Goal: Transaction & Acquisition: Purchase product/service

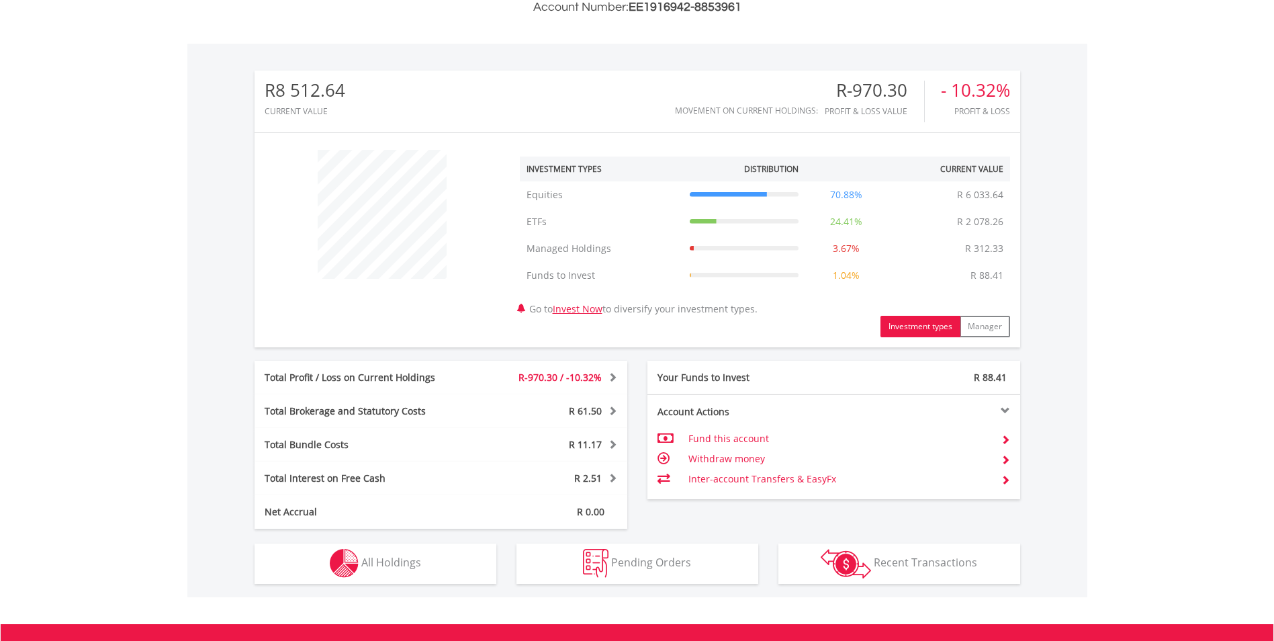
scroll to position [549, 0]
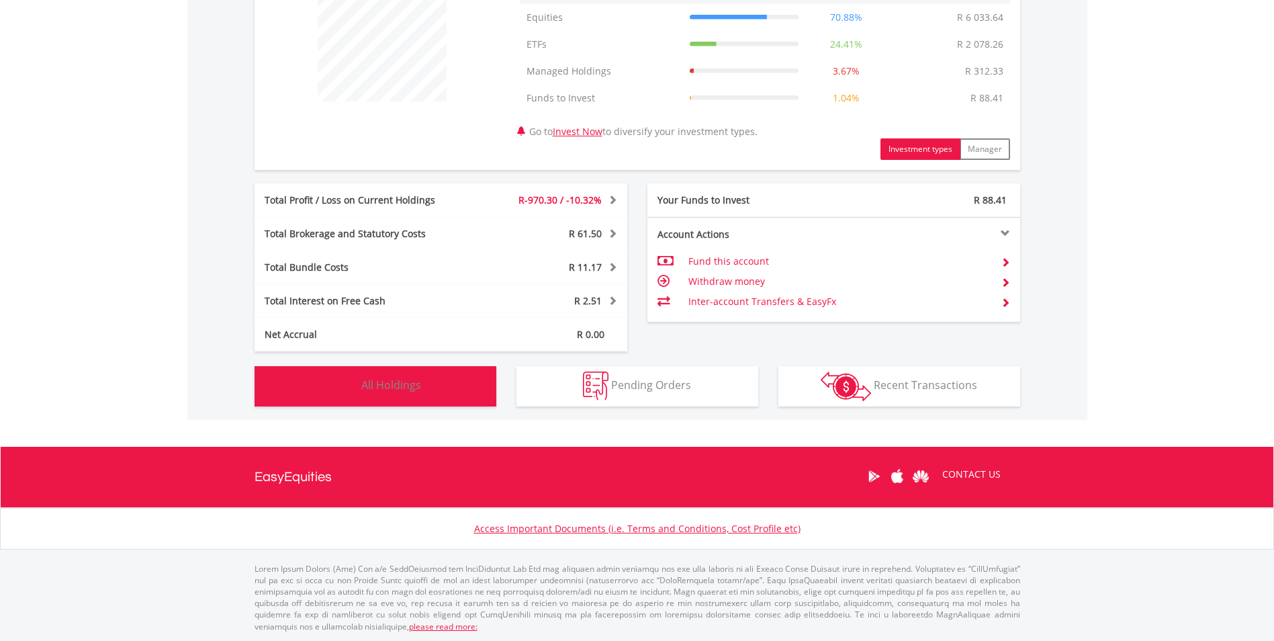
click at [414, 393] on button "Holdings All Holdings" at bounding box center [376, 386] width 242 height 40
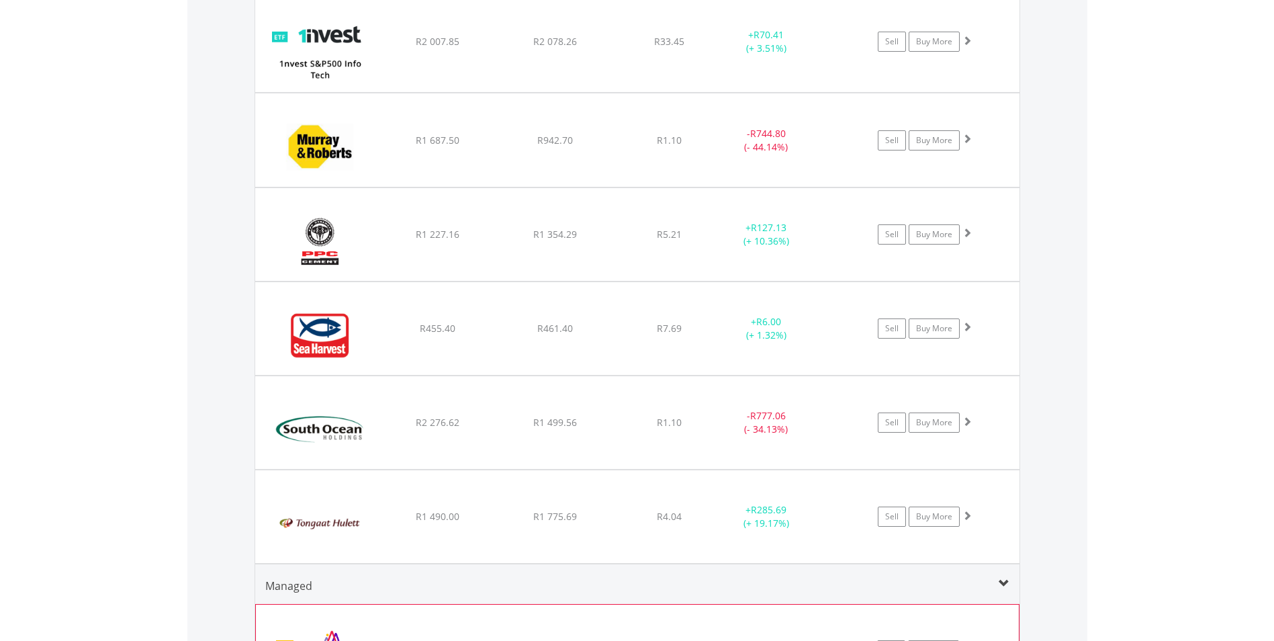
scroll to position [1063, 0]
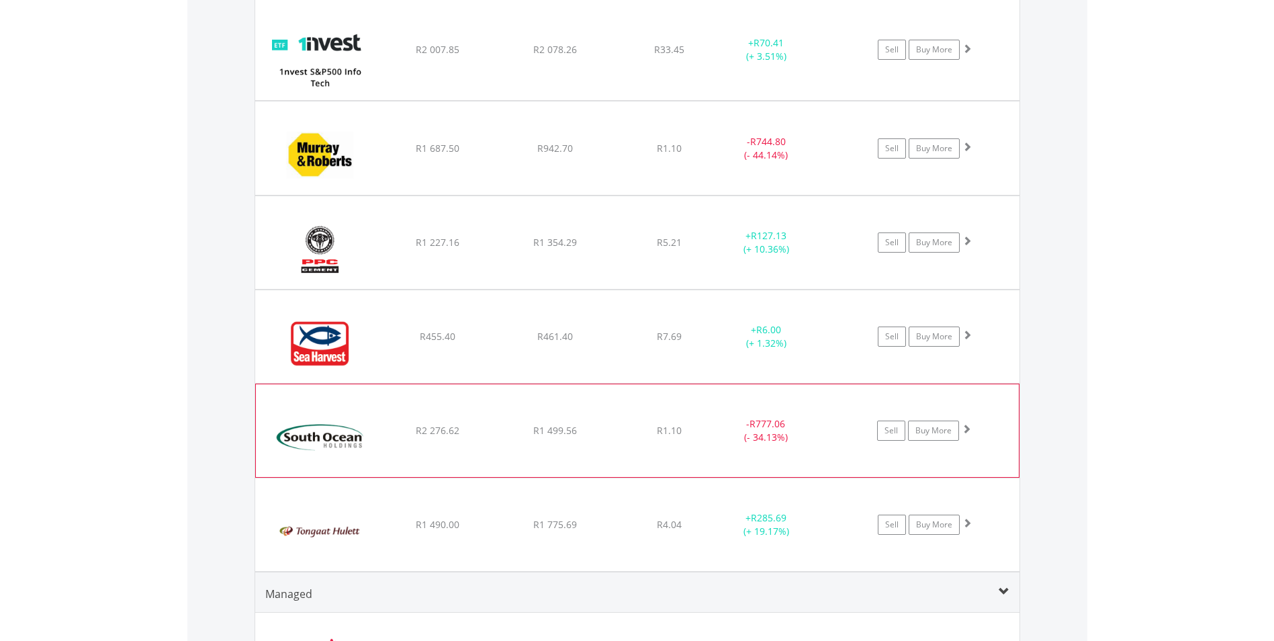
click at [969, 429] on span at bounding box center [966, 428] width 9 height 9
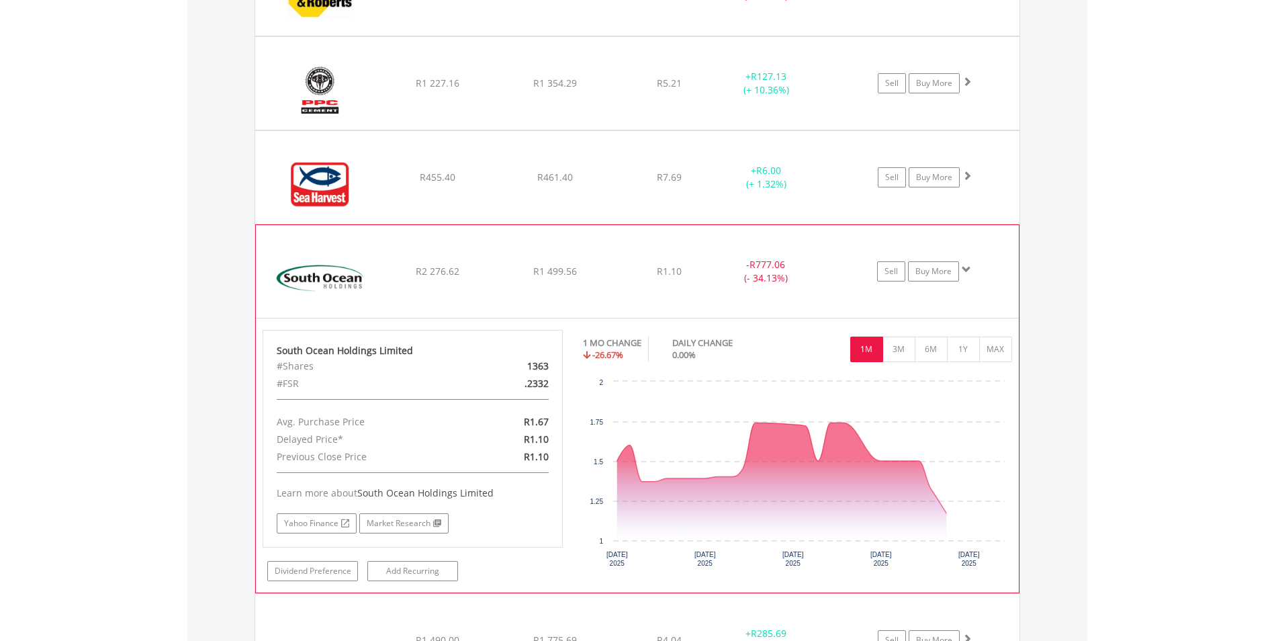
scroll to position [1265, 0]
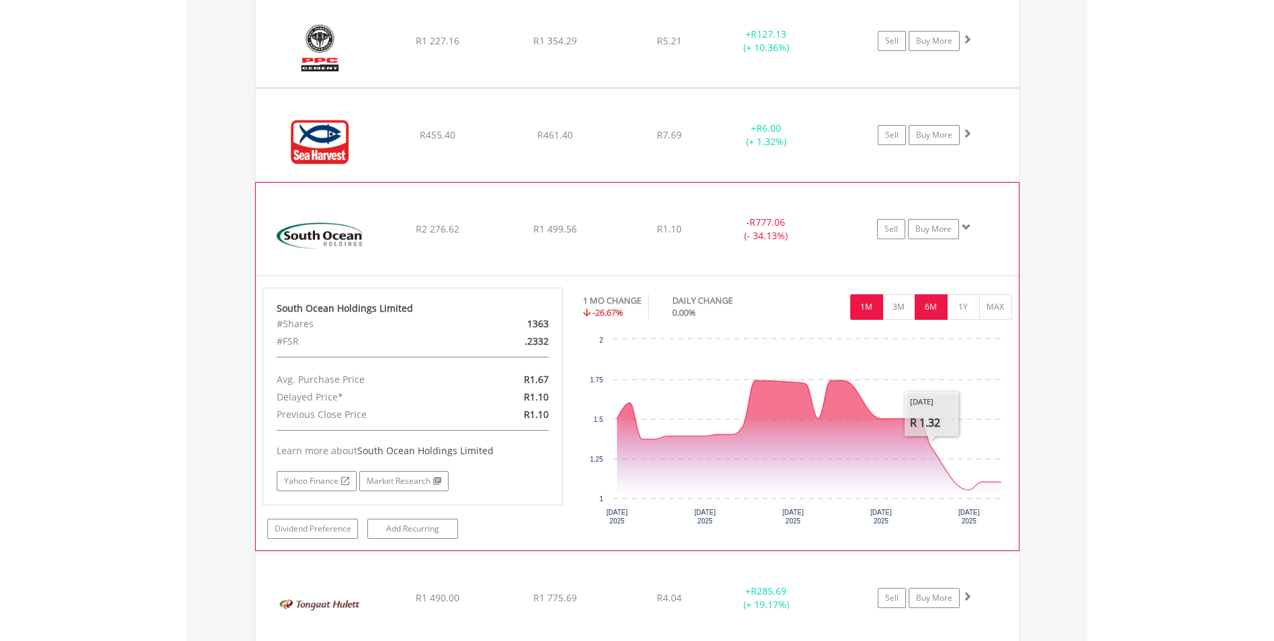
click at [935, 306] on button "6M" at bounding box center [931, 307] width 33 height 26
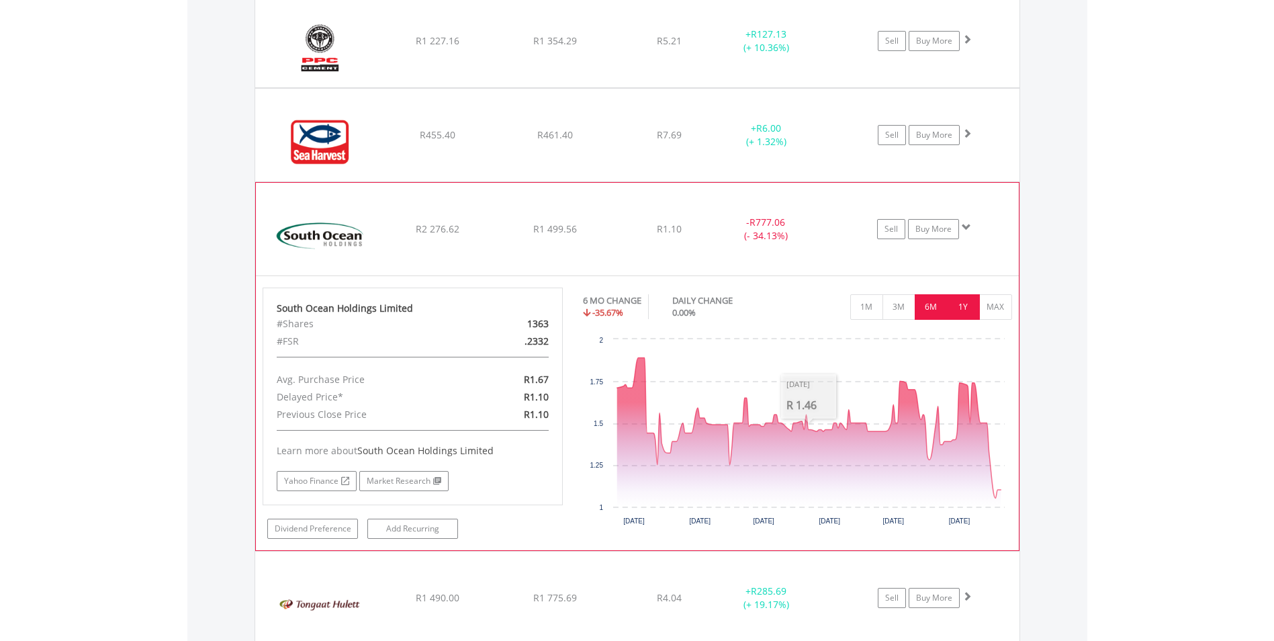
click at [963, 308] on button "1Y" at bounding box center [963, 307] width 33 height 26
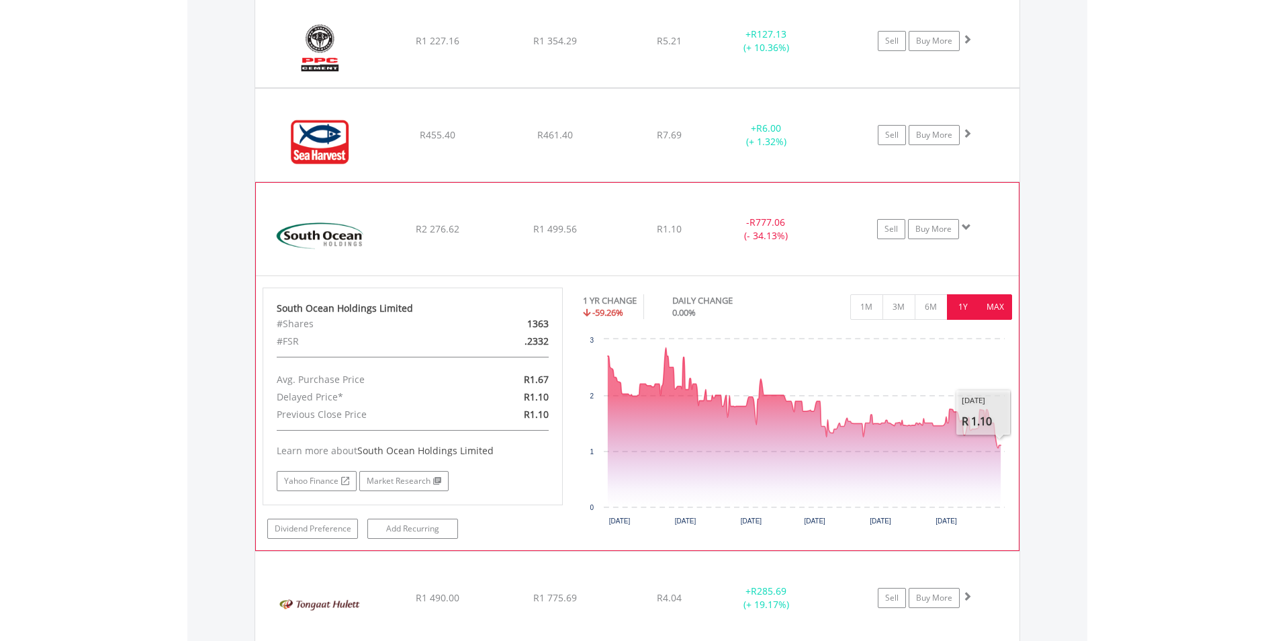
click at [995, 316] on button "MAX" at bounding box center [995, 307] width 33 height 26
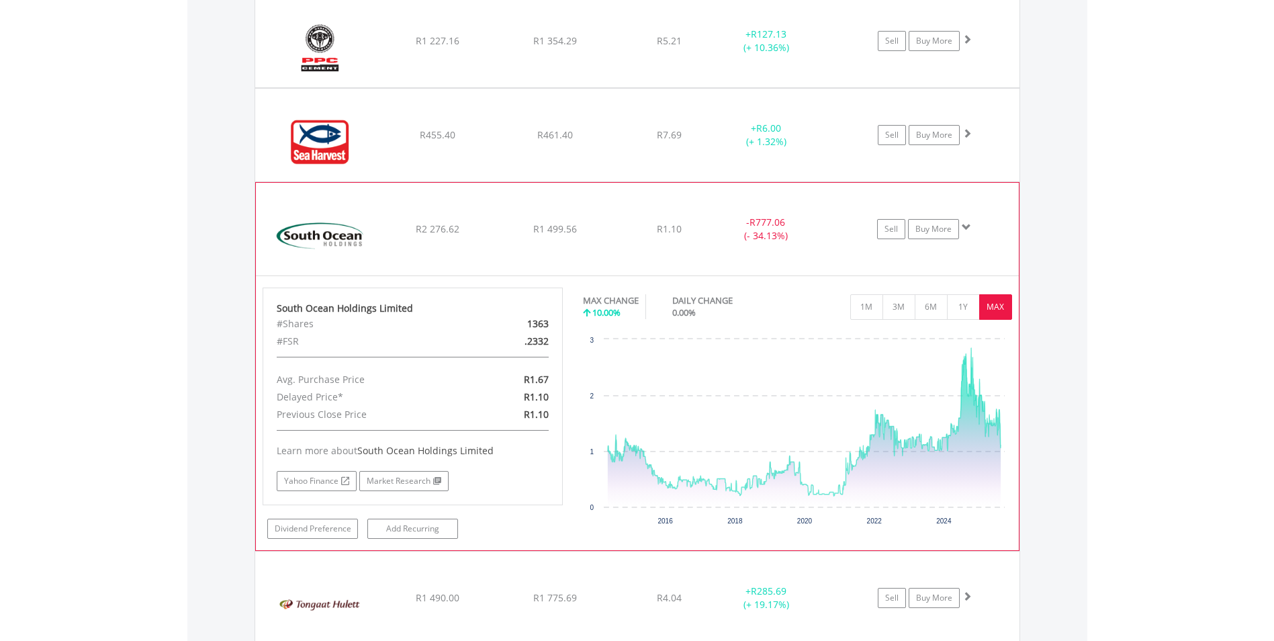
click at [967, 225] on span at bounding box center [966, 226] width 9 height 9
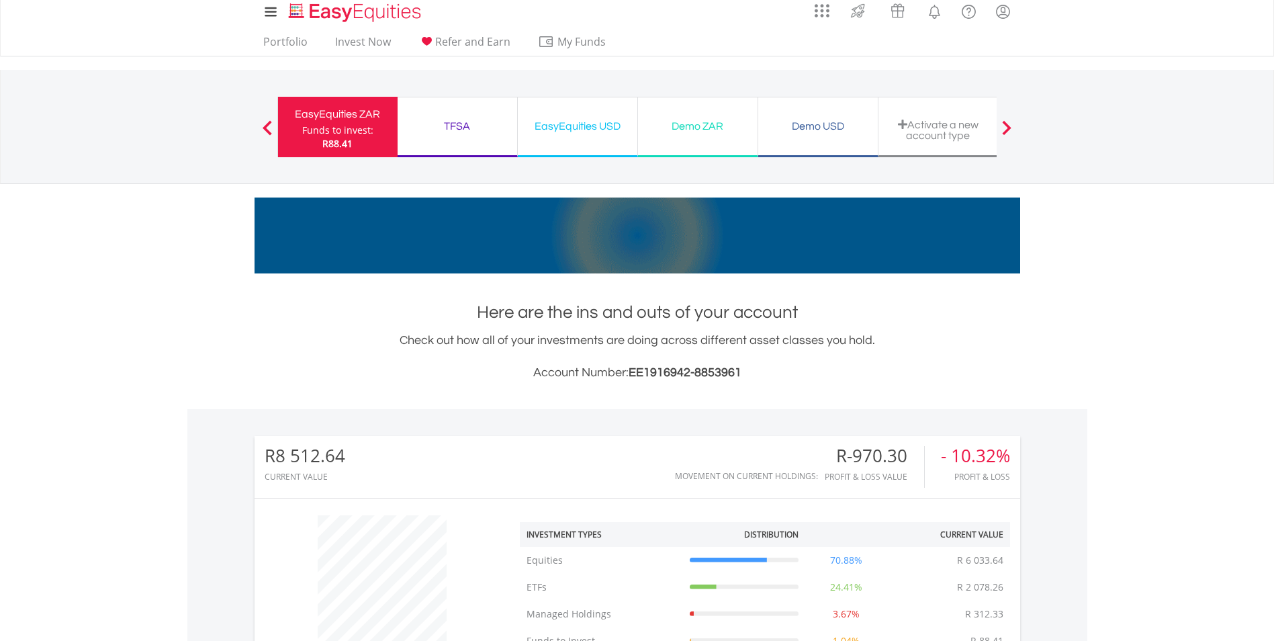
scroll to position [0, 0]
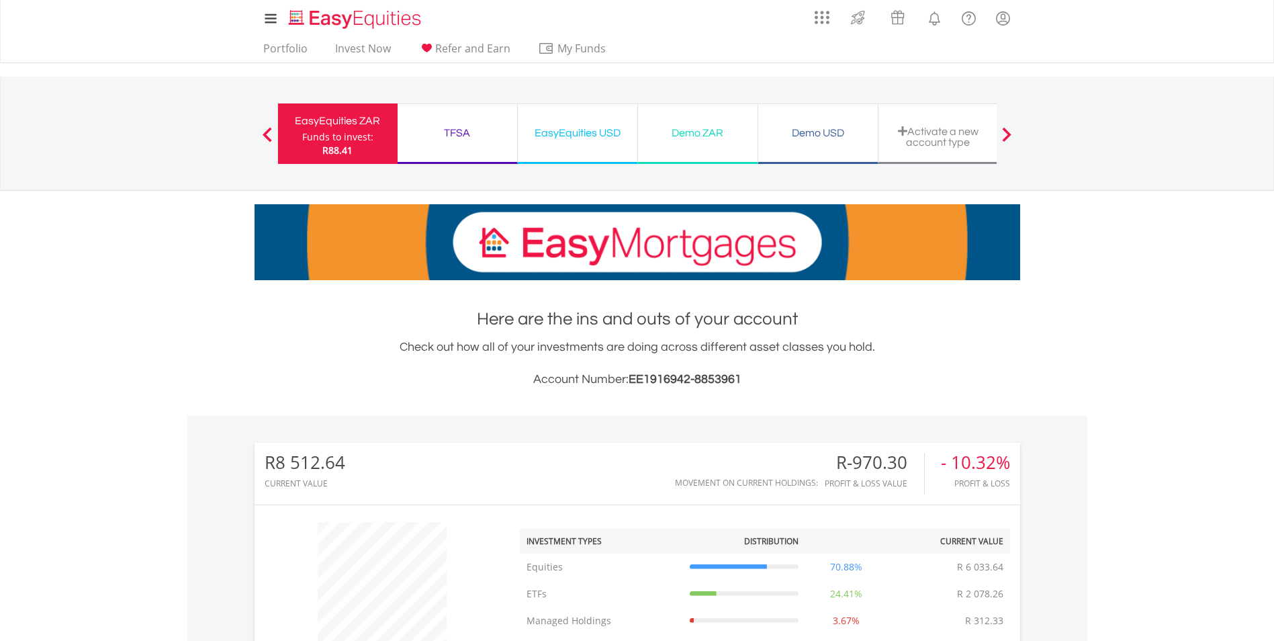
click at [335, 139] on div "Funds to invest:" at bounding box center [337, 136] width 71 height 13
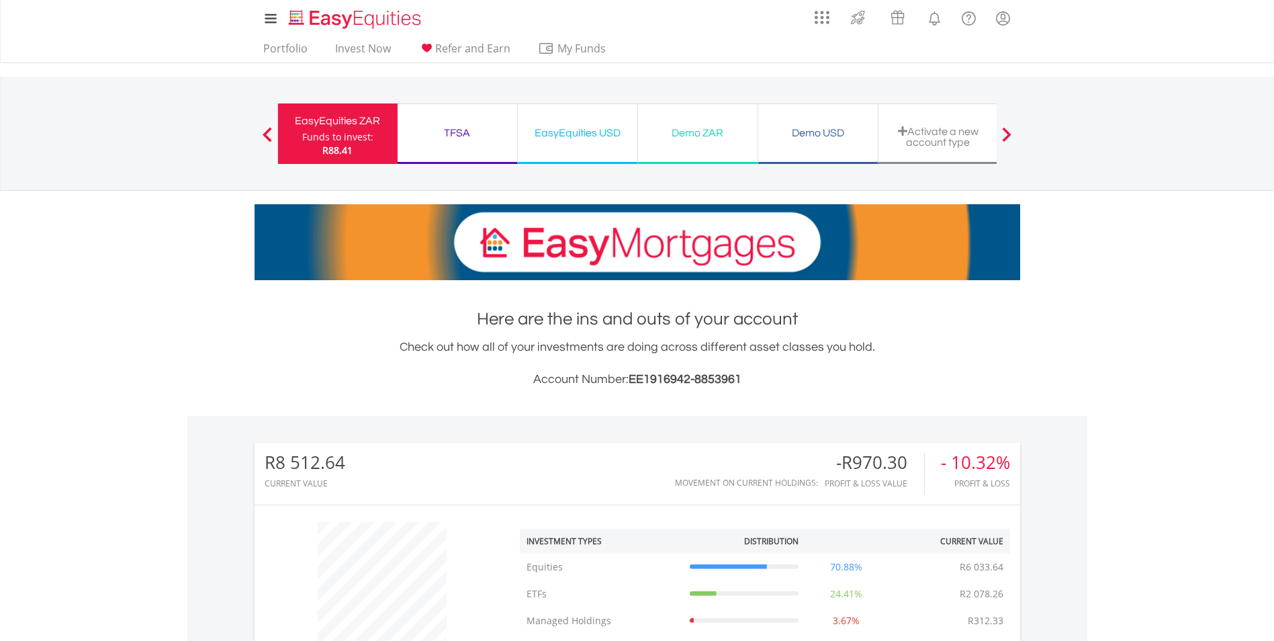
click at [348, 138] on div "Funds to invest:" at bounding box center [337, 136] width 71 height 13
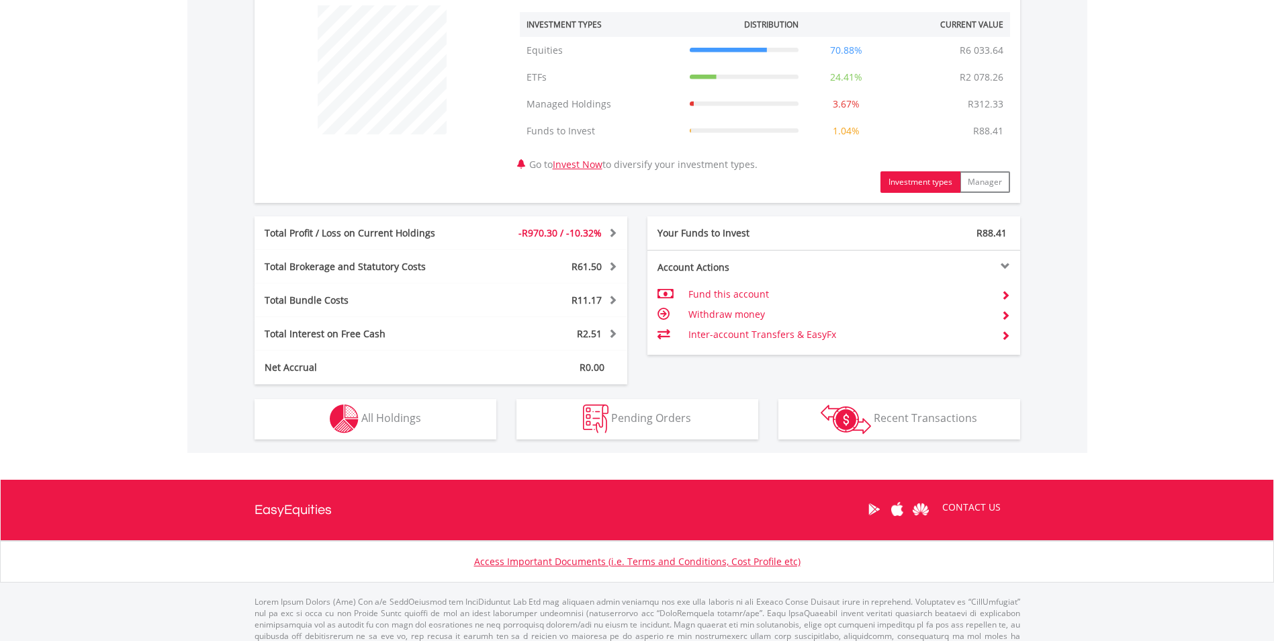
scroll to position [537, 0]
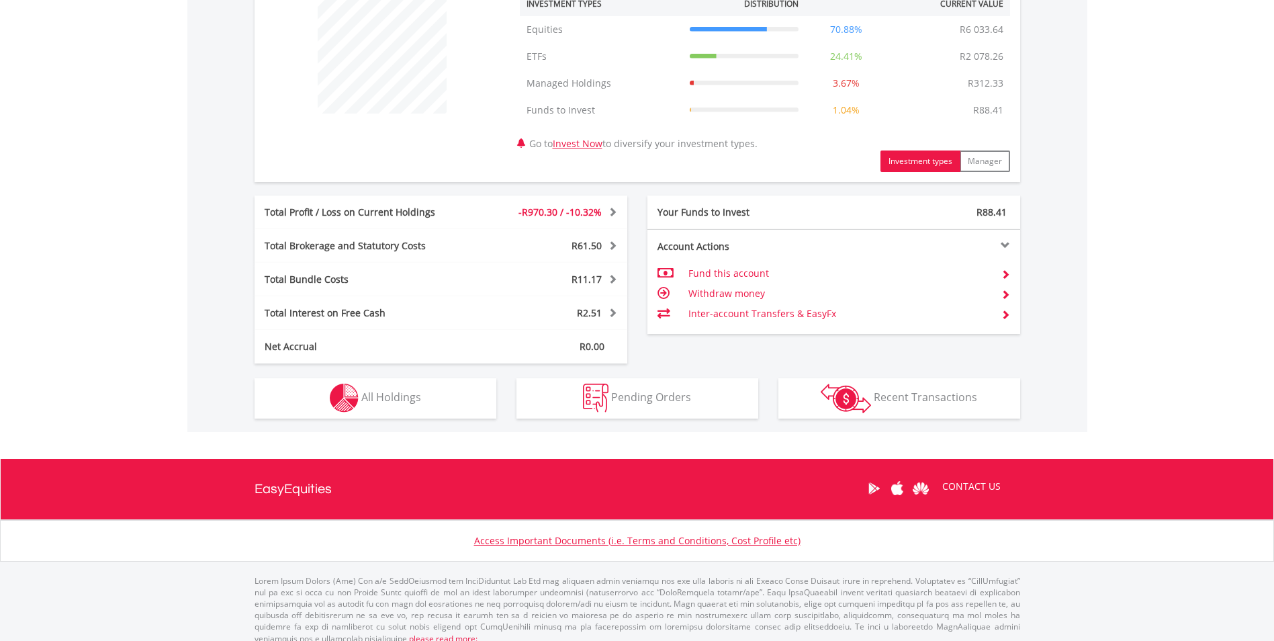
click at [747, 271] on td "Fund this account" at bounding box center [839, 273] width 302 height 20
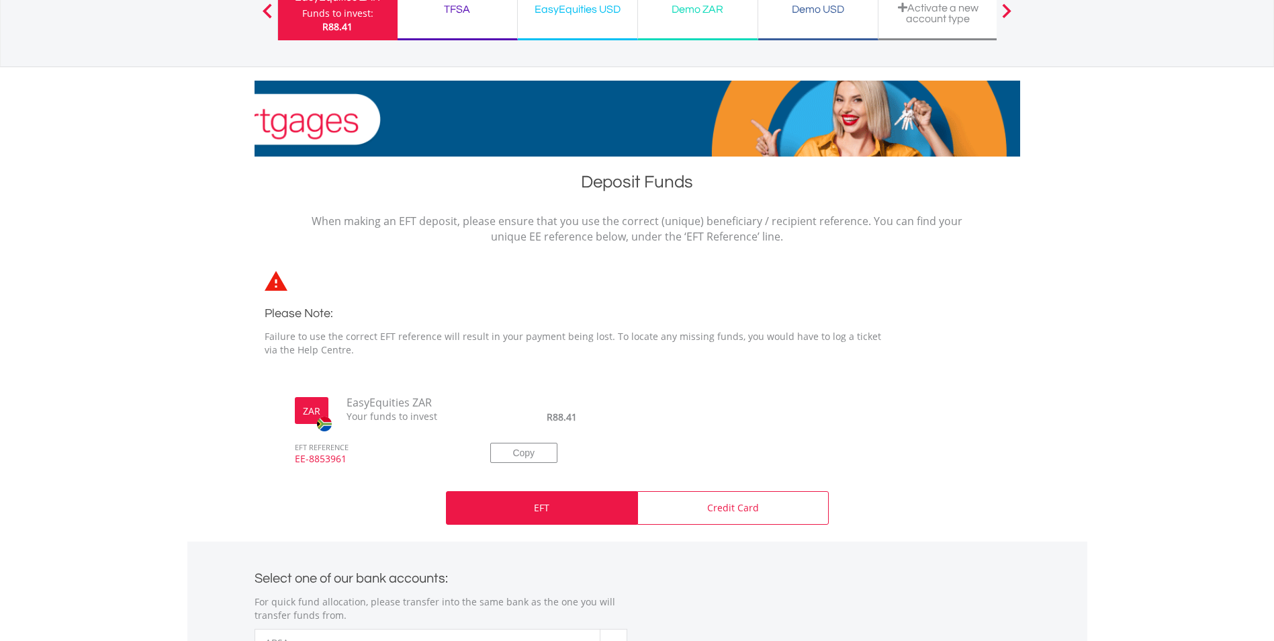
scroll to position [134, 0]
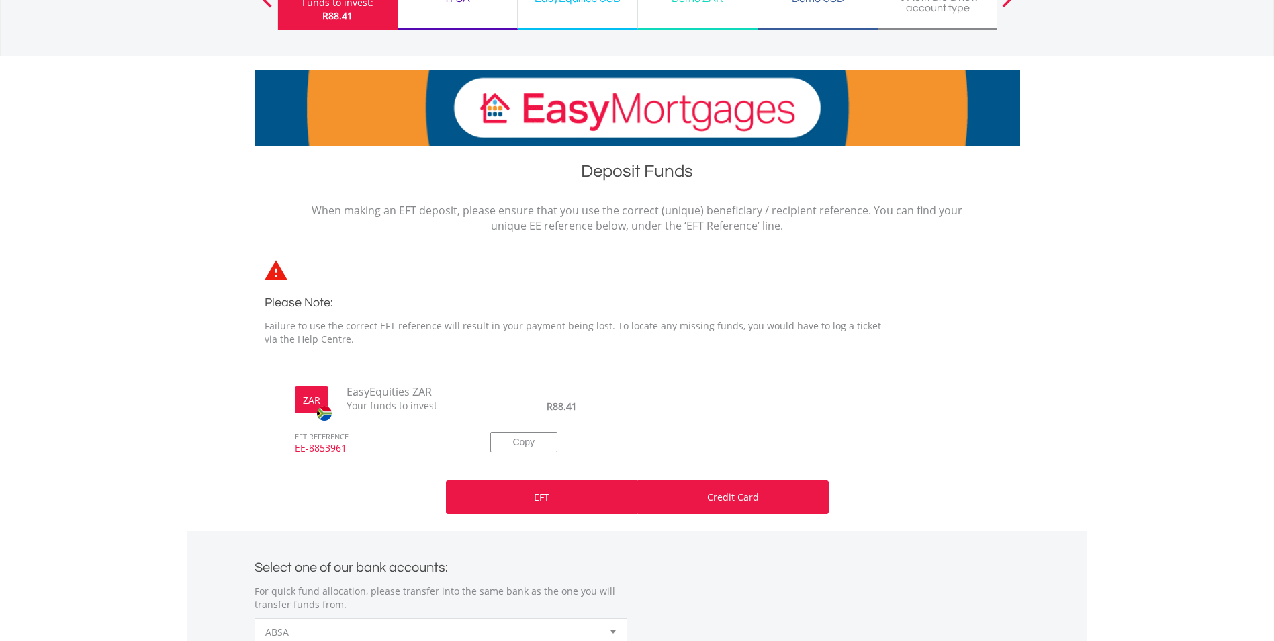
click at [712, 496] on p "Credit Card" at bounding box center [733, 496] width 52 height 13
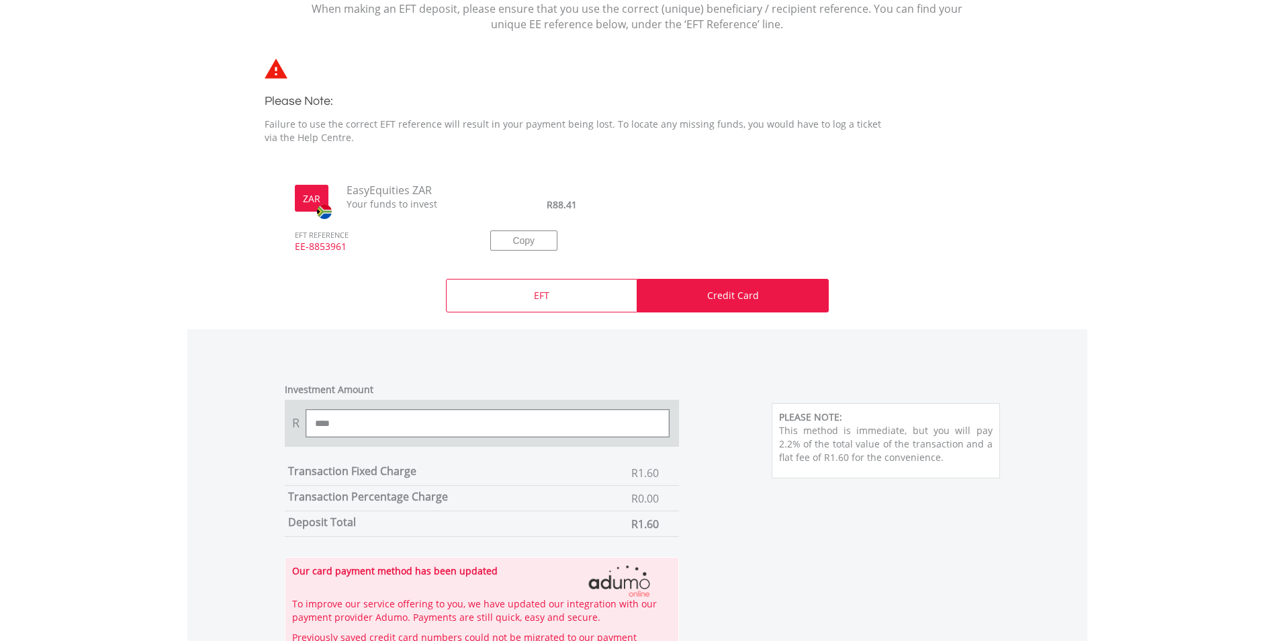
click at [408, 421] on input "****" at bounding box center [487, 423] width 363 height 27
type input "*"
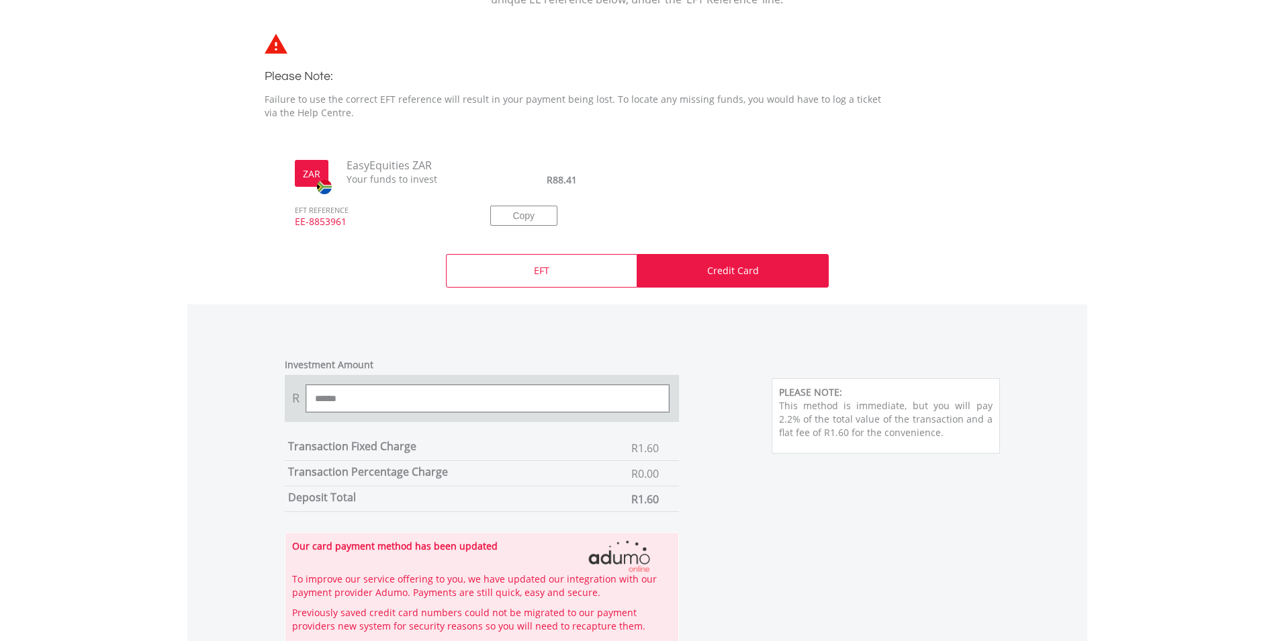
scroll to position [269, 0]
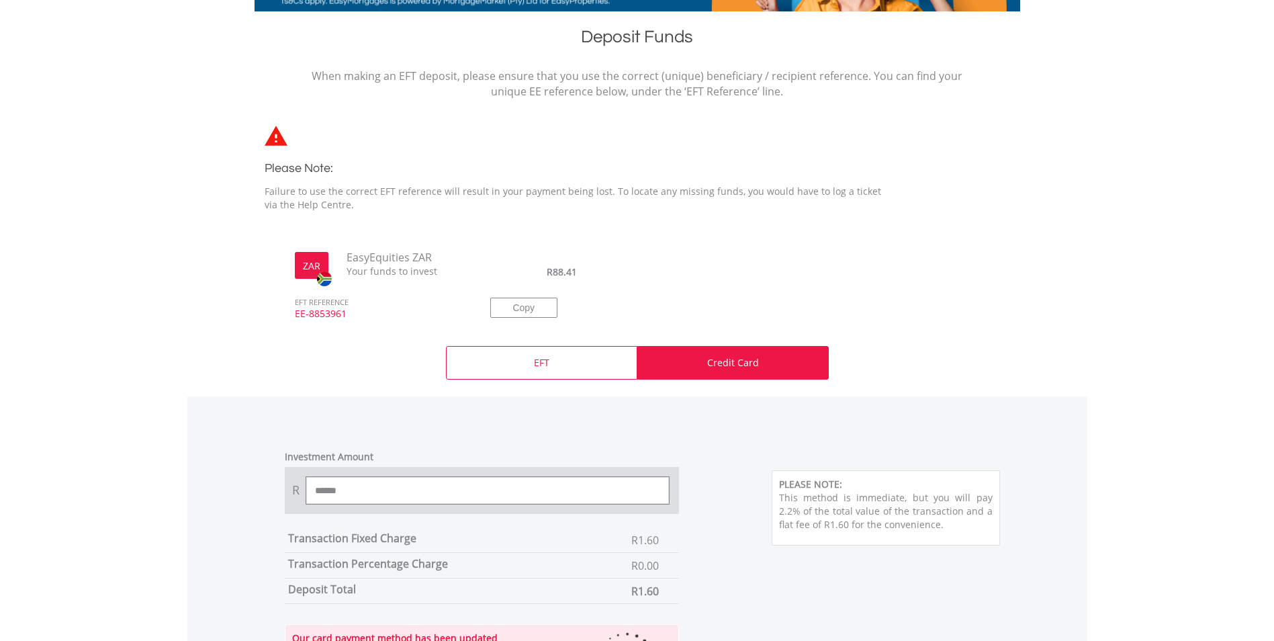
type input "******"
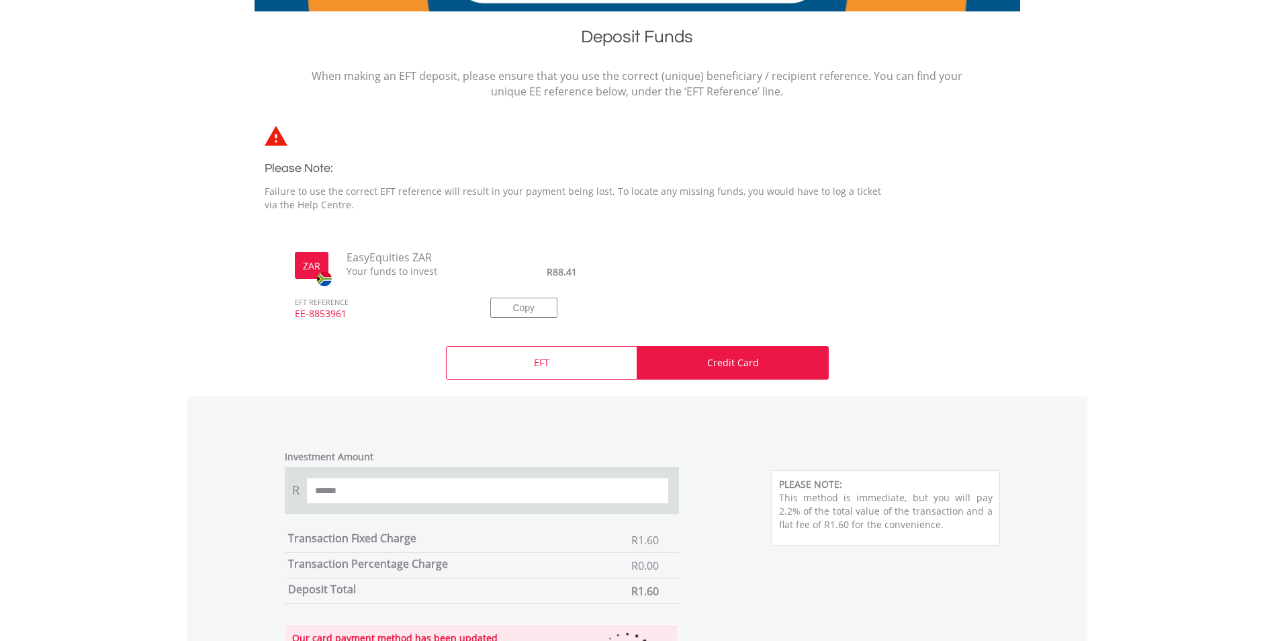
click at [765, 368] on div "Credit Card" at bounding box center [732, 363] width 191 height 34
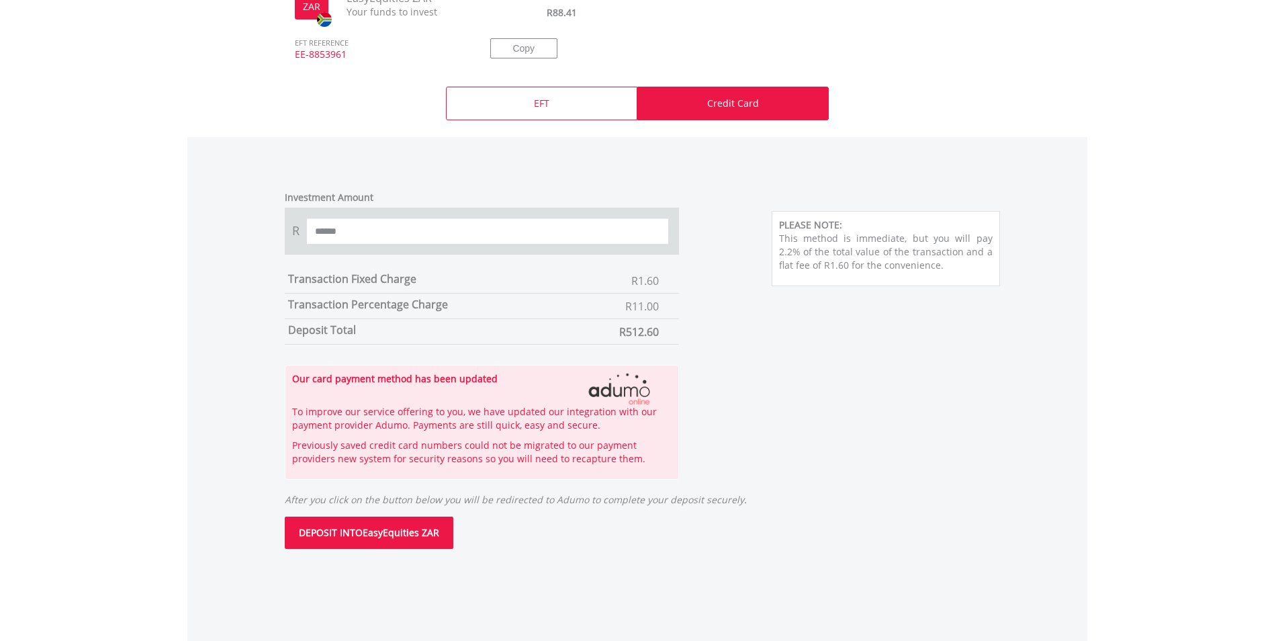
scroll to position [537, 0]
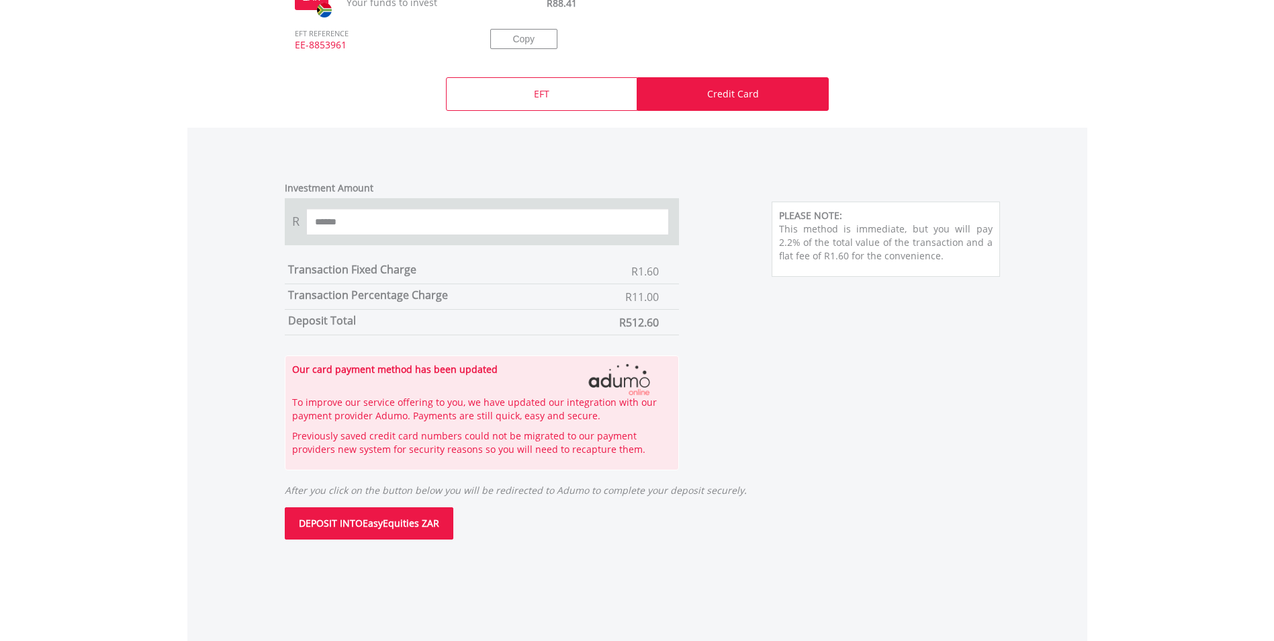
click at [398, 522] on button "DEPOSIT INTO EasyEquities ZAR" at bounding box center [369, 523] width 169 height 32
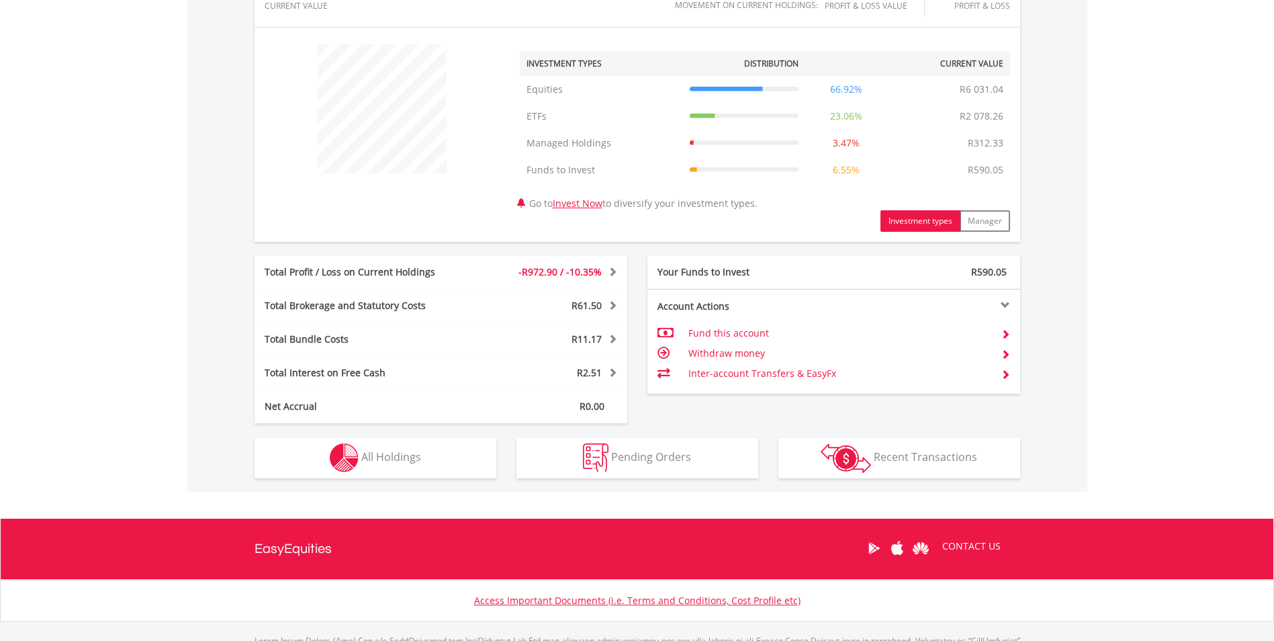
scroll to position [583, 0]
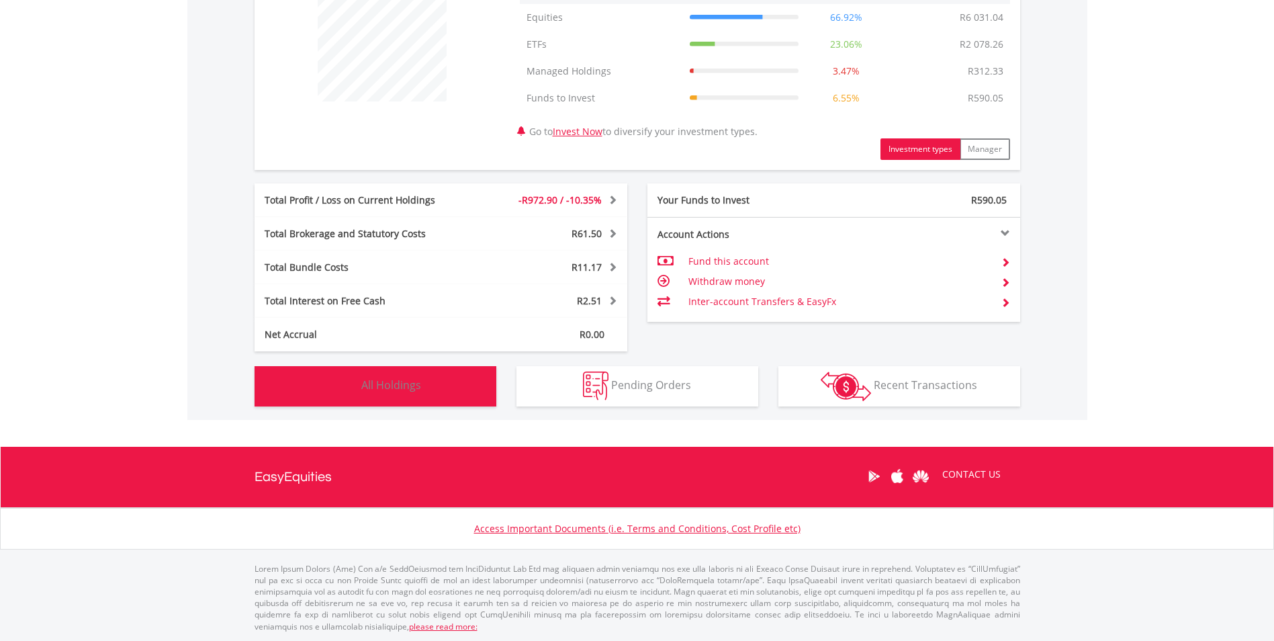
click at [457, 388] on button "Holdings All Holdings" at bounding box center [376, 386] width 242 height 40
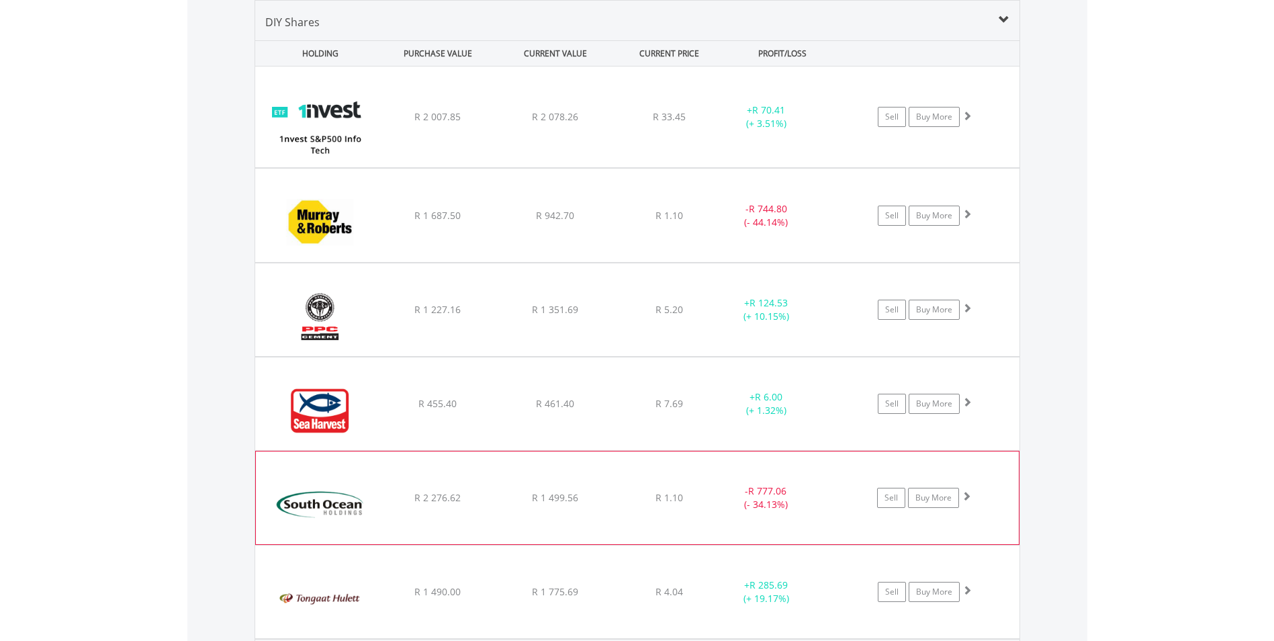
scroll to position [1097, 0]
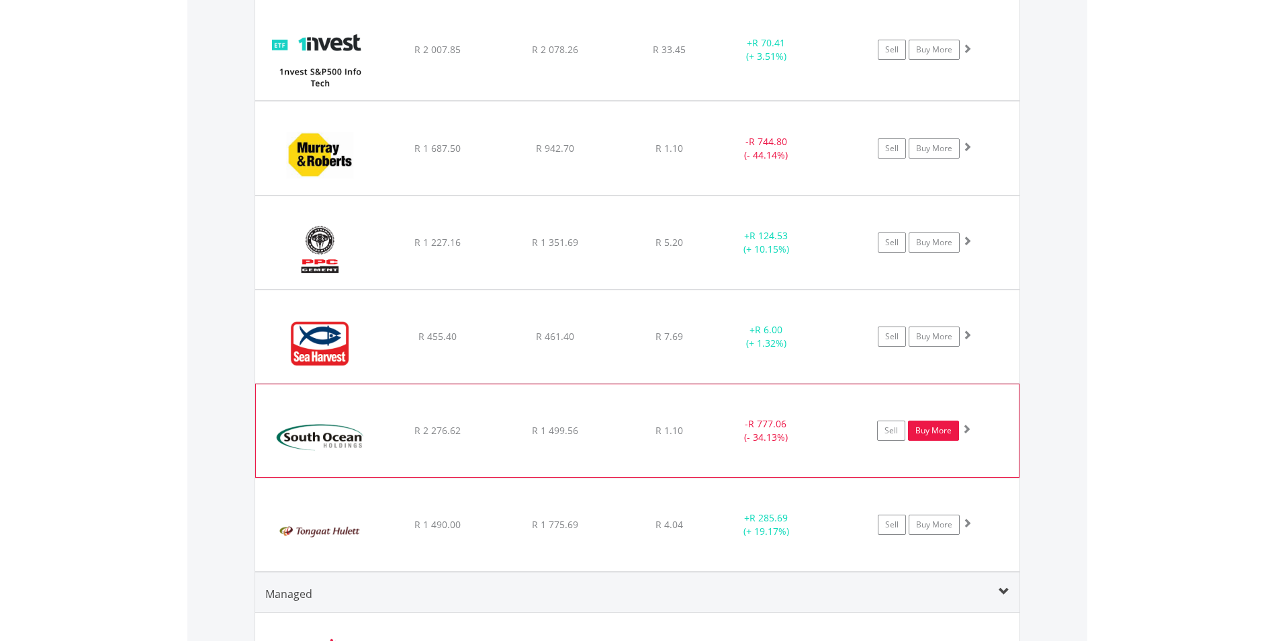
click at [936, 434] on link "Buy More" at bounding box center [933, 430] width 51 height 20
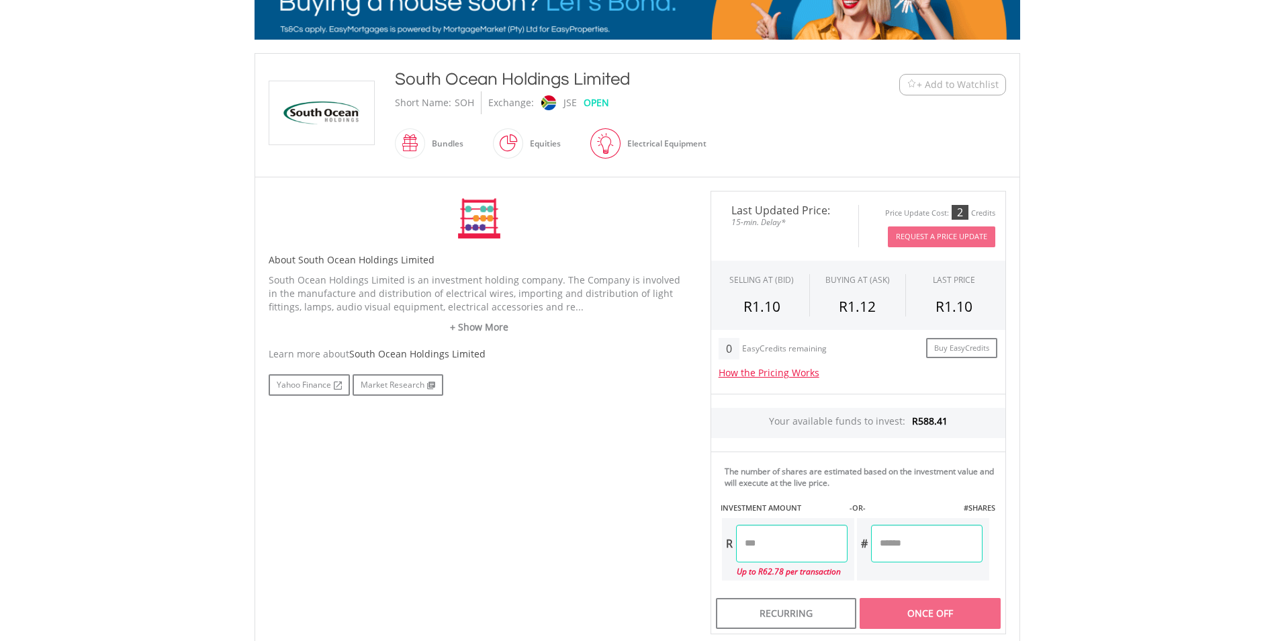
scroll to position [269, 0]
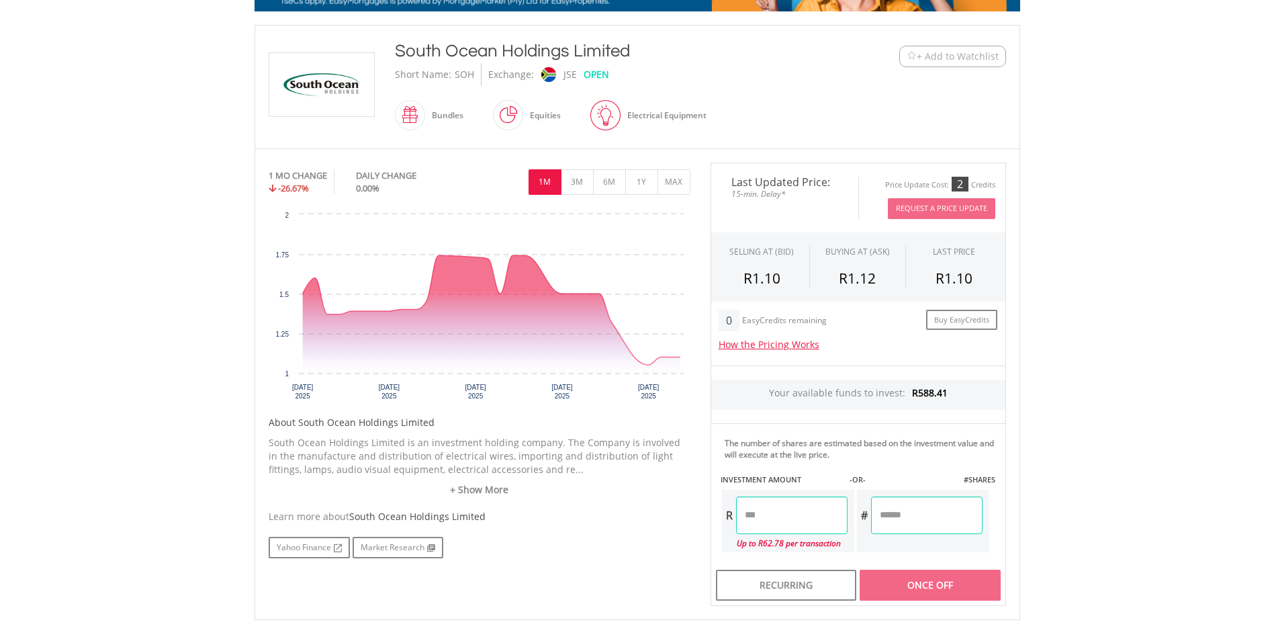
click at [475, 489] on link "+ Show More" at bounding box center [480, 489] width 422 height 13
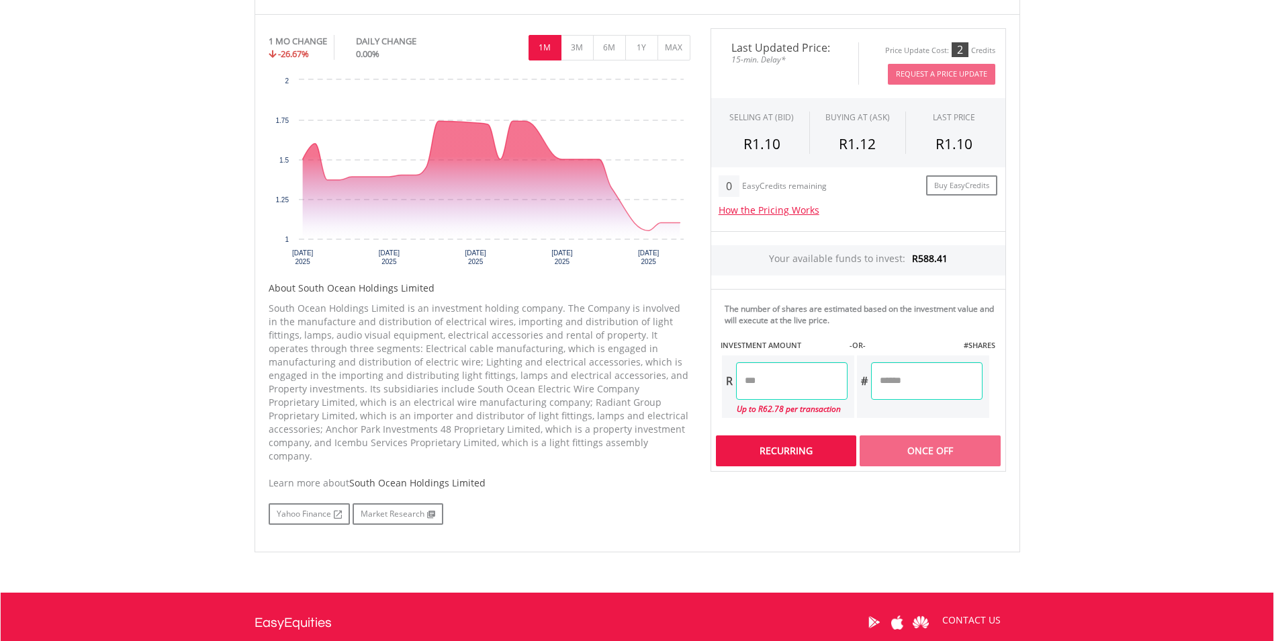
scroll to position [336, 0]
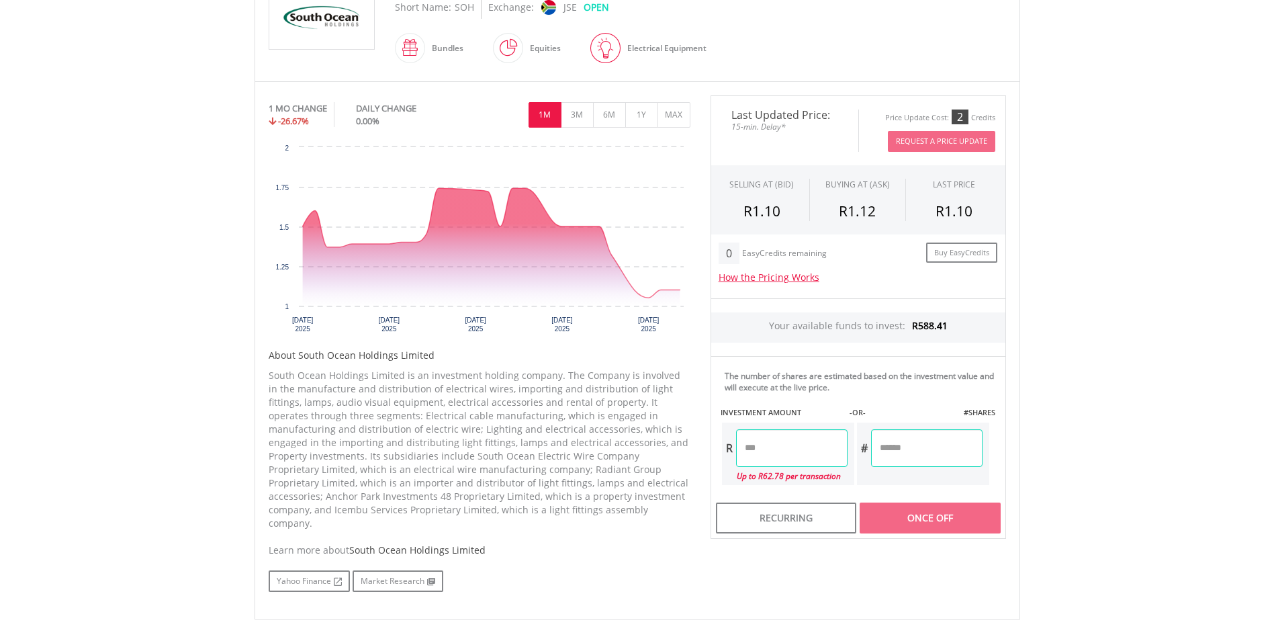
click at [793, 449] on input "number" at bounding box center [792, 448] width 112 height 38
type input "*****"
click at [1112, 361] on body "My Investments Invest Now New Listings Sell My Recurring Investments Pending Or…" at bounding box center [637, 264] width 1274 height 1201
type input "*******"
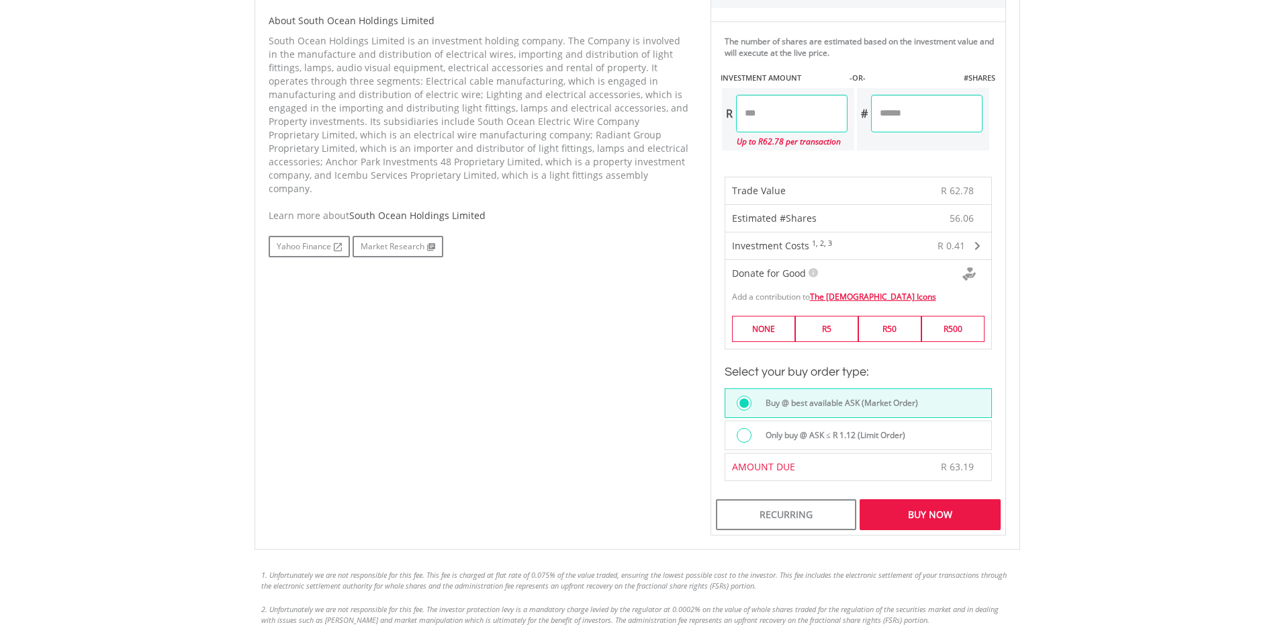
scroll to position [672, 0]
click at [934, 519] on div "Buy Now" at bounding box center [930, 513] width 140 height 31
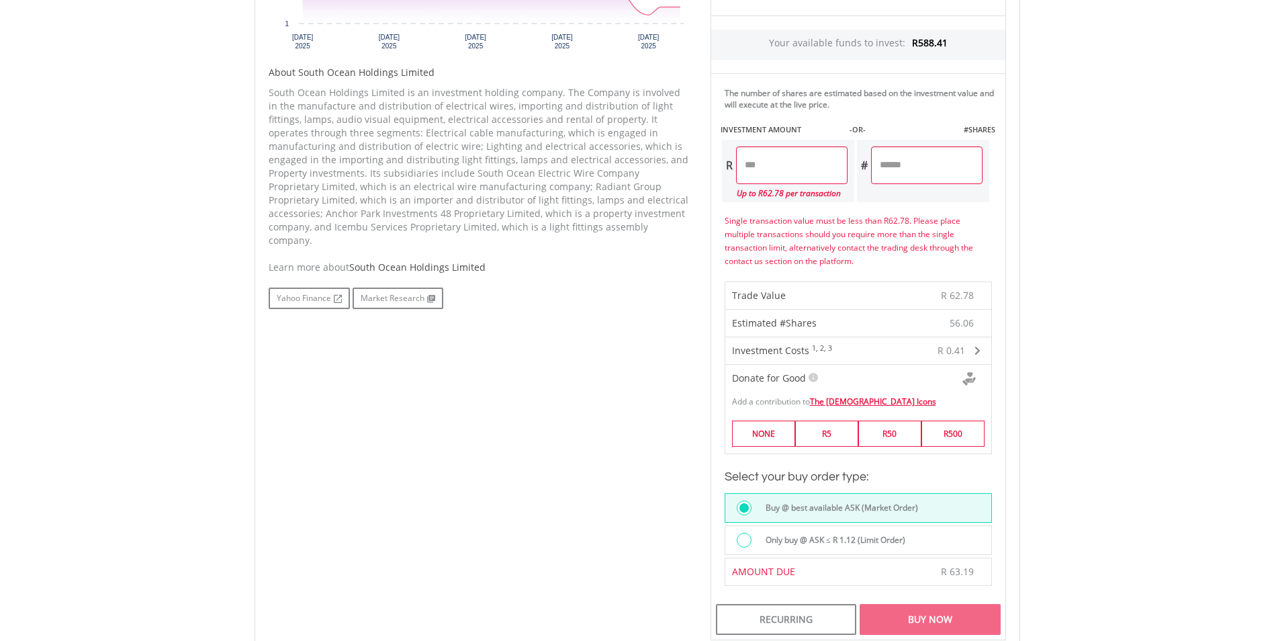
scroll to position [537, 0]
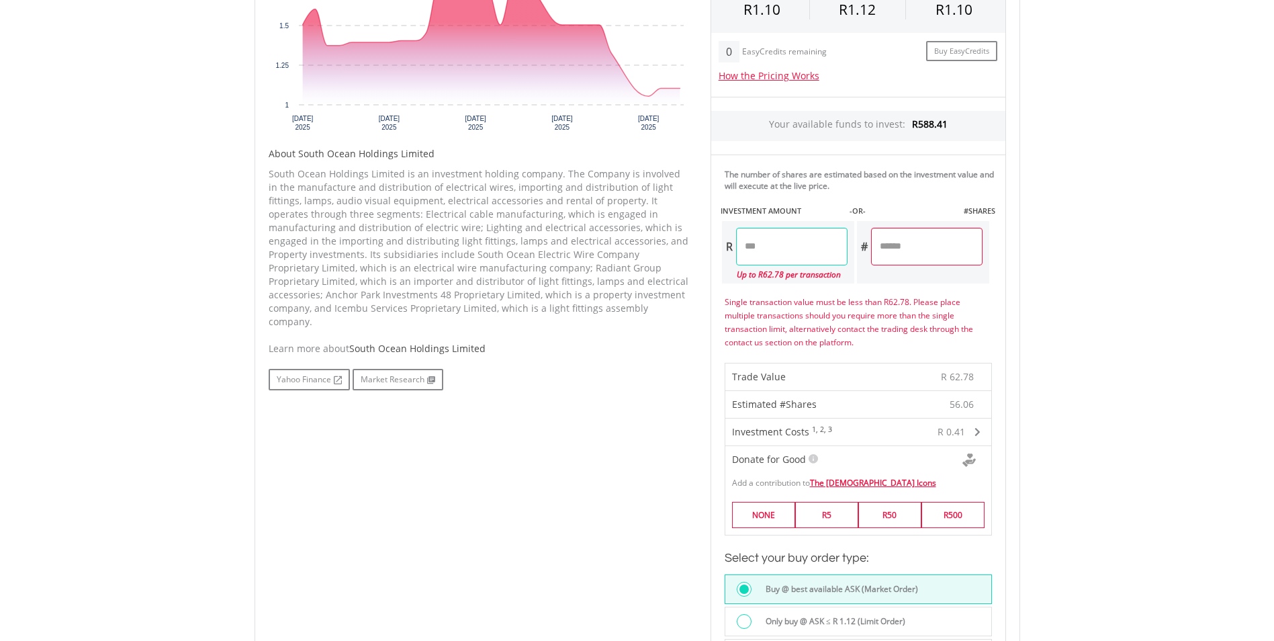
click at [778, 246] on input "*****" at bounding box center [792, 247] width 112 height 38
type input "*****"
click at [1026, 303] on div "﻿ South Ocean Holdings Limited South Ocean Holdings Limited Short Name: SOH Exc…" at bounding box center [637, 309] width 786 height 1106
type input "*******"
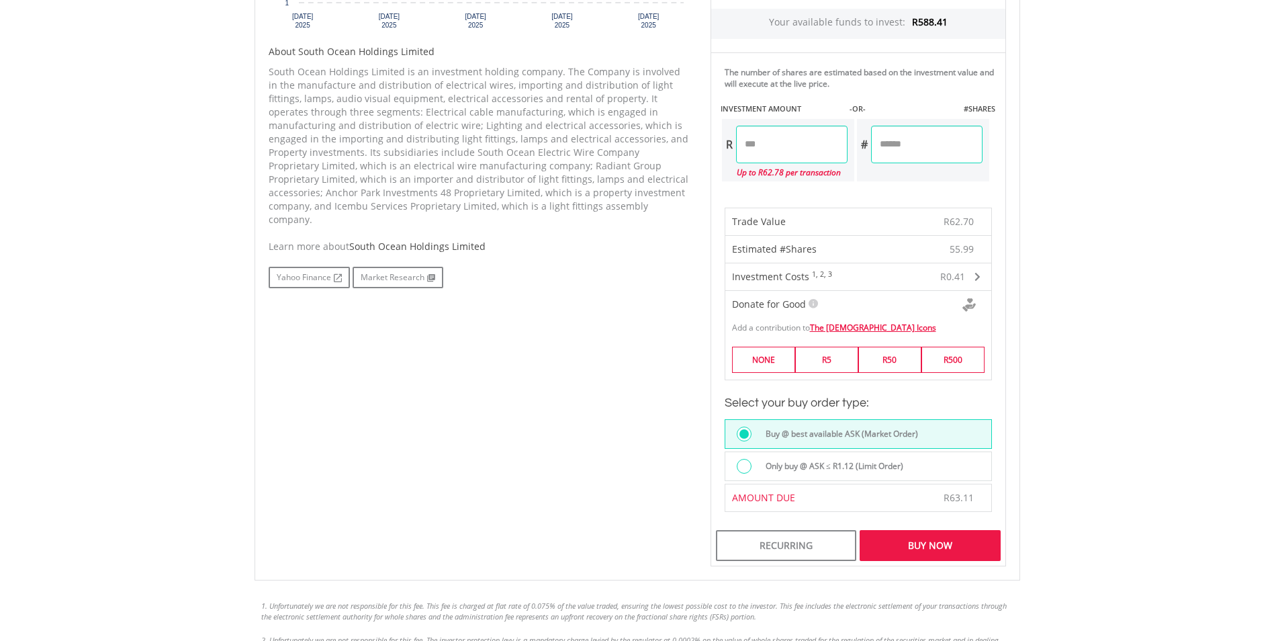
scroll to position [672, 0]
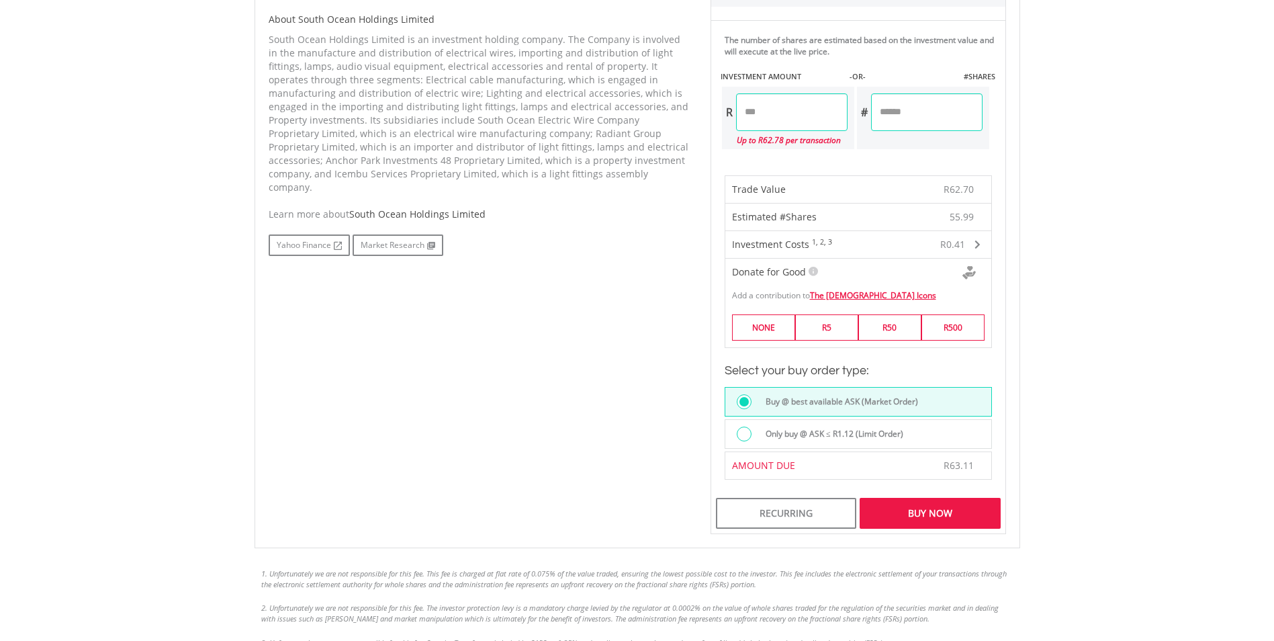
click at [926, 508] on div "Buy Now" at bounding box center [930, 513] width 140 height 31
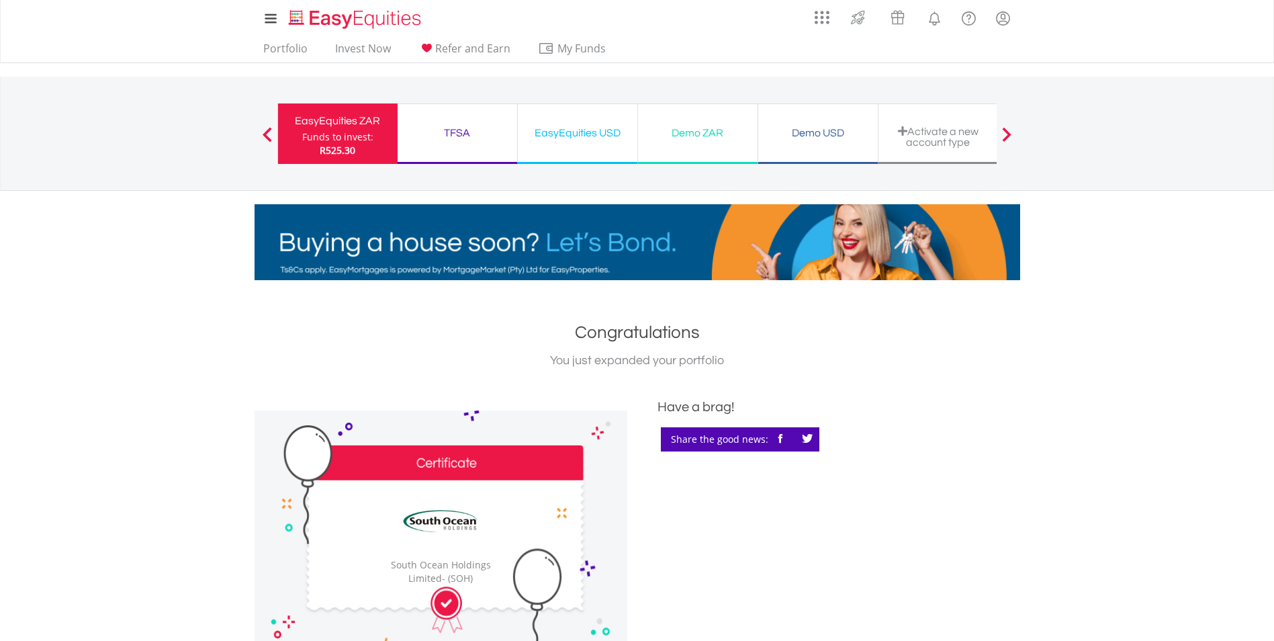
click at [354, 133] on div "Funds to invest:" at bounding box center [337, 136] width 71 height 13
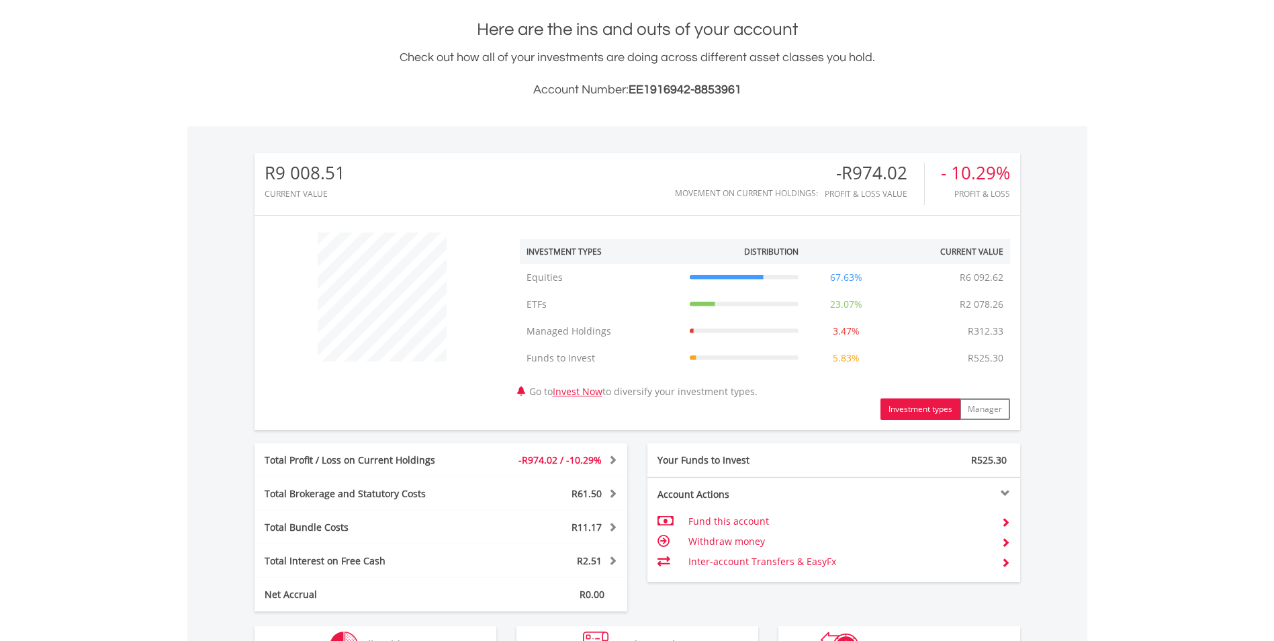
scroll to position [549, 0]
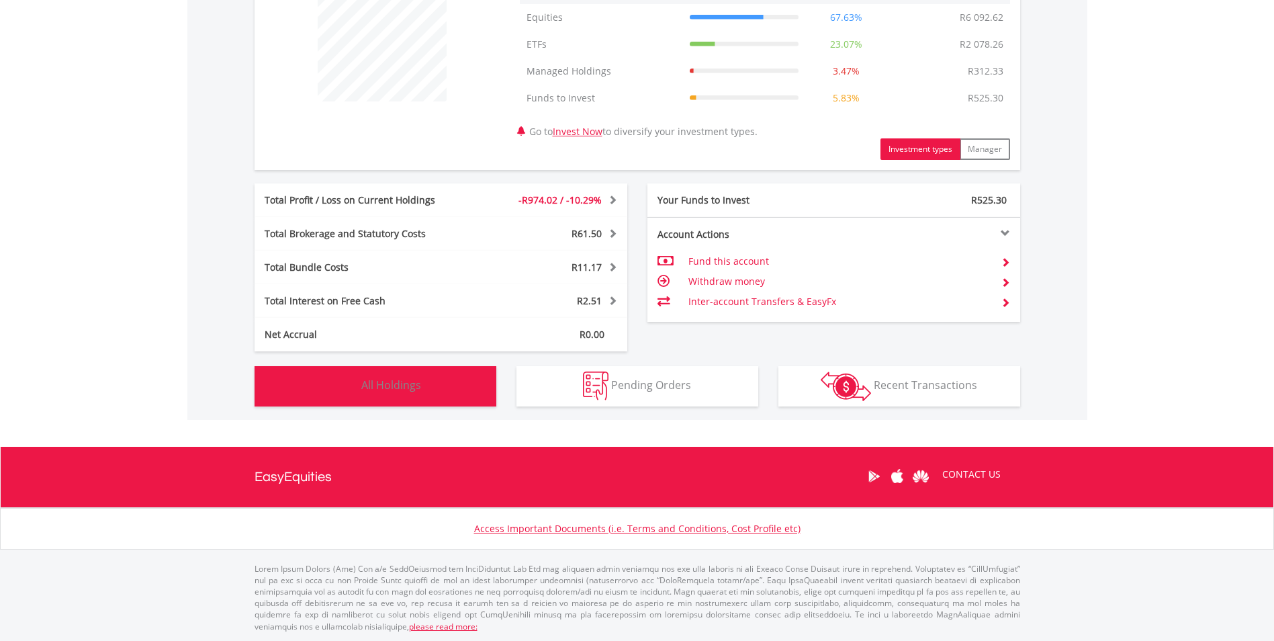
click at [450, 386] on button "Holdings All Holdings" at bounding box center [376, 386] width 242 height 40
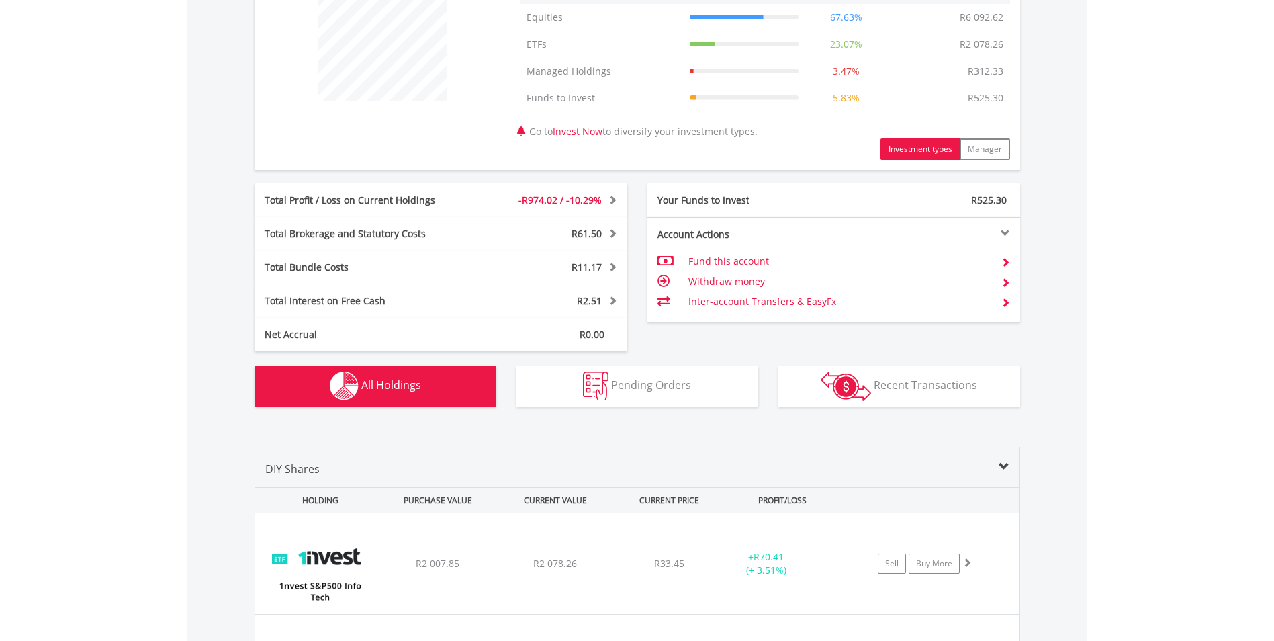
scroll to position [996, 0]
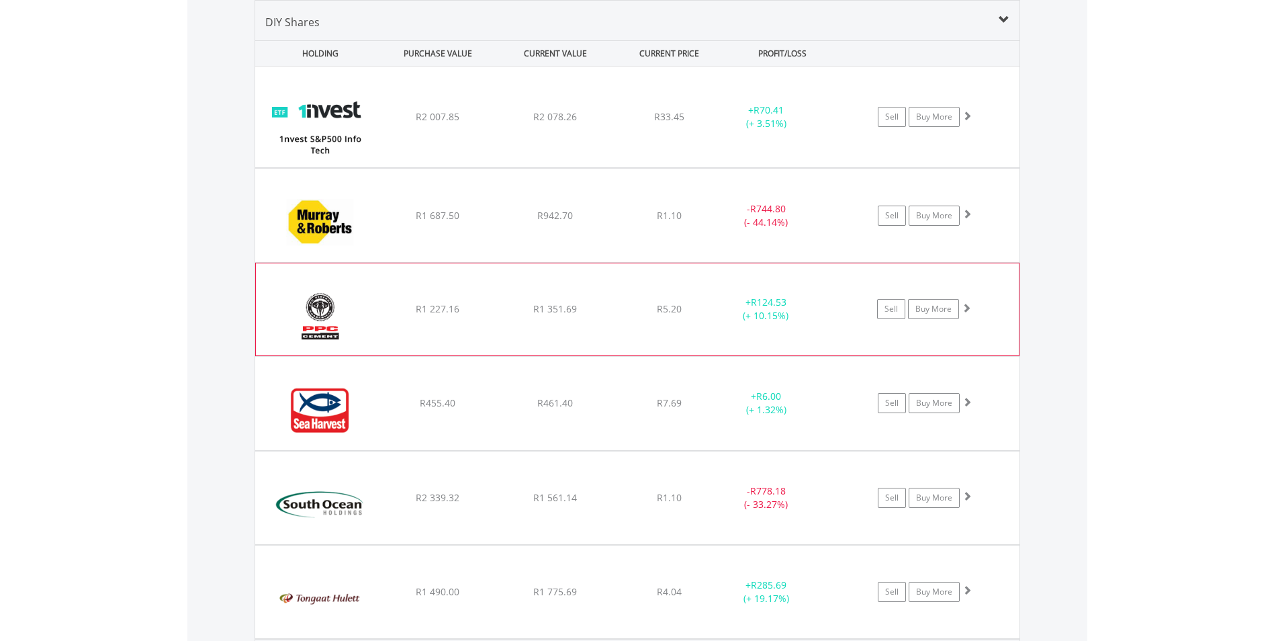
click at [967, 308] on span at bounding box center [966, 307] width 9 height 9
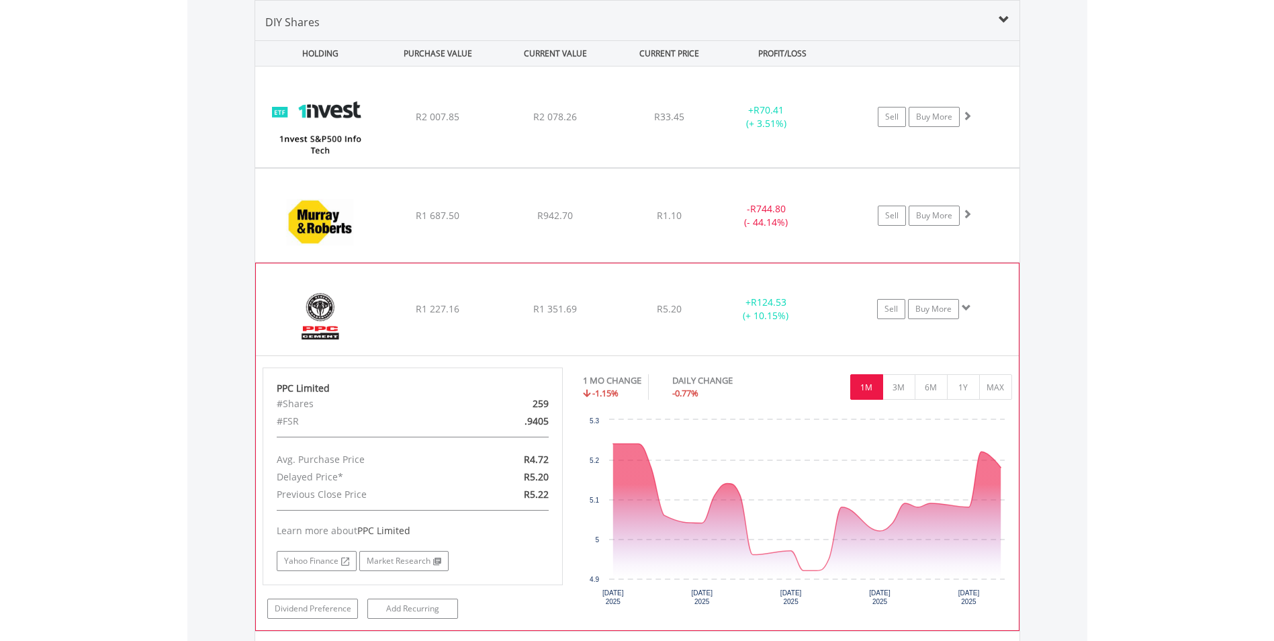
click at [964, 308] on span at bounding box center [966, 307] width 9 height 9
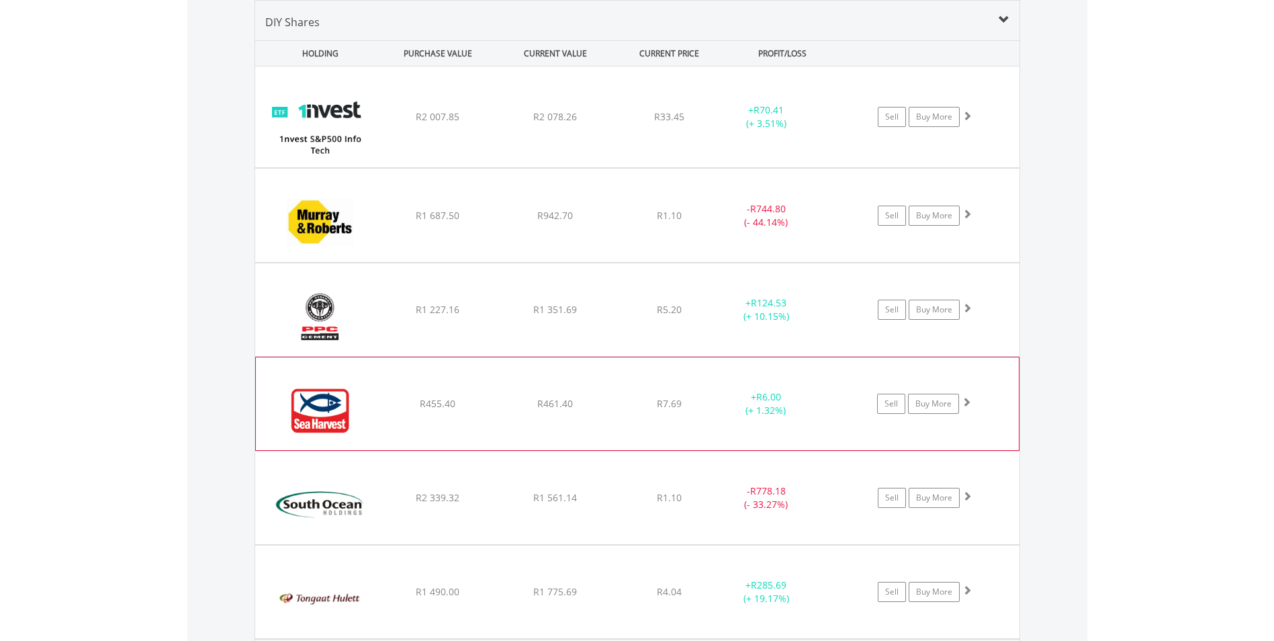
click at [968, 402] on span at bounding box center [966, 401] width 9 height 9
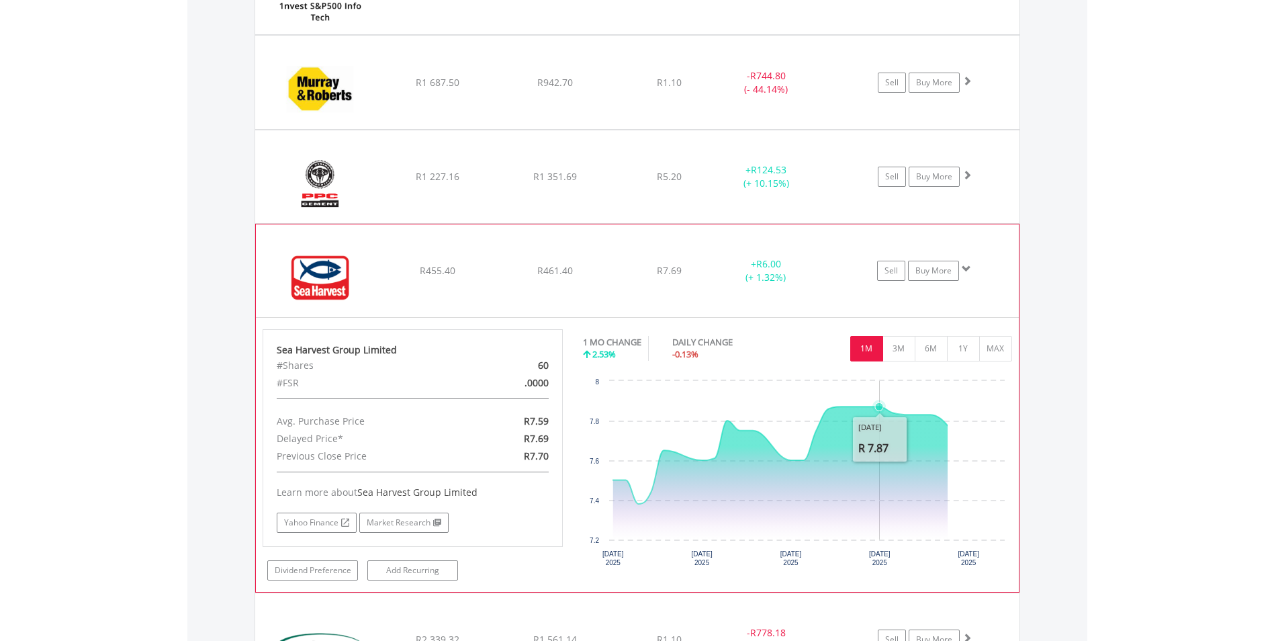
scroll to position [1130, 0]
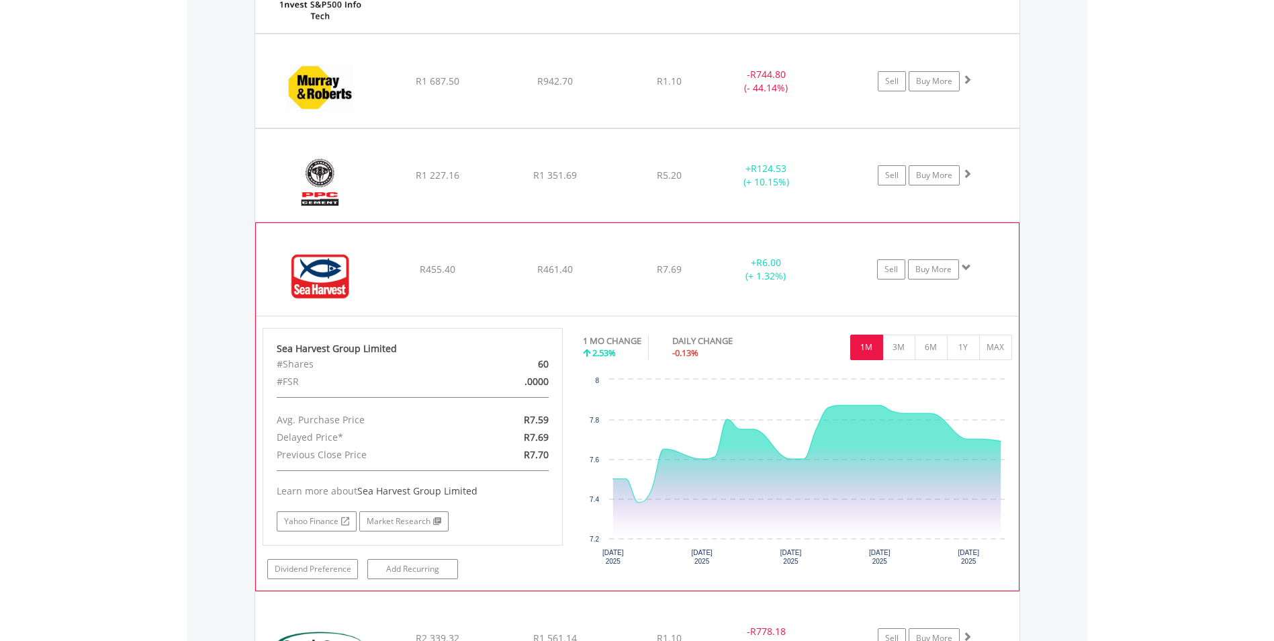
click at [966, 270] on span at bounding box center [966, 267] width 9 height 9
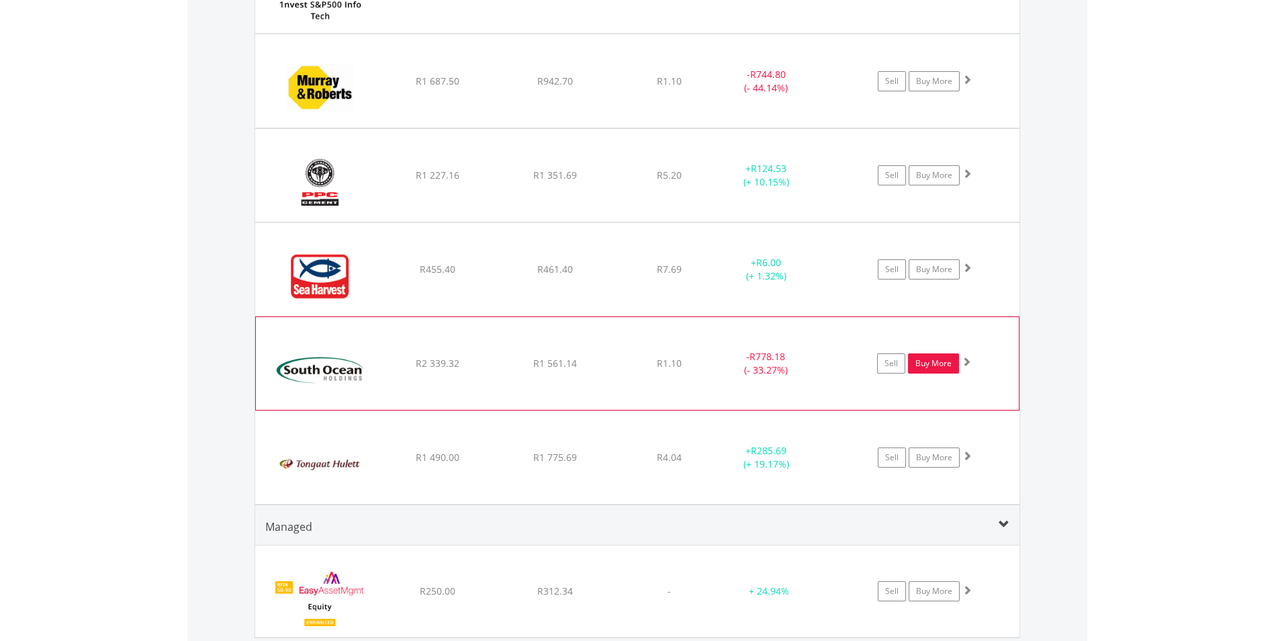
click at [938, 366] on link "Buy More" at bounding box center [933, 363] width 51 height 20
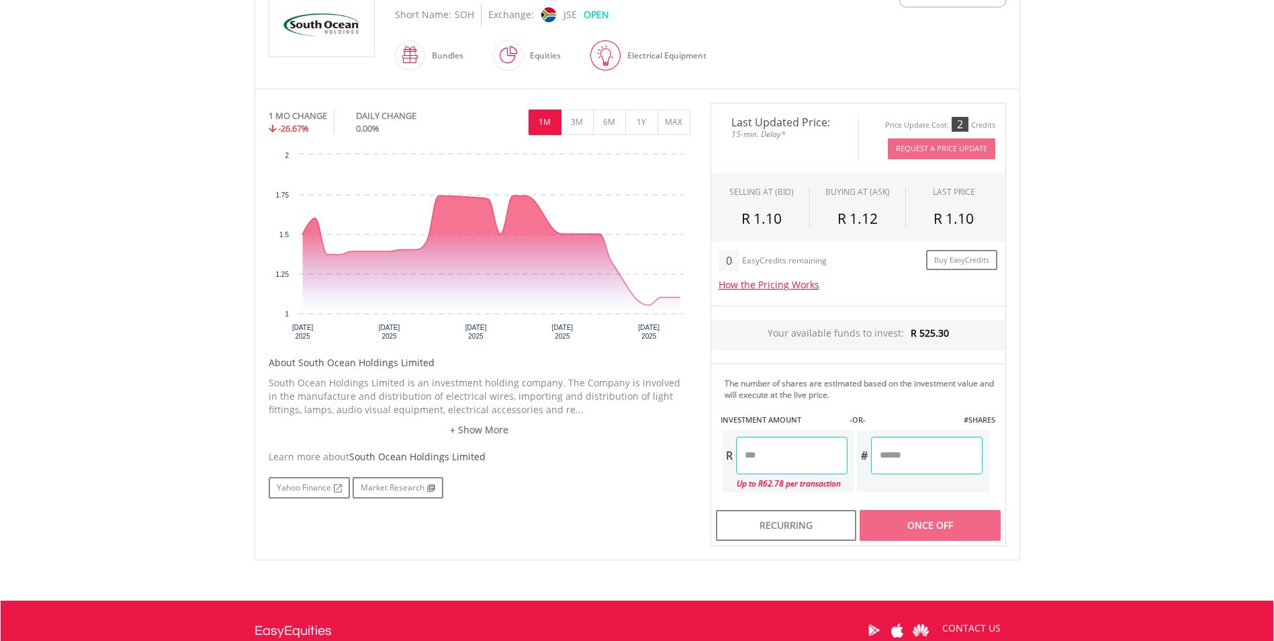
scroll to position [336, 0]
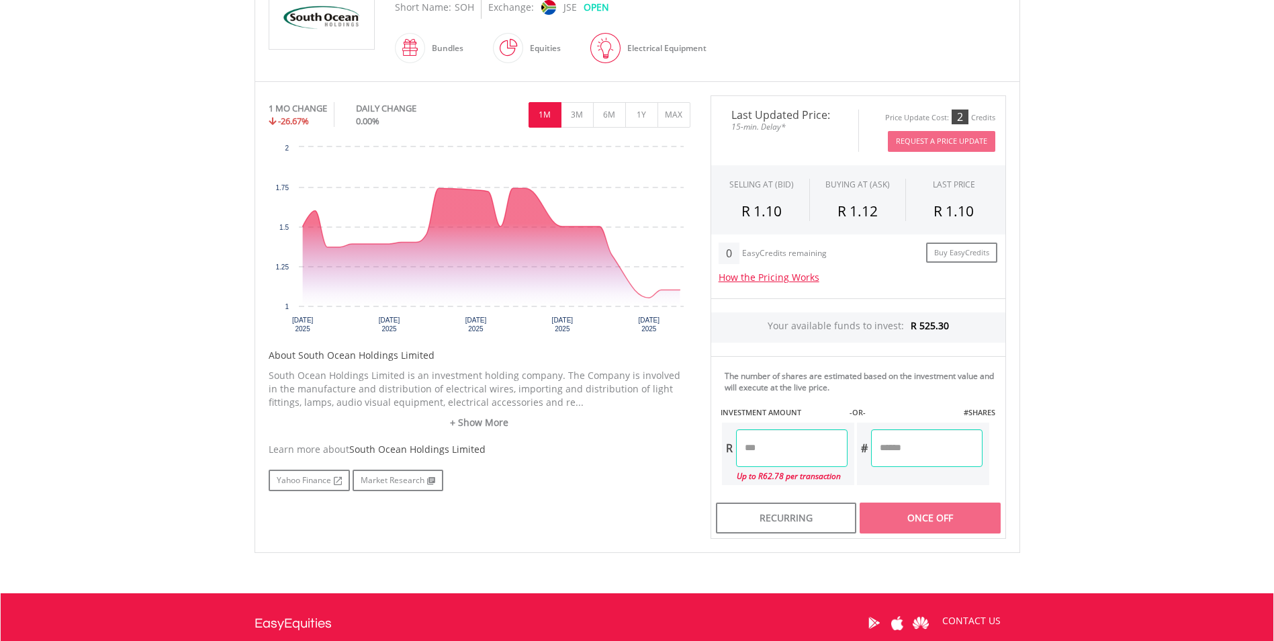
click at [823, 447] on input "number" at bounding box center [792, 448] width 112 height 38
type input "*****"
type input "*******"
click at [925, 515] on div "Last Updated Price: 15-min. Delay* Price Update Cost: 2 Credits Request A Price…" at bounding box center [859, 316] width 316 height 443
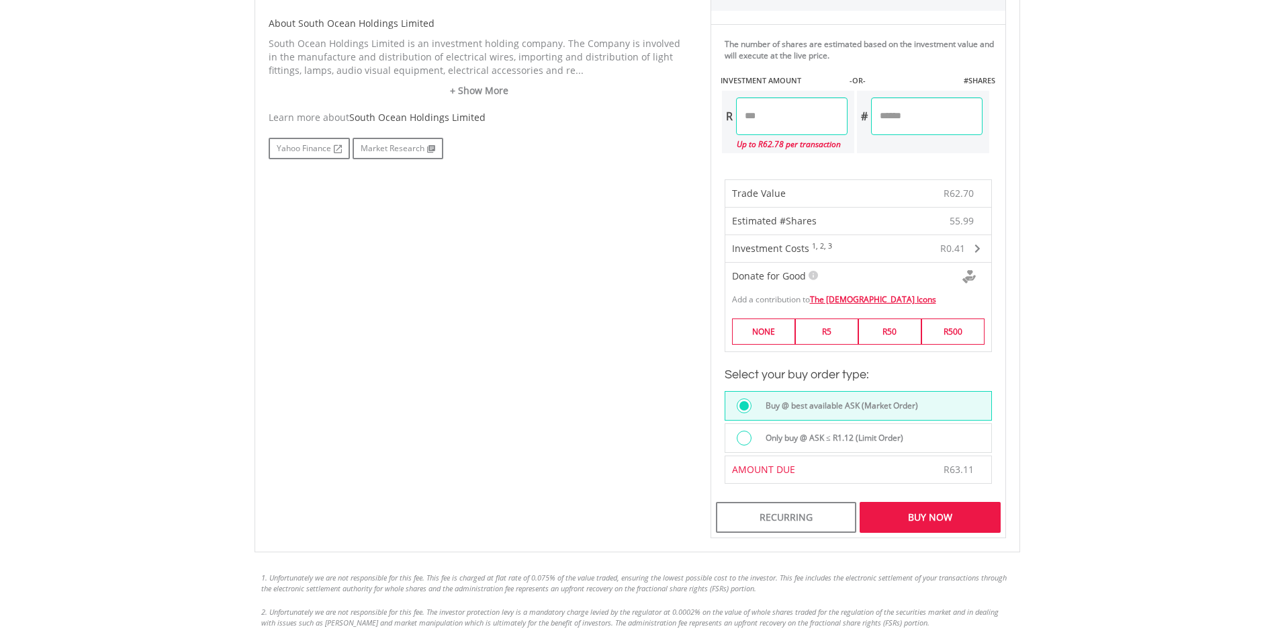
scroll to position [672, 0]
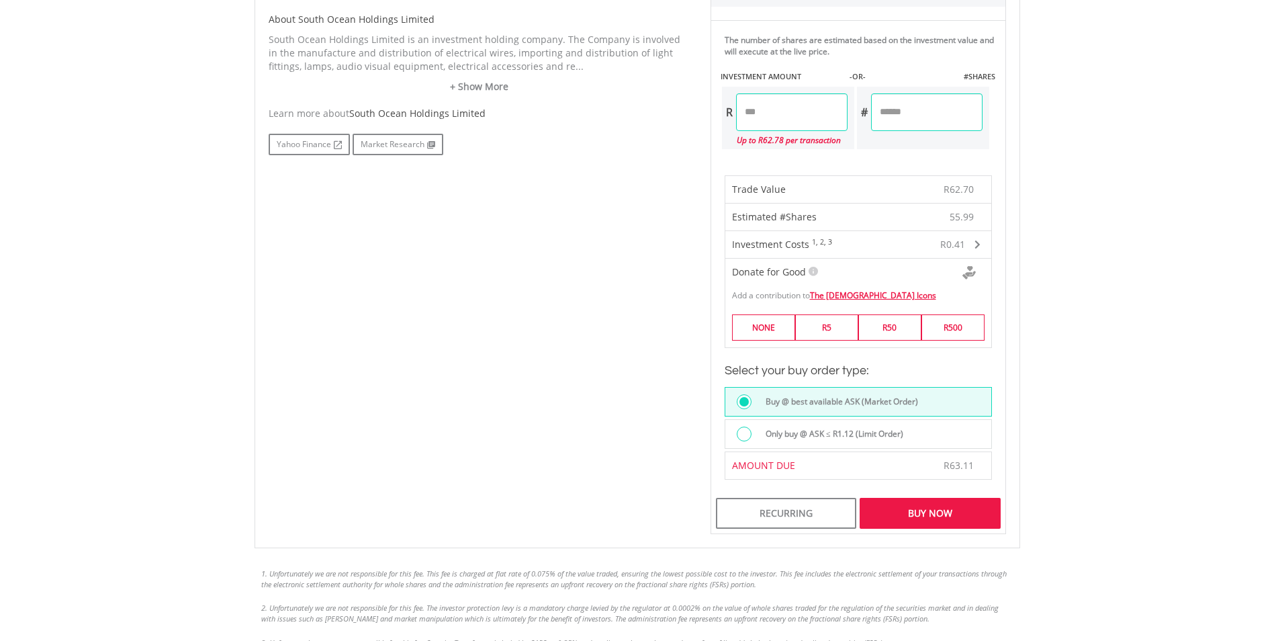
click at [932, 519] on div "Buy Now" at bounding box center [930, 513] width 140 height 31
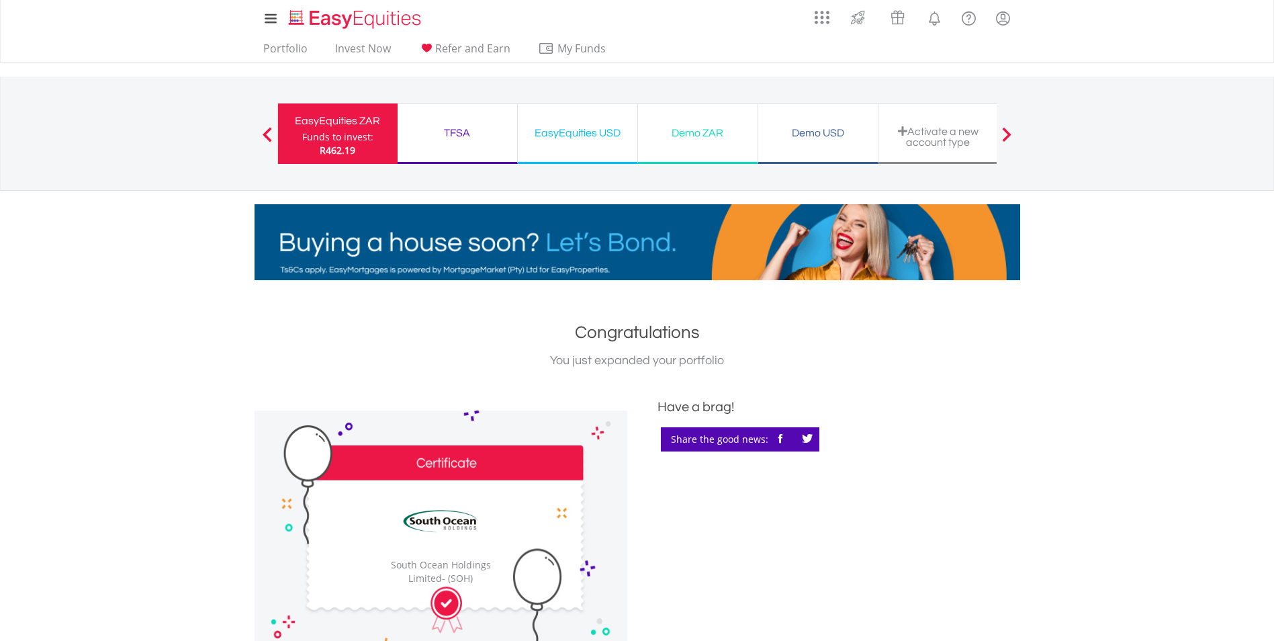
click at [346, 137] on div "Funds to invest:" at bounding box center [337, 136] width 71 height 13
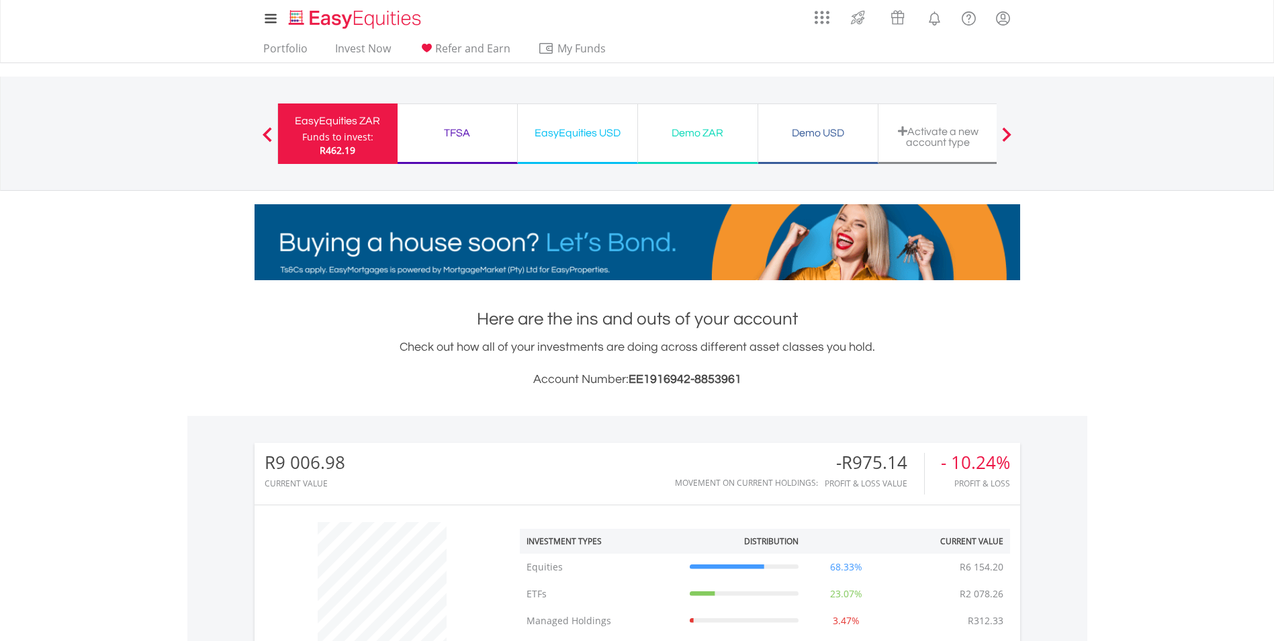
scroll to position [403, 0]
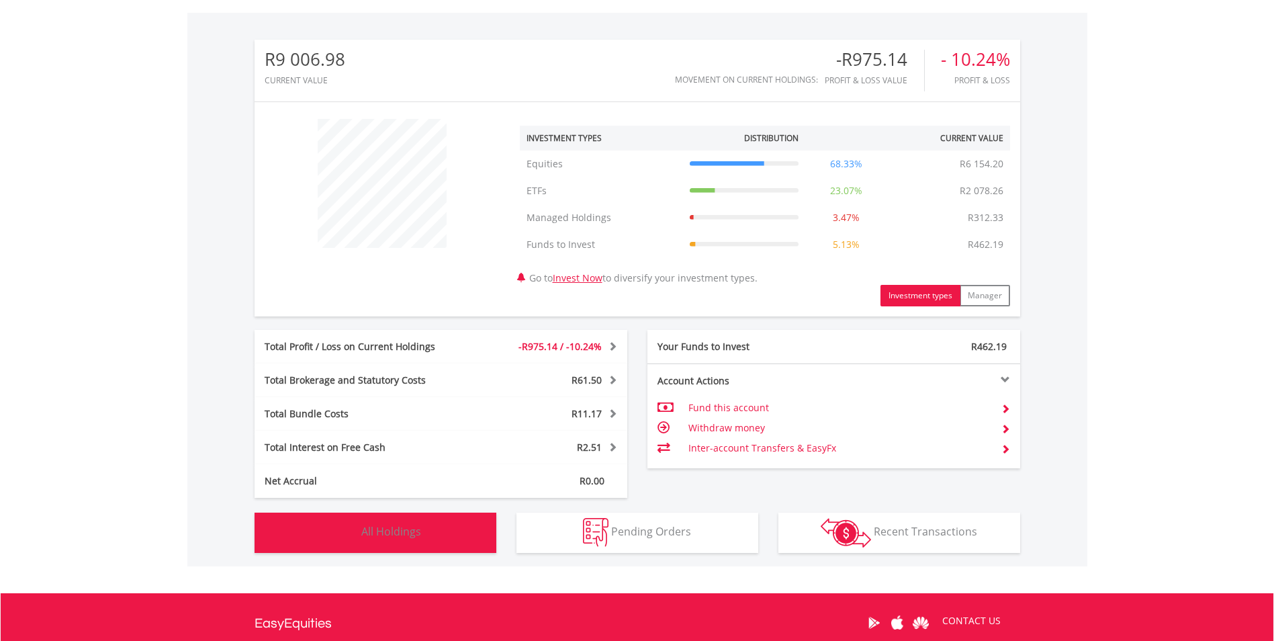
click at [415, 526] on span "All Holdings" at bounding box center [391, 531] width 60 height 15
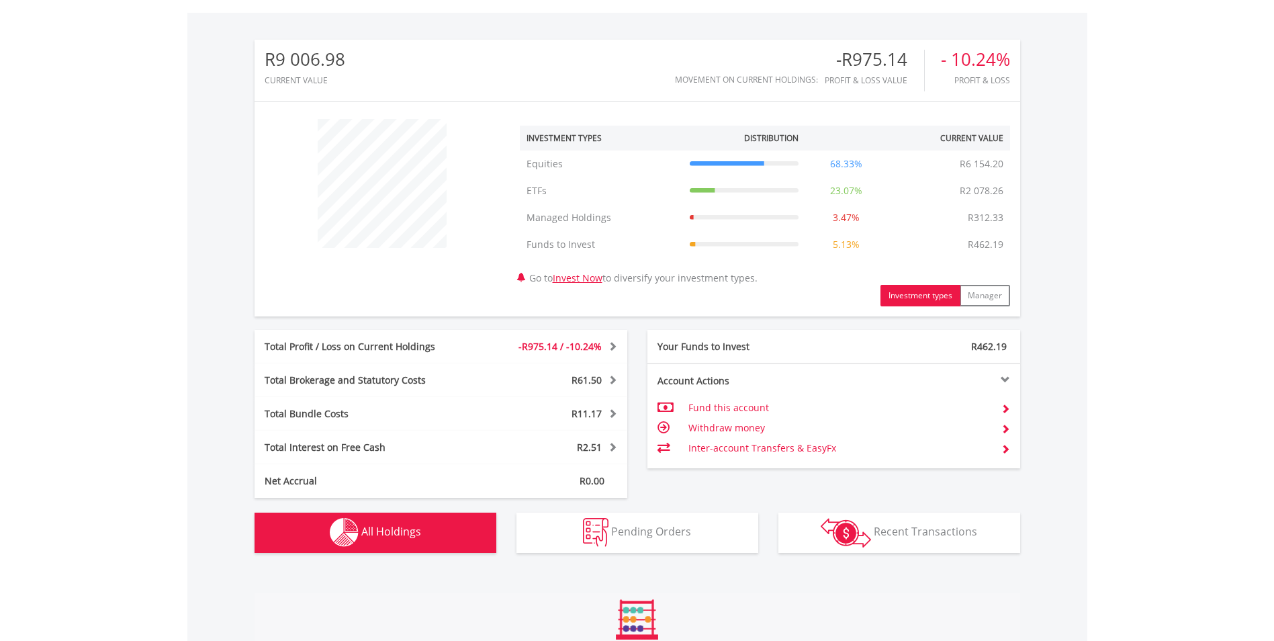
scroll to position [996, 0]
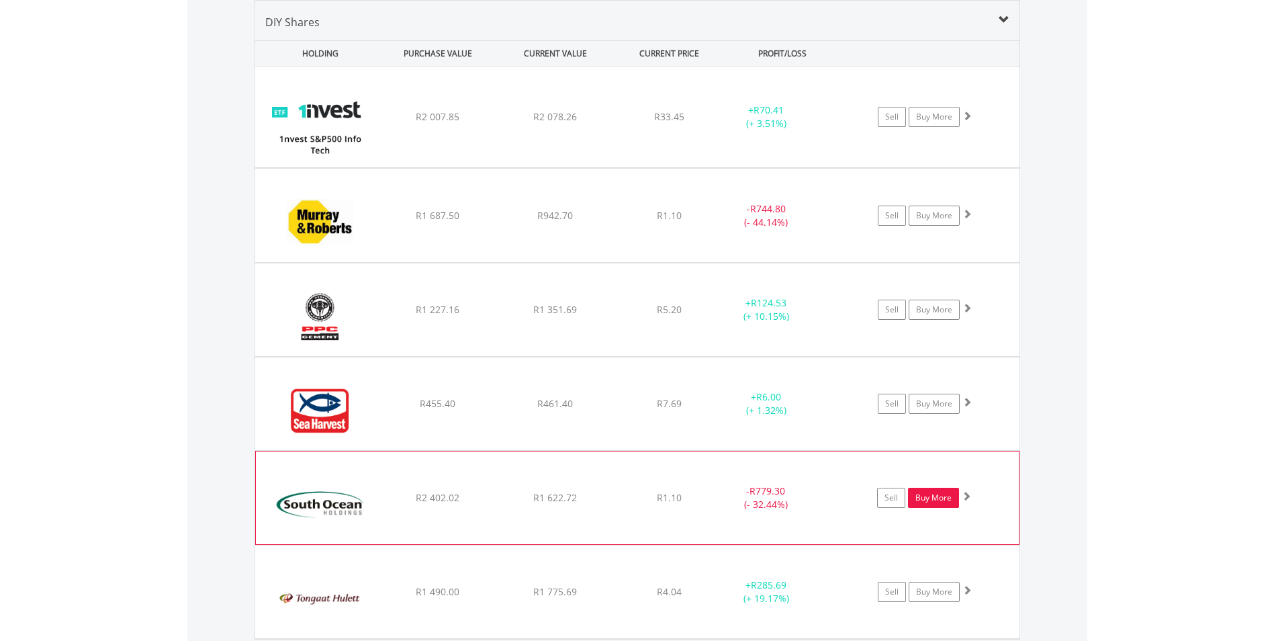
click at [930, 501] on link "Buy More" at bounding box center [933, 498] width 51 height 20
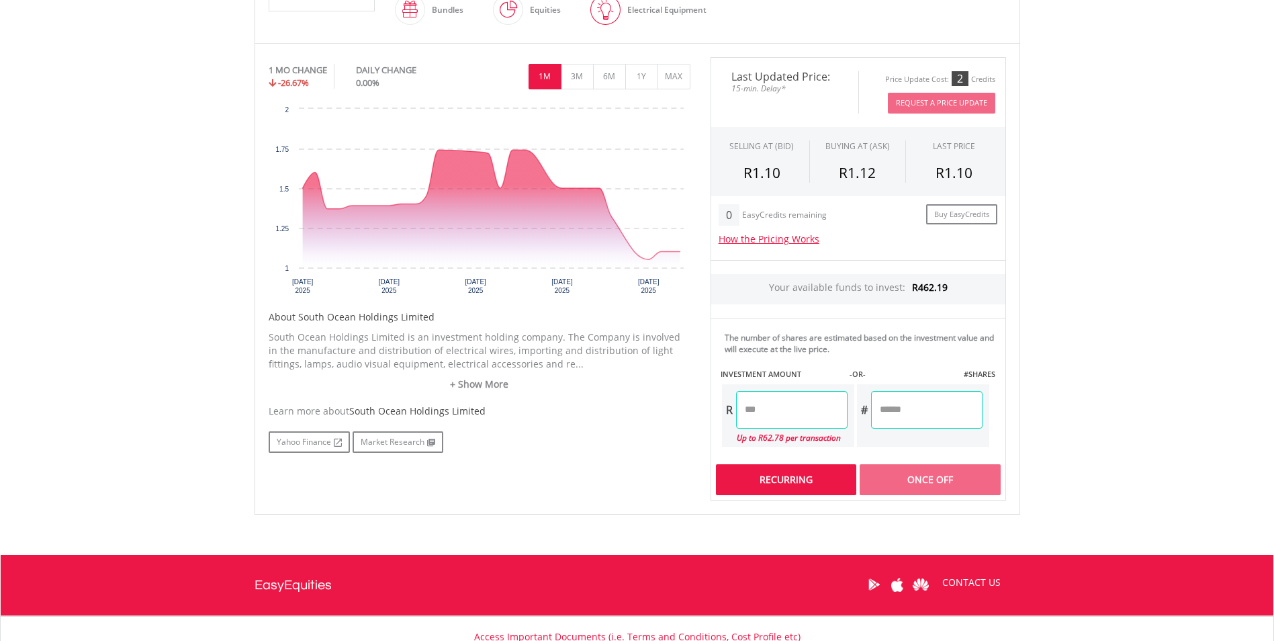
scroll to position [482, 0]
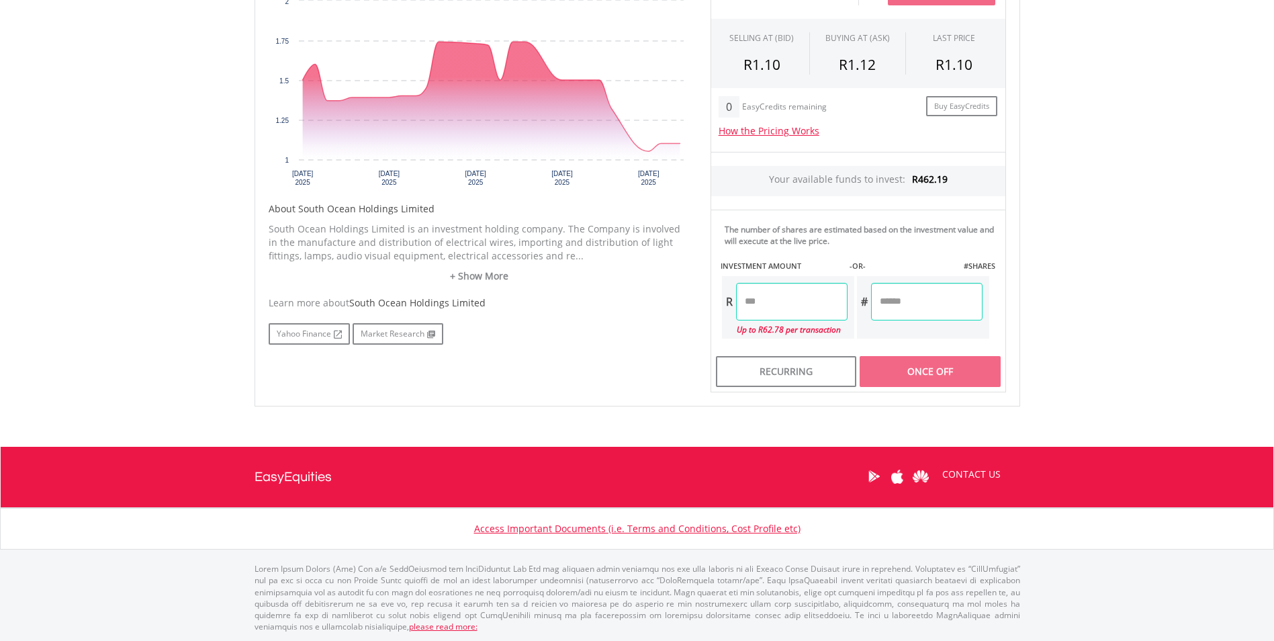
click at [803, 307] on input "number" at bounding box center [792, 302] width 112 height 38
type input "*****"
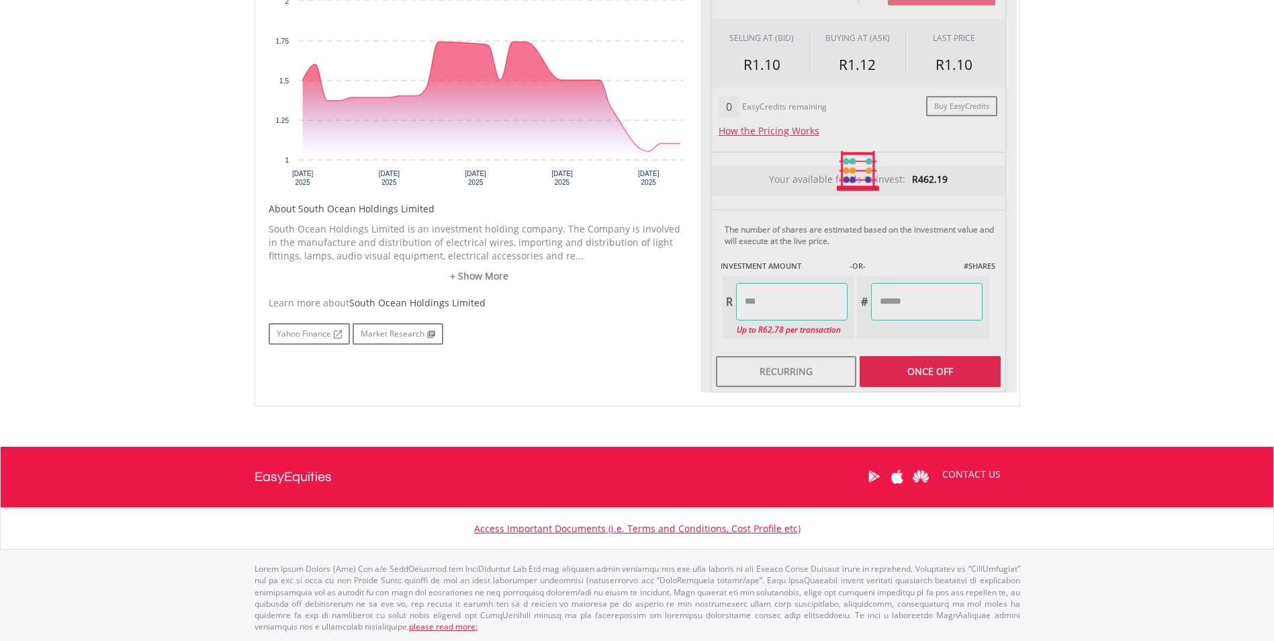
click at [914, 362] on div "Last Updated Price: 15-min. Delay* Price Update Cost: 2 Credits Request A Price…" at bounding box center [859, 170] width 316 height 443
type input "*******"
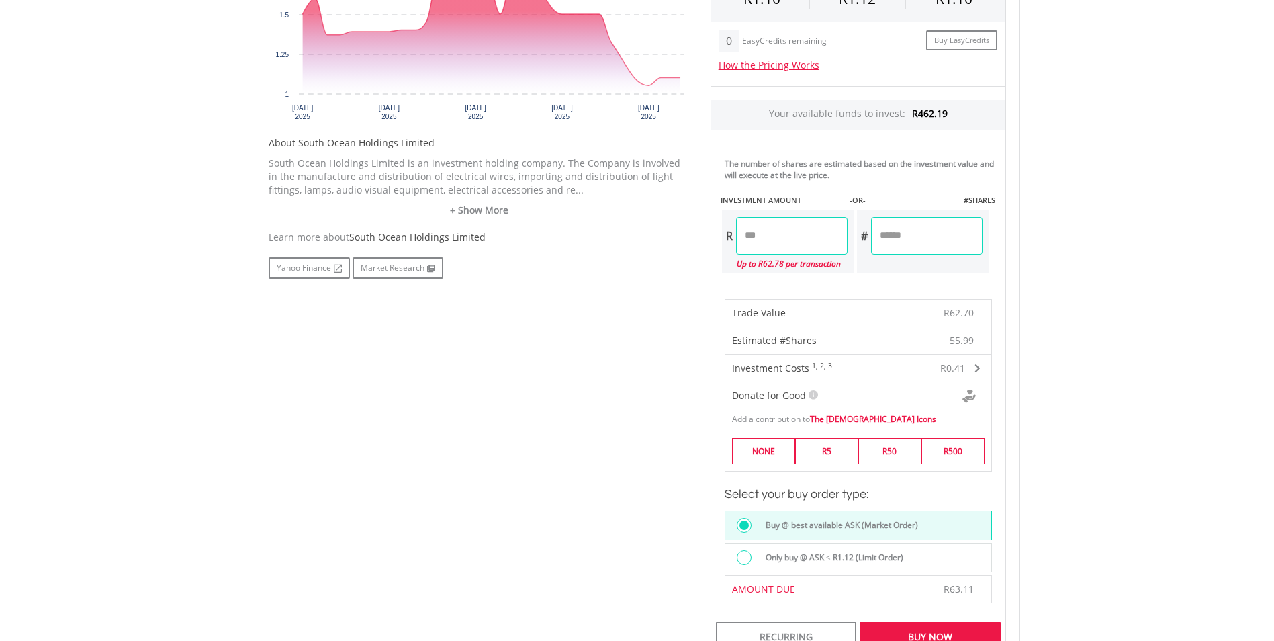
scroll to position [751, 0]
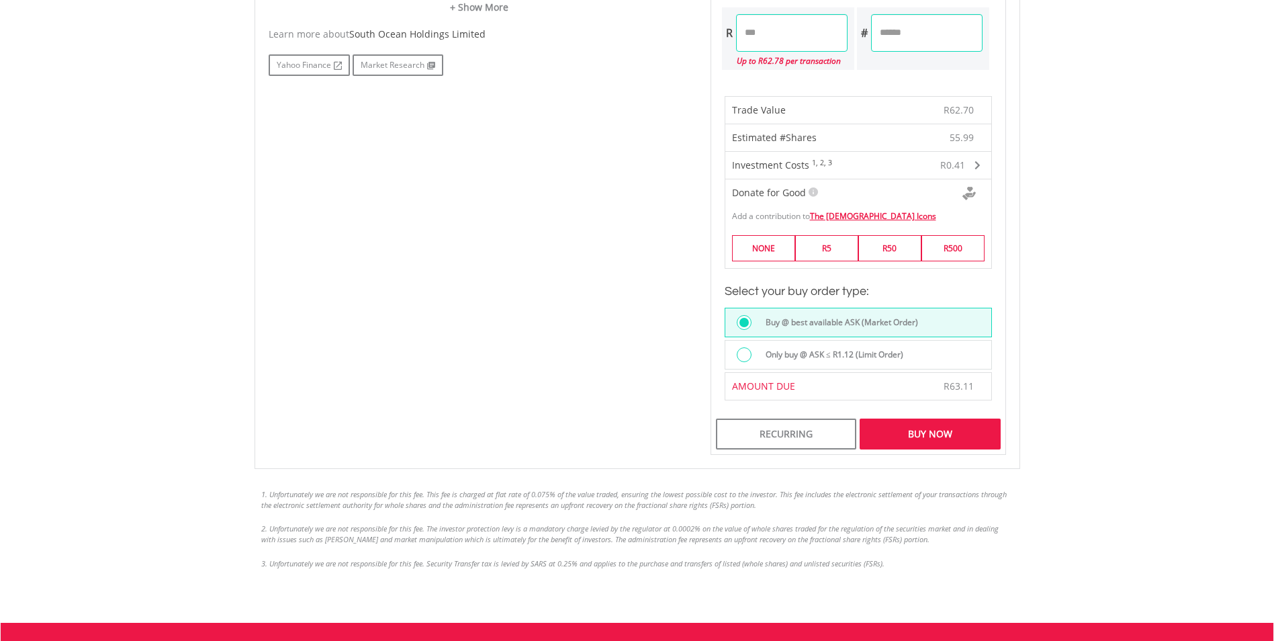
click at [927, 437] on div "Buy Now" at bounding box center [930, 433] width 140 height 31
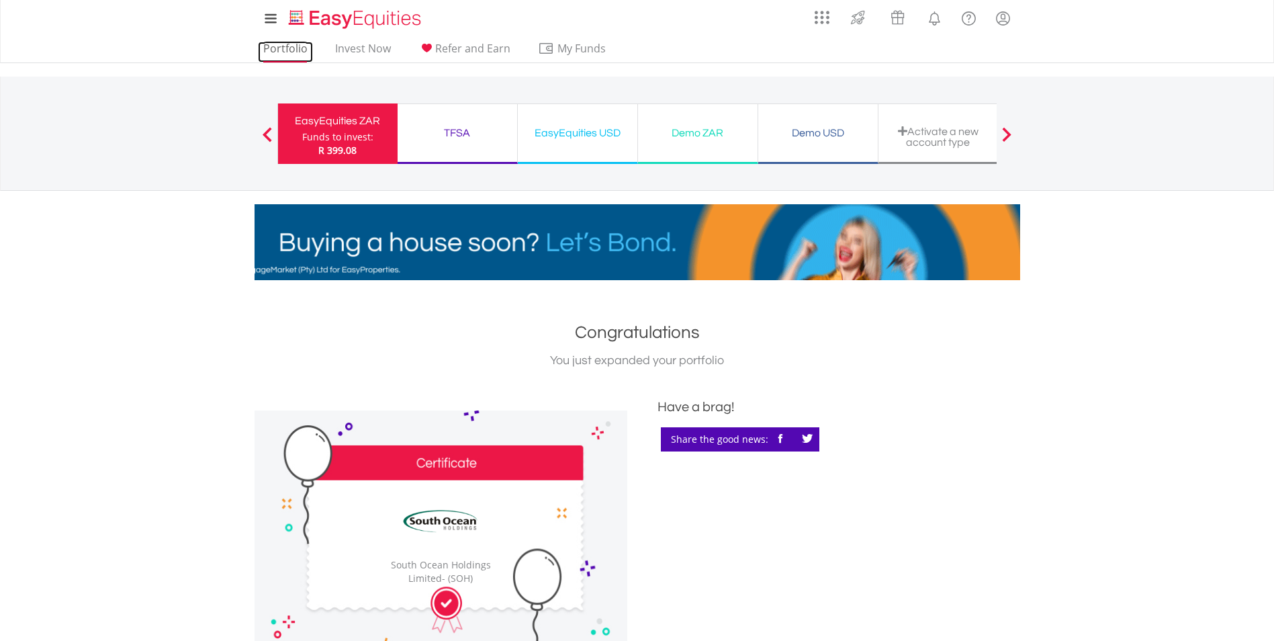
click at [285, 49] on link "Portfolio" at bounding box center [285, 52] width 55 height 21
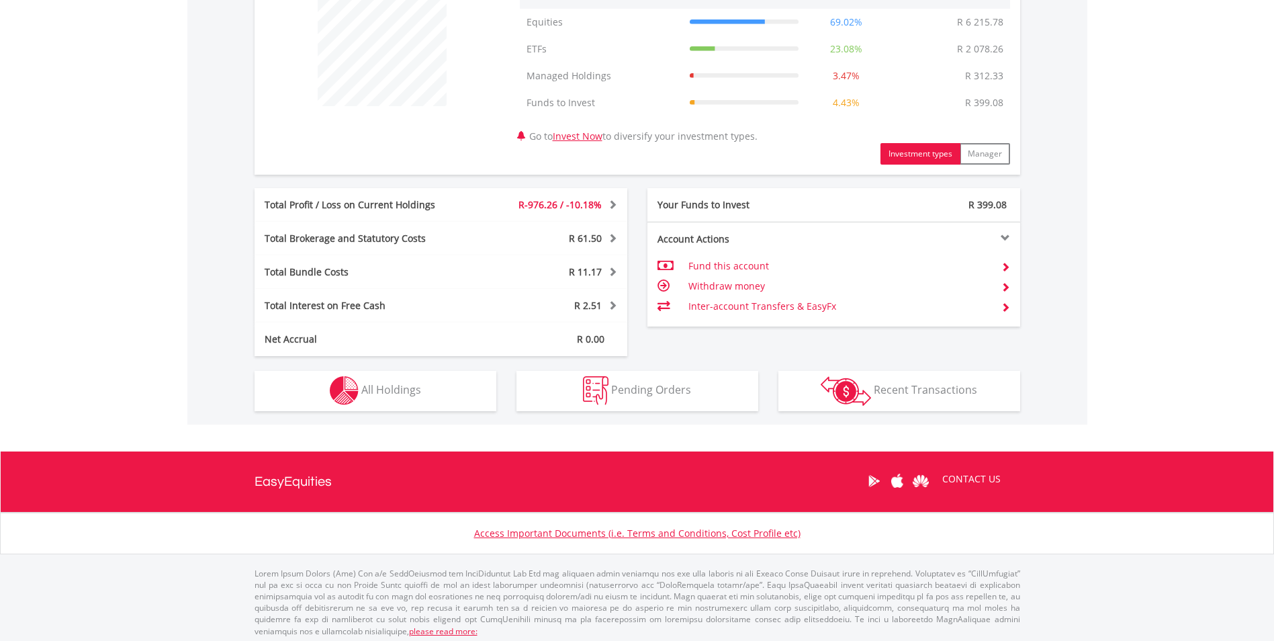
scroll to position [549, 0]
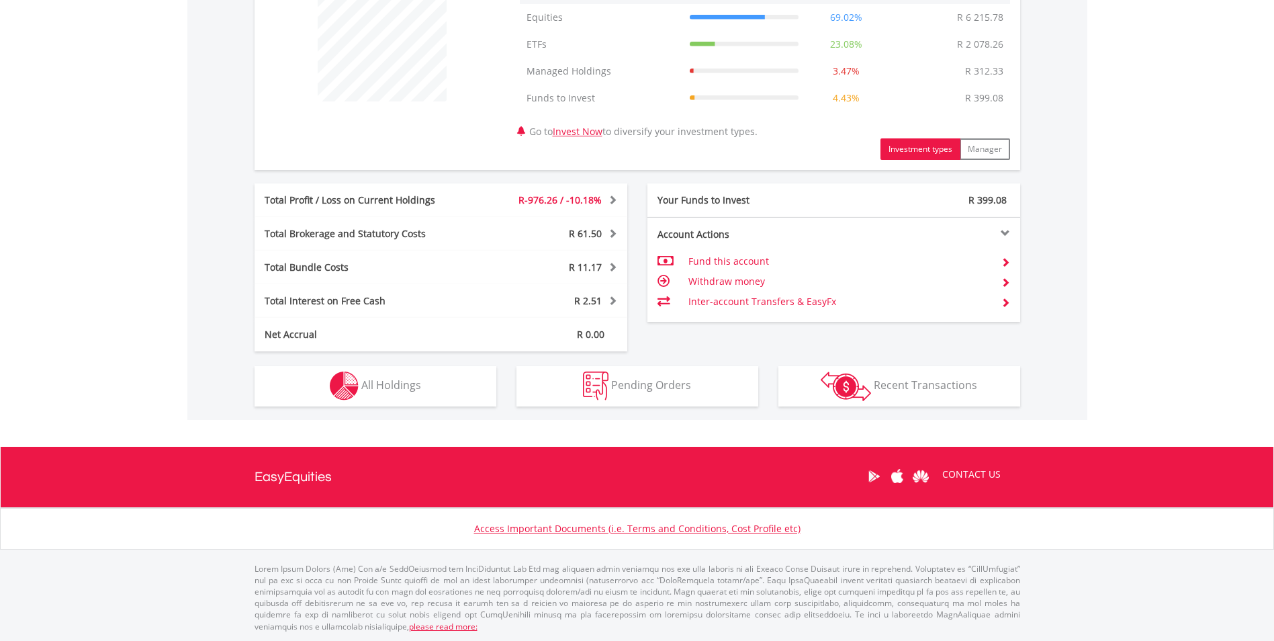
click at [378, 360] on div "Holdings All Holdings" at bounding box center [375, 378] width 262 height 55
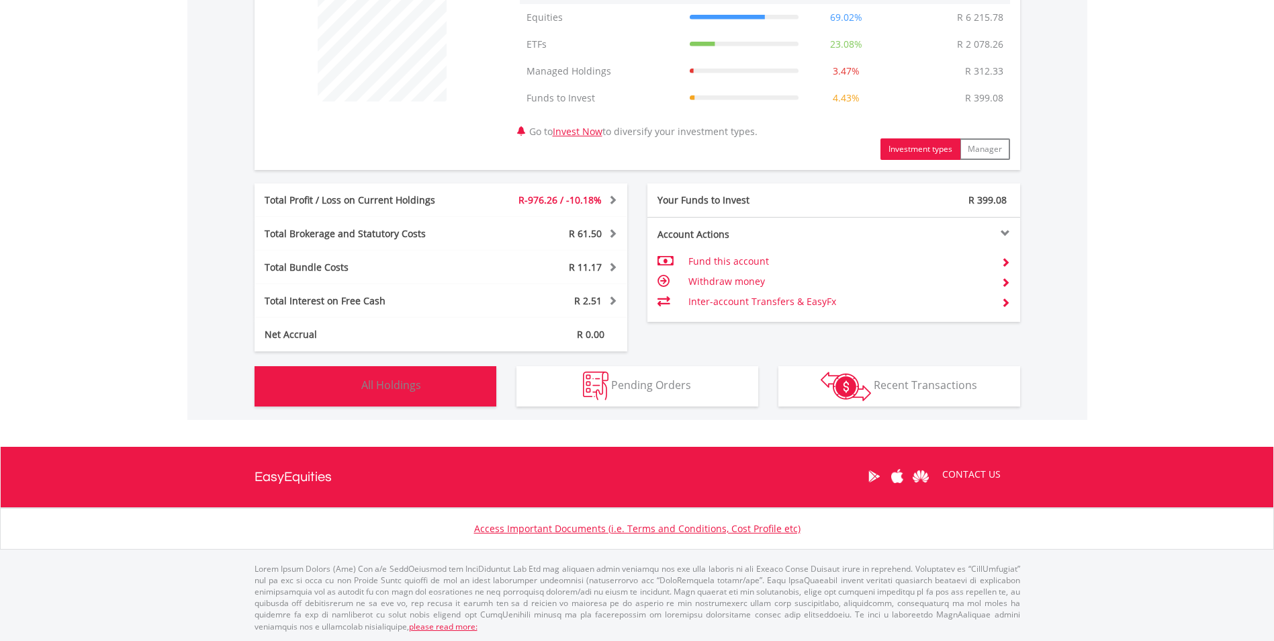
click at [386, 375] on button "Holdings All Holdings" at bounding box center [376, 386] width 242 height 40
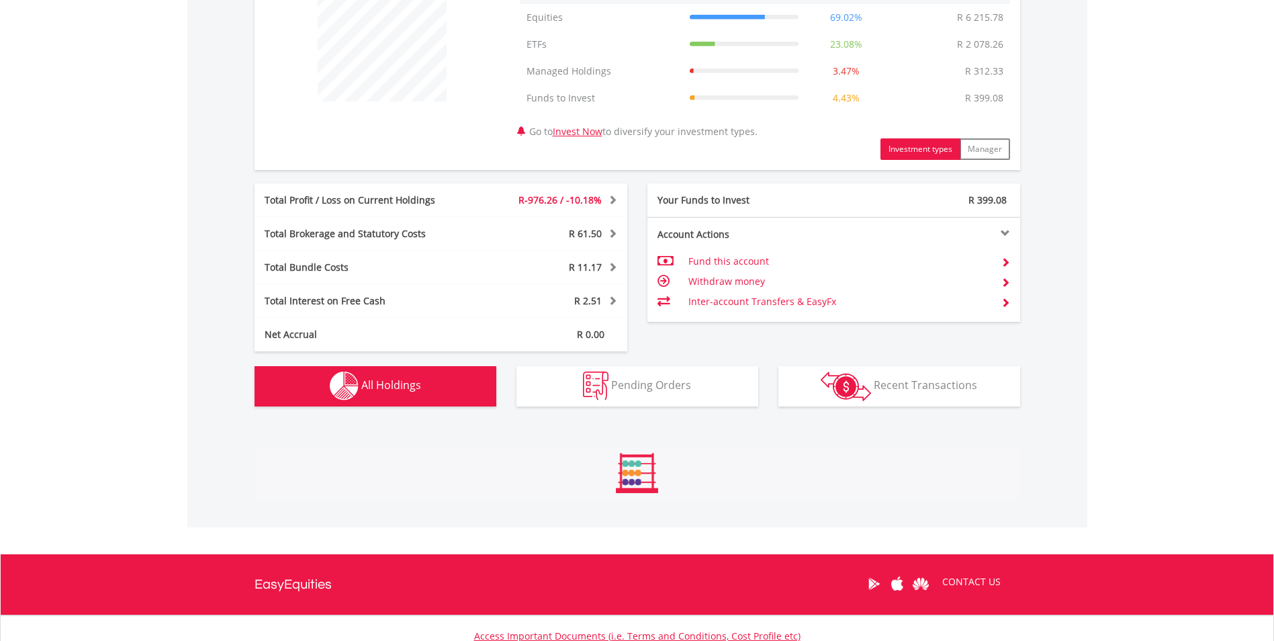
scroll to position [996, 0]
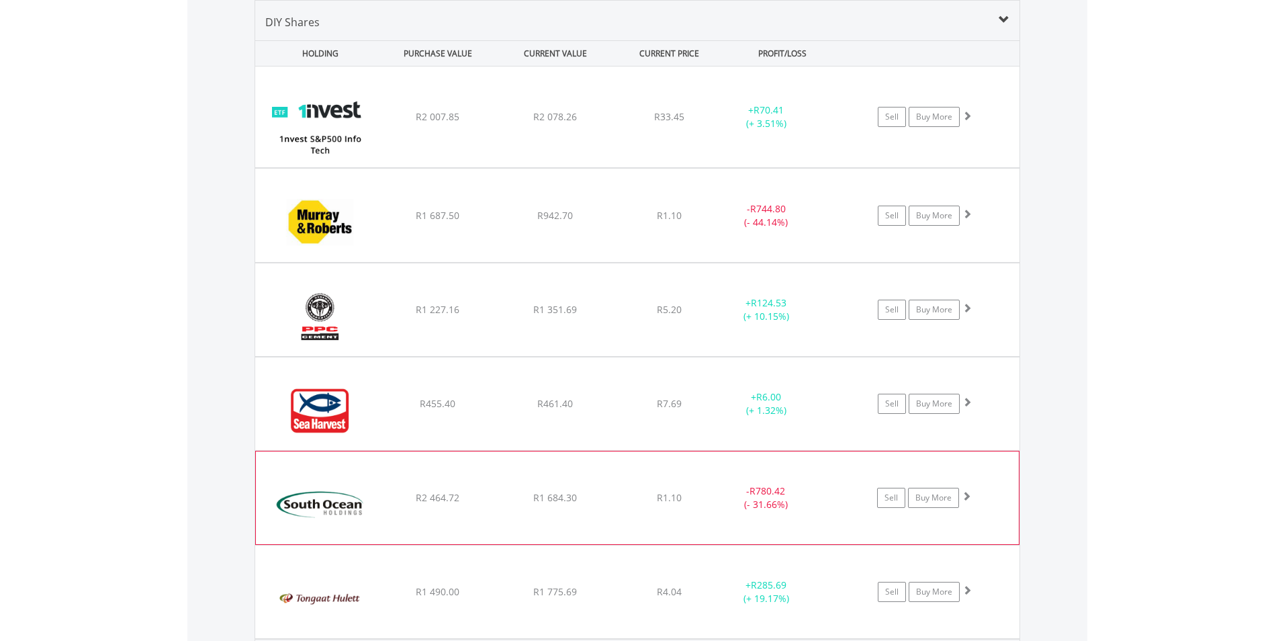
click at [967, 497] on span at bounding box center [966, 495] width 9 height 9
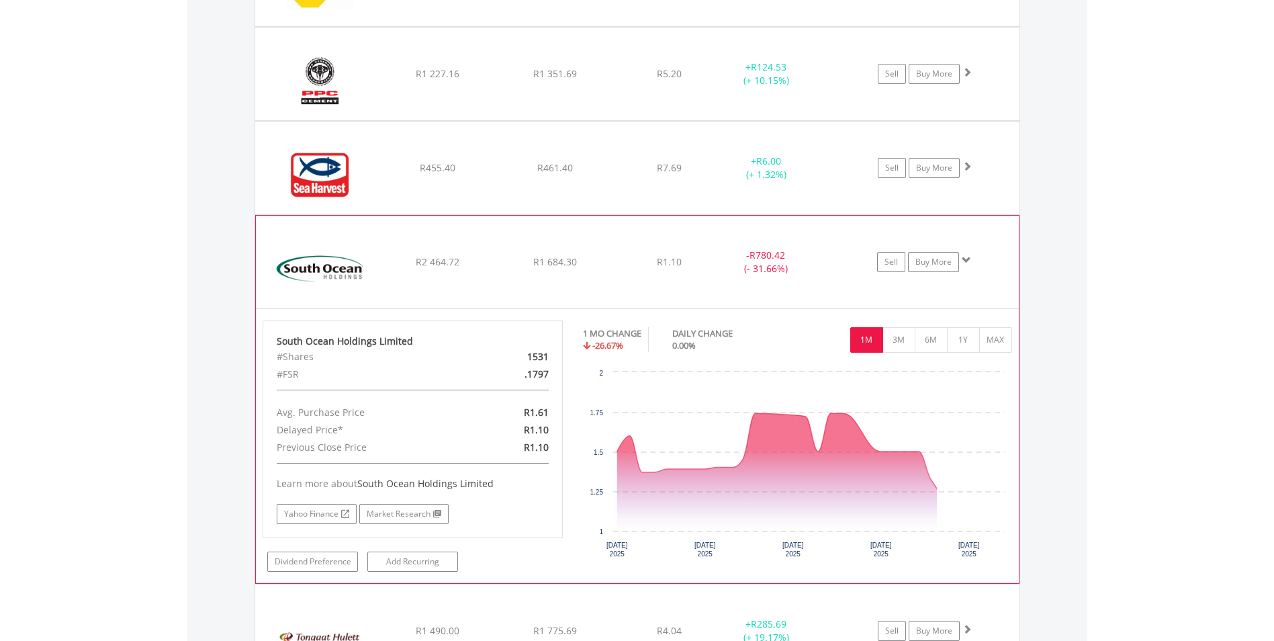
scroll to position [1265, 0]
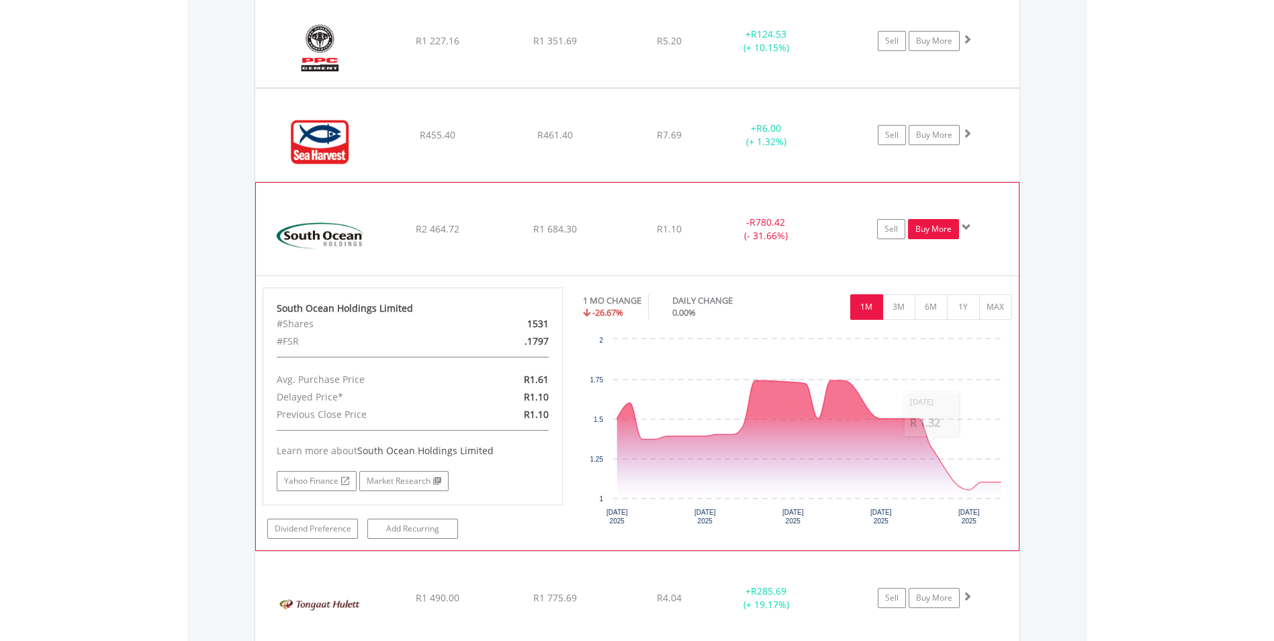
click at [926, 228] on link "Buy More" at bounding box center [933, 229] width 51 height 20
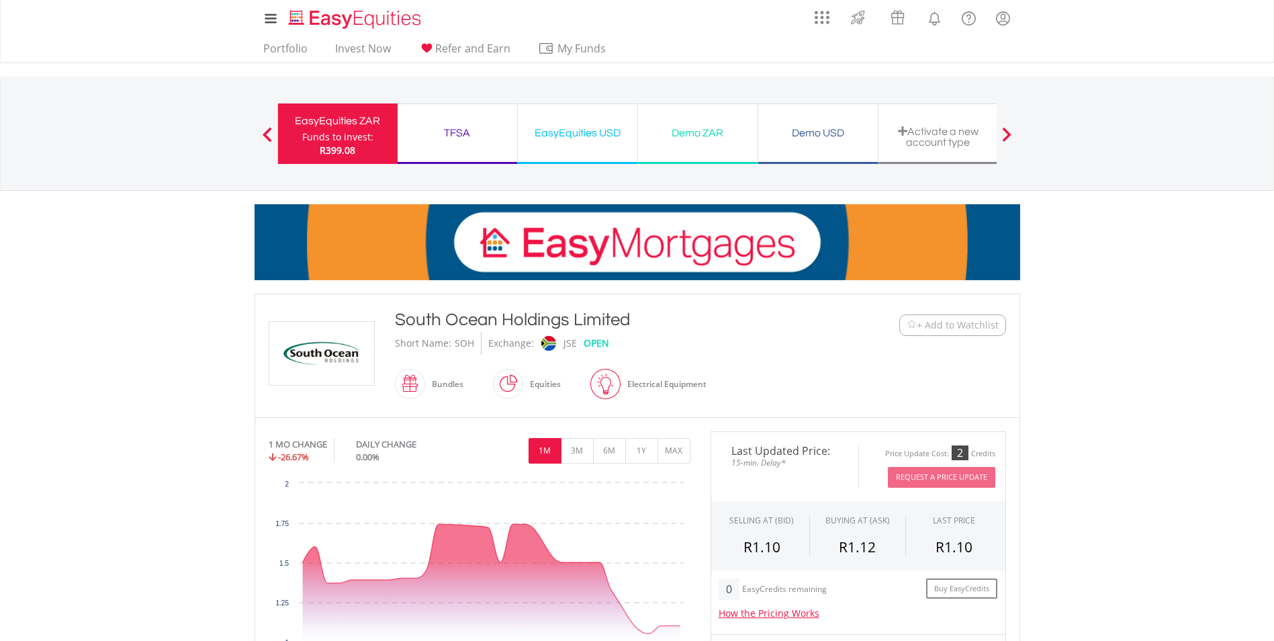
scroll to position [269, 0]
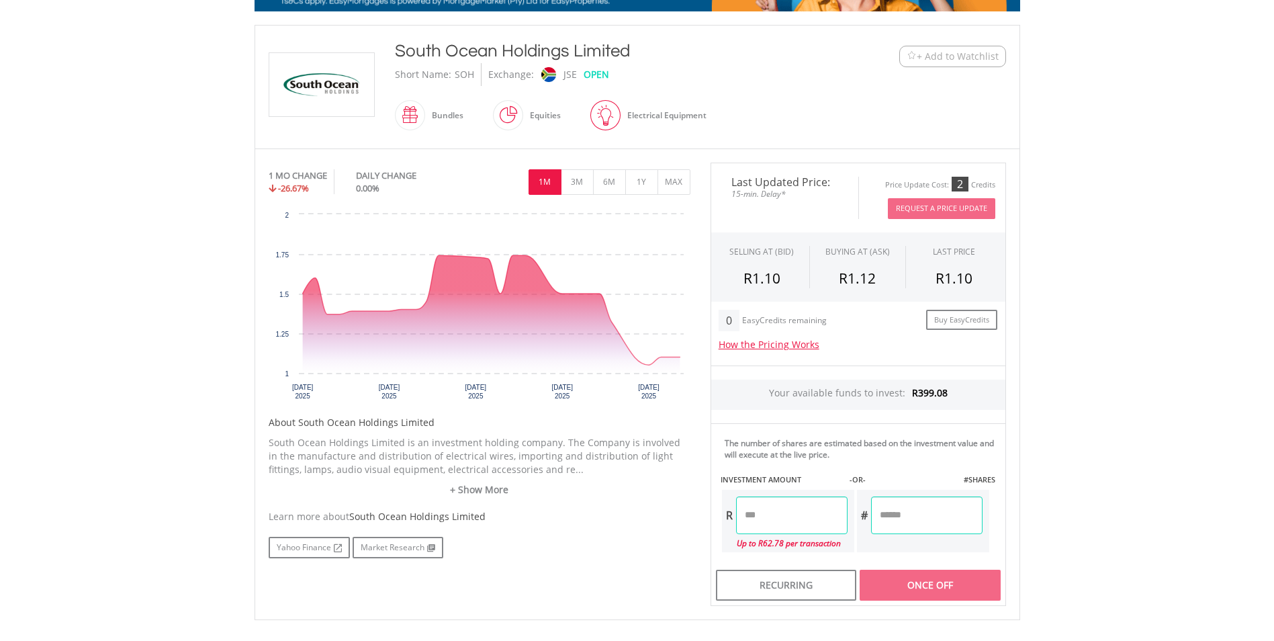
click at [815, 518] on input "number" at bounding box center [792, 515] width 112 height 38
type input "*****"
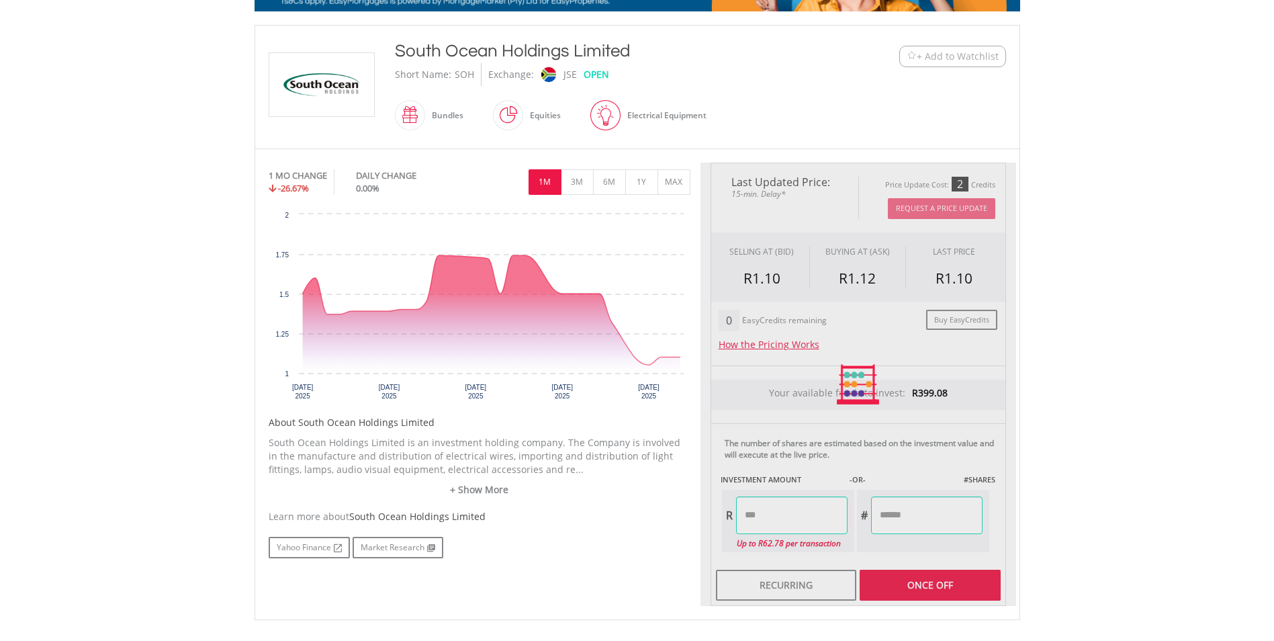
drag, startPoint x: 921, startPoint y: 580, endPoint x: 916, endPoint y: 588, distance: 9.9
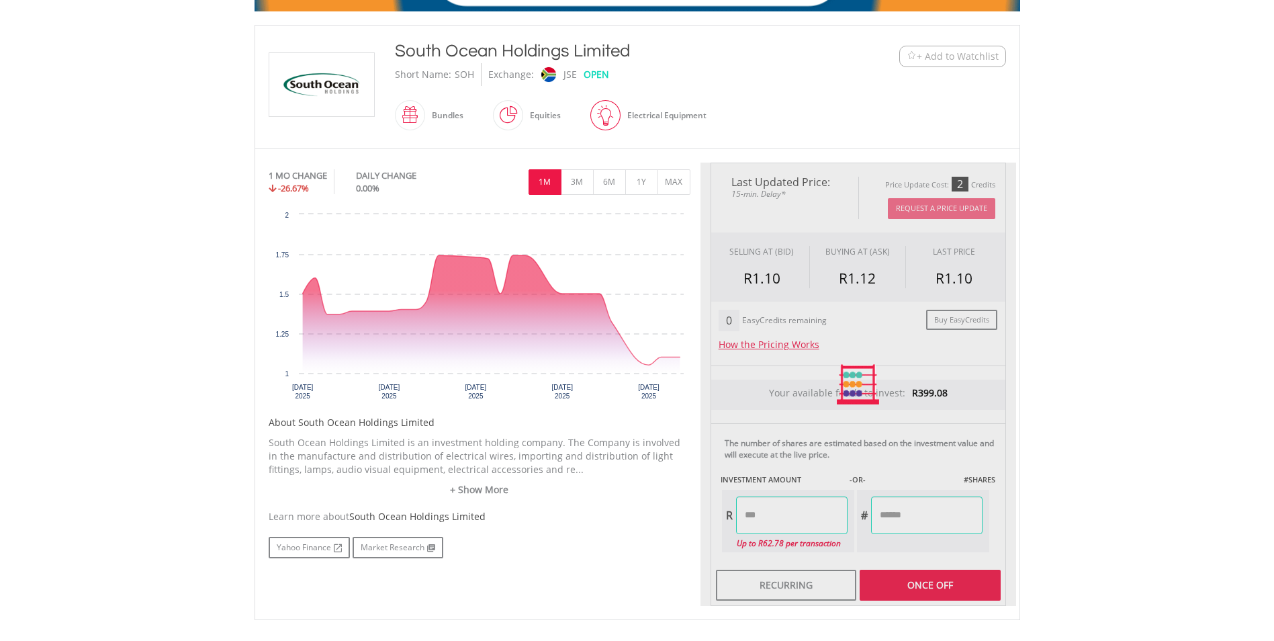
click at [916, 588] on div "Last Updated Price: 15-min. Delay* Price Update Cost: 2 Credits Request A Price…" at bounding box center [859, 384] width 316 height 443
type input "*******"
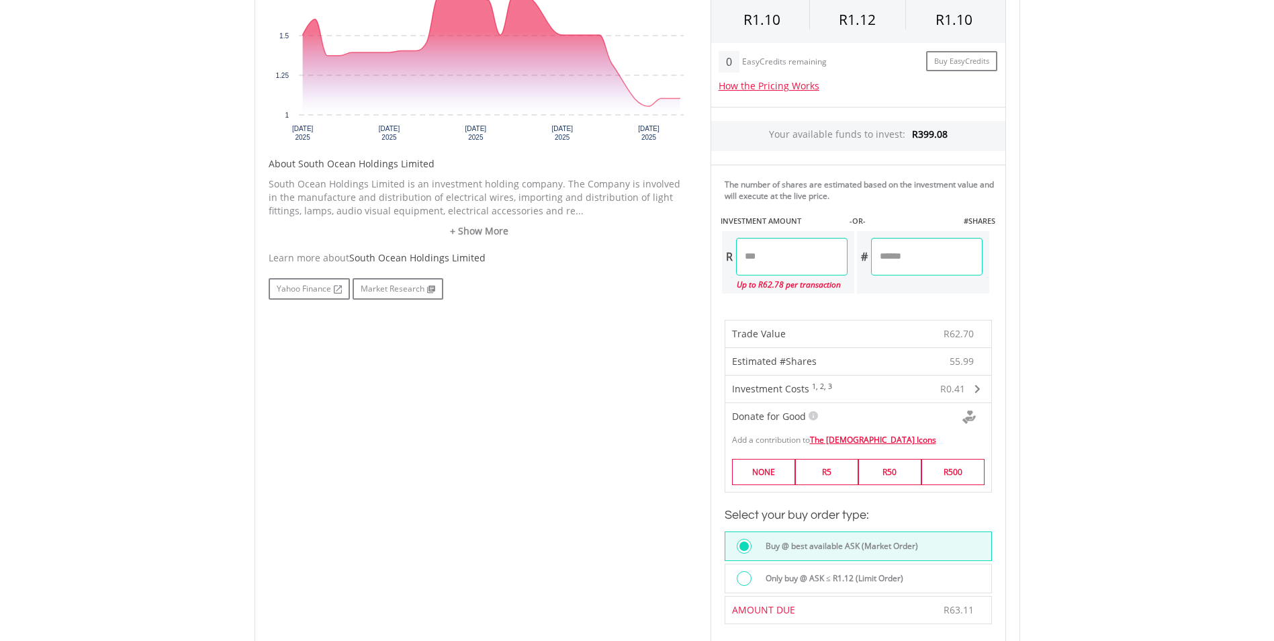
scroll to position [605, 0]
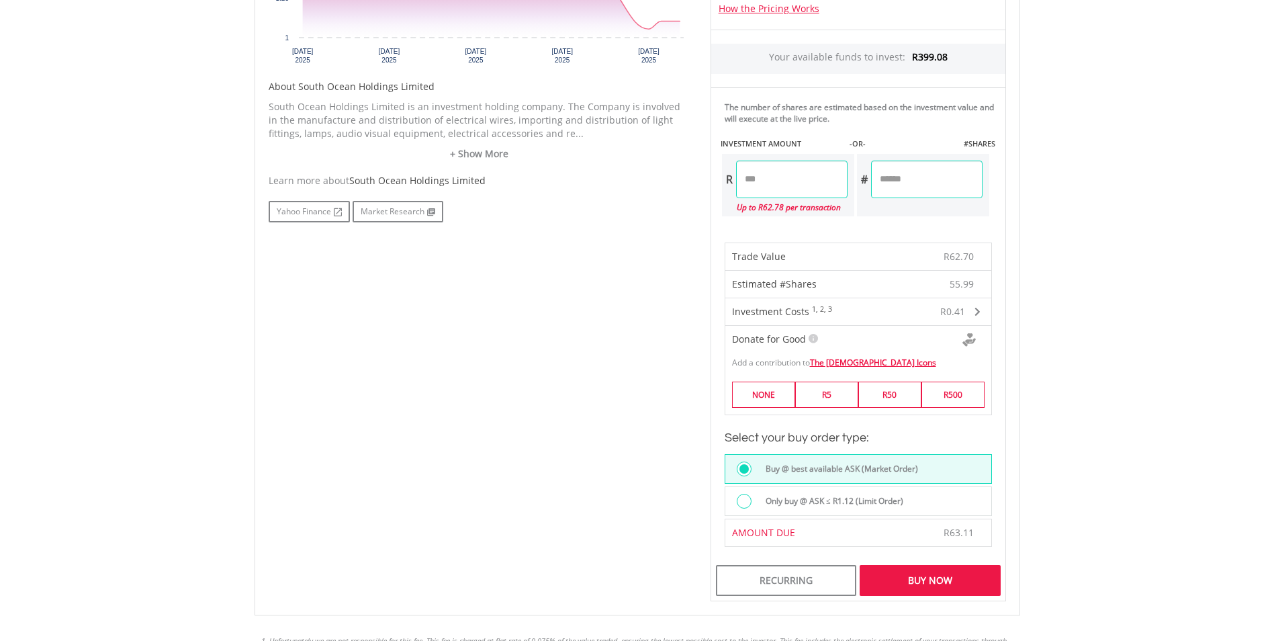
click at [950, 581] on div "Buy Now" at bounding box center [930, 580] width 140 height 31
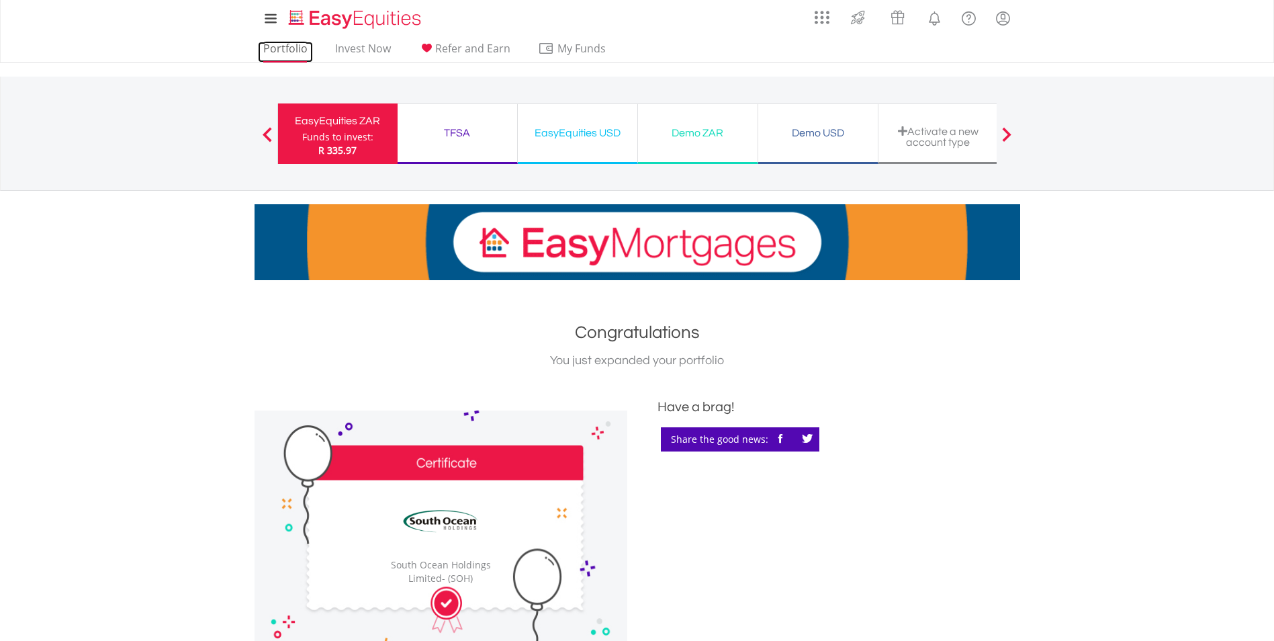
click at [284, 48] on link "Portfolio" at bounding box center [285, 52] width 55 height 21
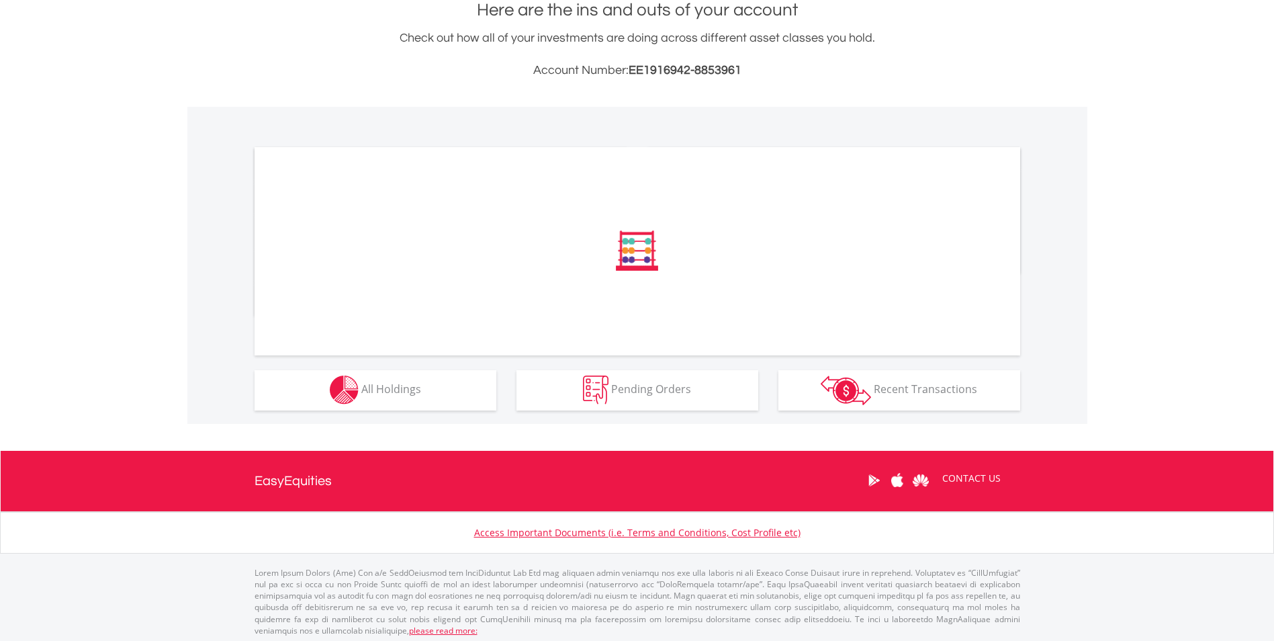
scroll to position [313, 0]
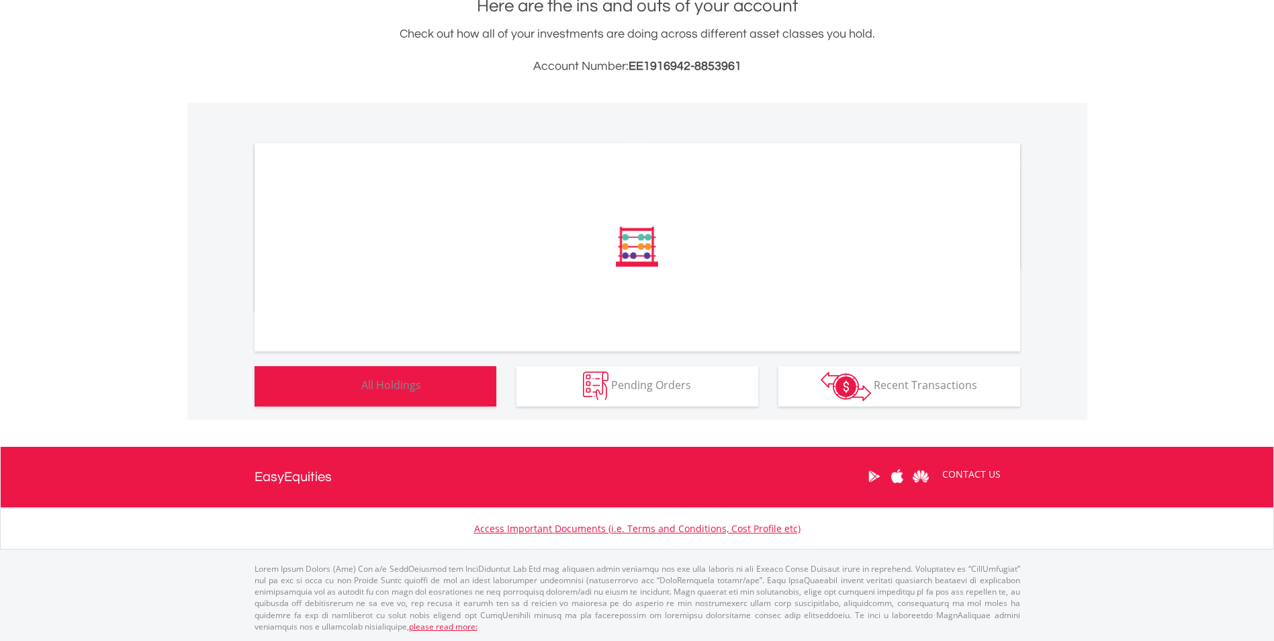
click at [410, 388] on span "All Holdings" at bounding box center [391, 384] width 60 height 15
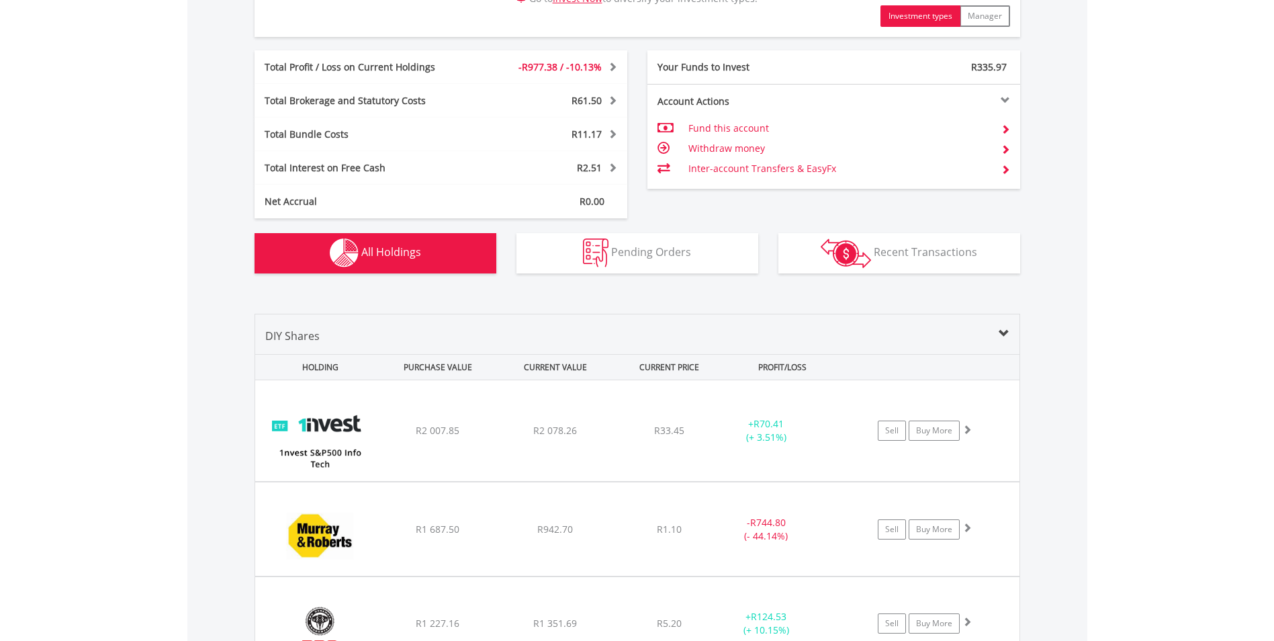
scroll to position [889, 0]
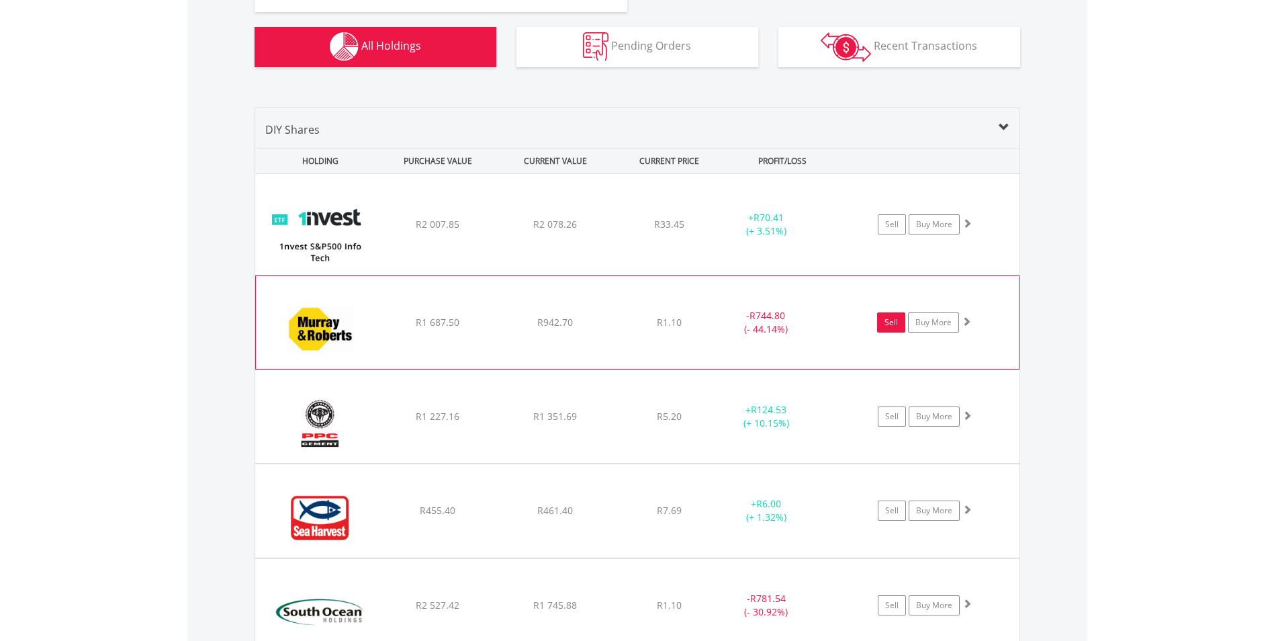
click at [897, 321] on link "Sell" at bounding box center [891, 322] width 28 height 20
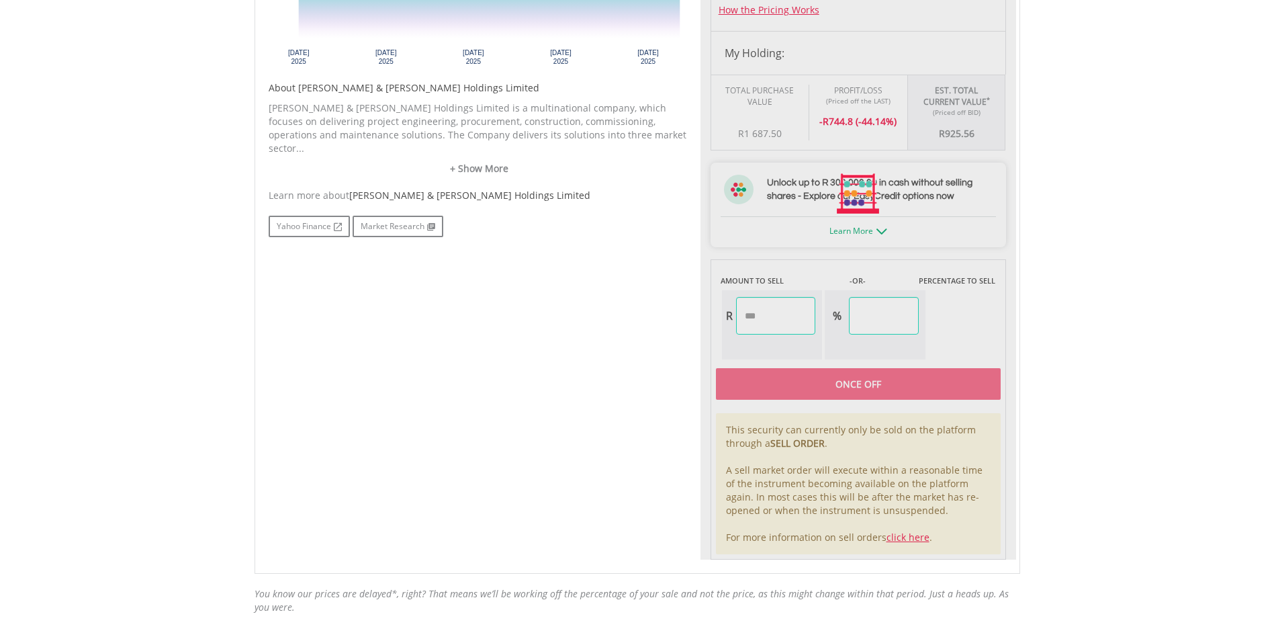
type input "******"
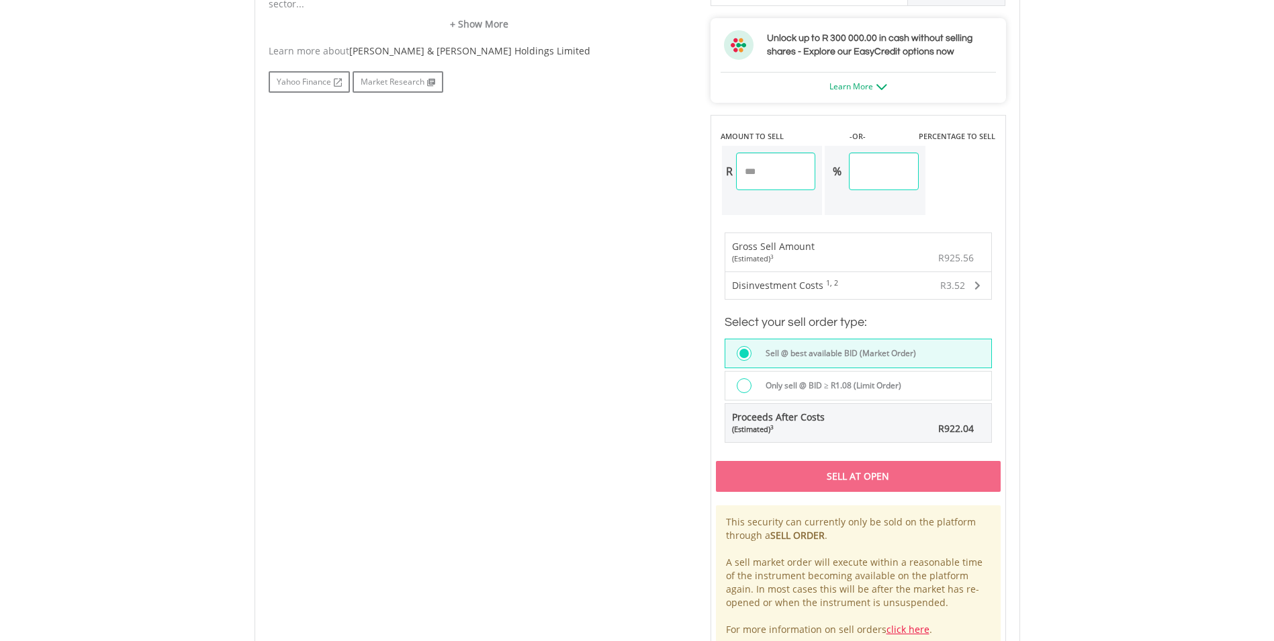
scroll to position [739, 0]
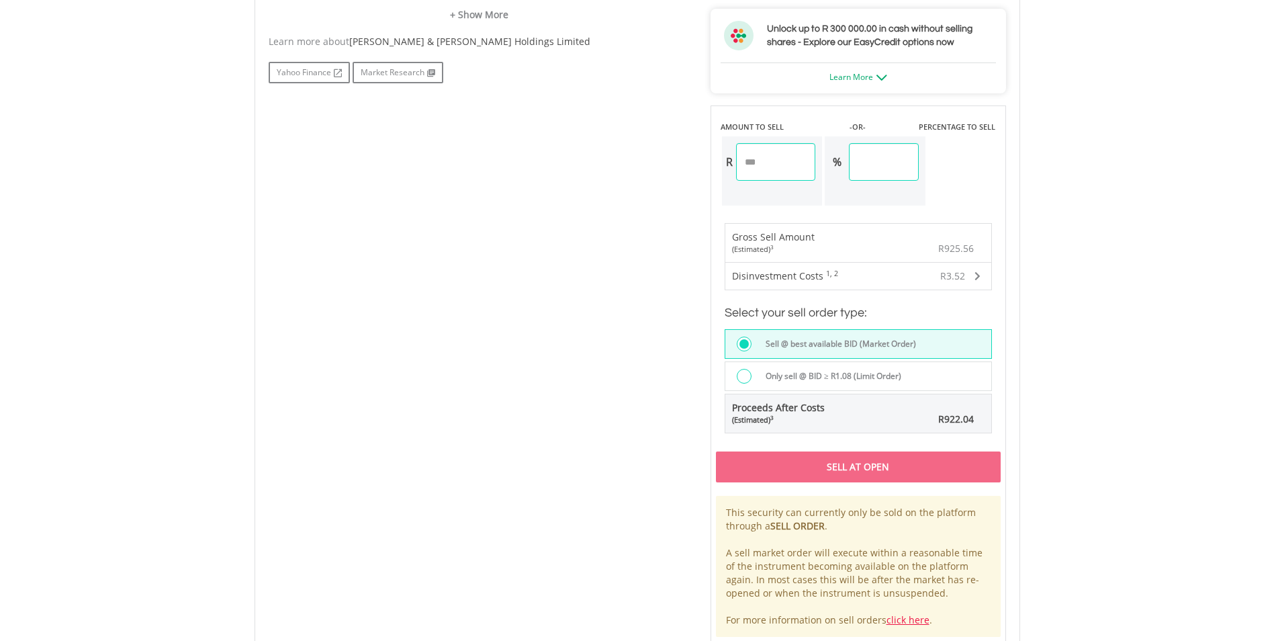
click at [886, 467] on div "Sell At Open" at bounding box center [858, 466] width 285 height 31
click at [743, 372] on div at bounding box center [744, 376] width 15 height 15
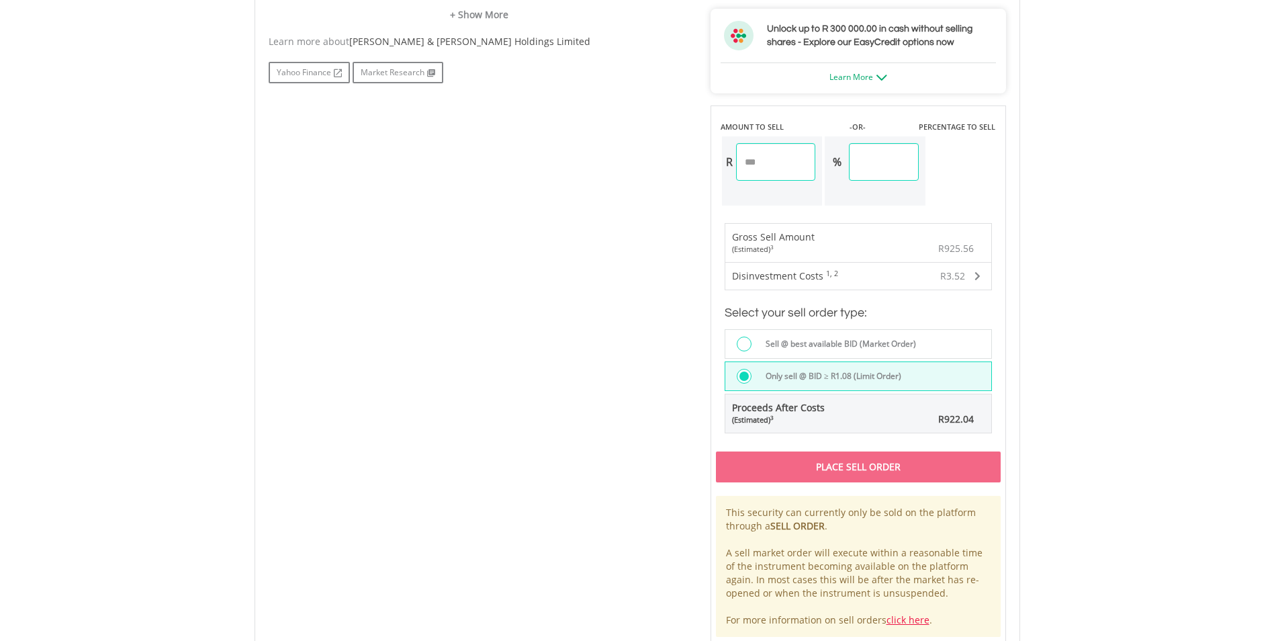
click at [851, 473] on div "Place Sell Order" at bounding box center [858, 466] width 285 height 31
click at [743, 341] on div at bounding box center [744, 344] width 15 height 15
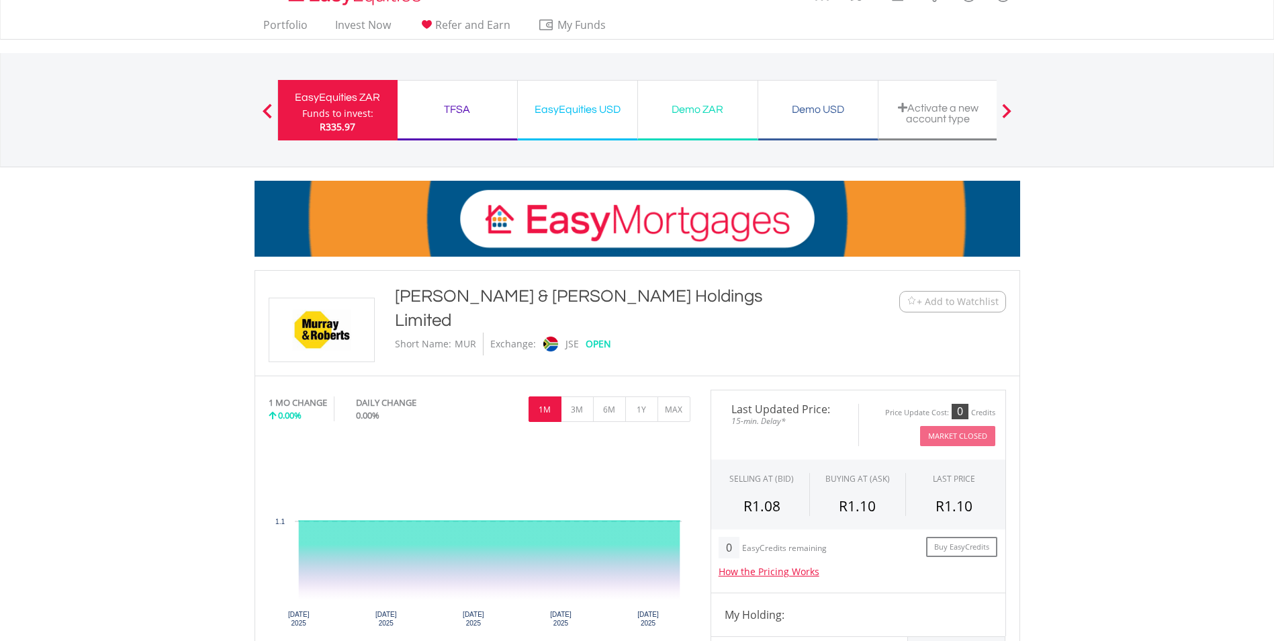
scroll to position [0, 0]
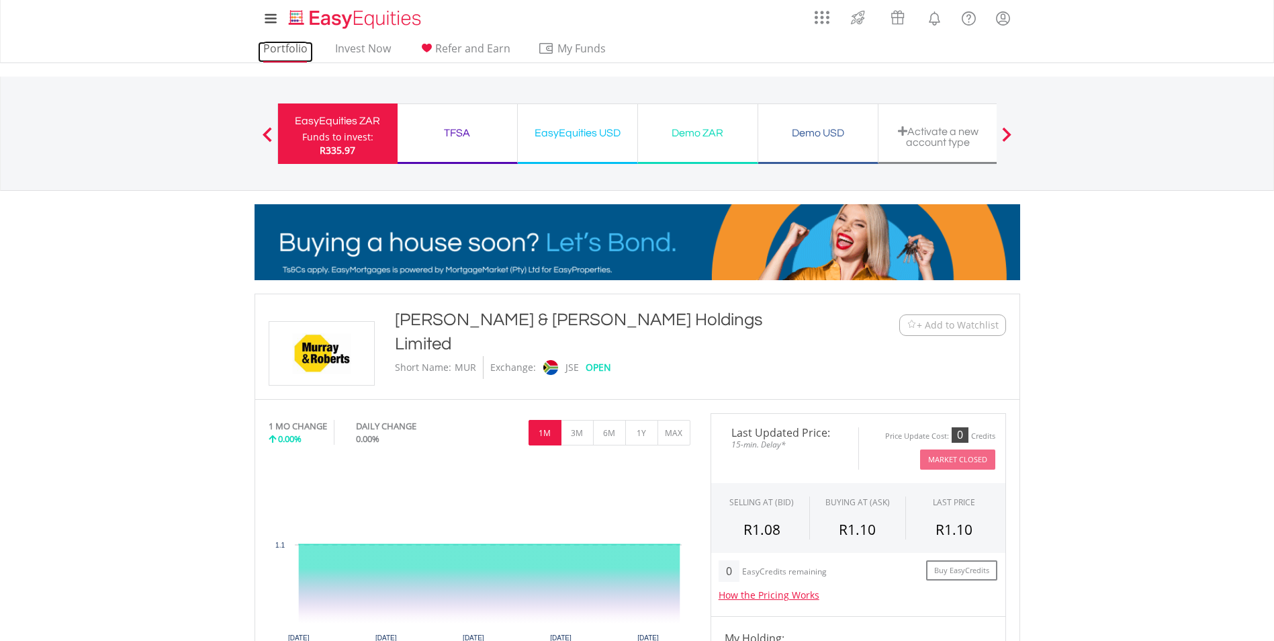
click at [292, 52] on link "Portfolio" at bounding box center [285, 52] width 55 height 21
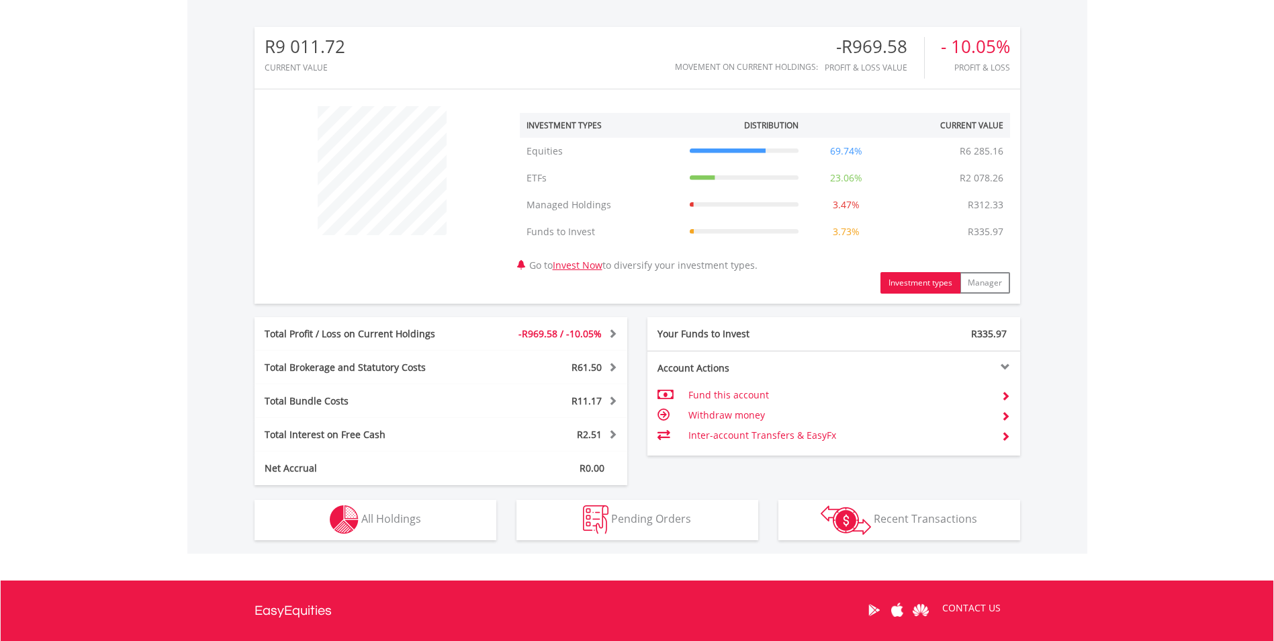
scroll to position [415, 0]
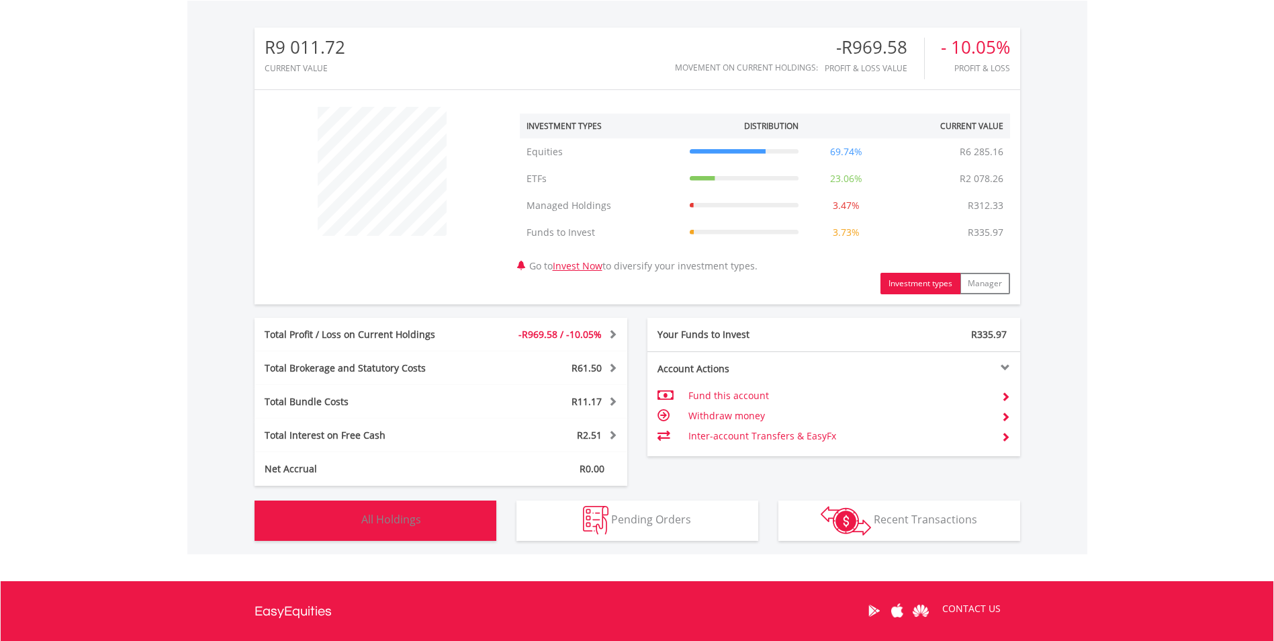
click at [397, 521] on span "All Holdings" at bounding box center [391, 519] width 60 height 15
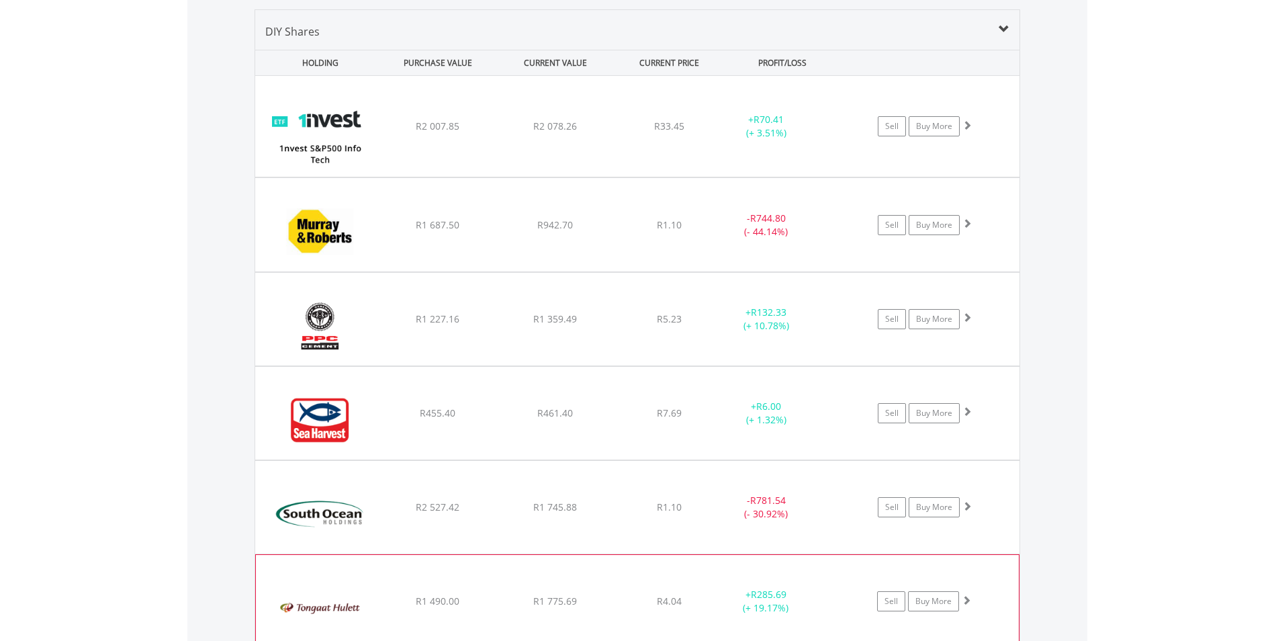
scroll to position [996, 0]
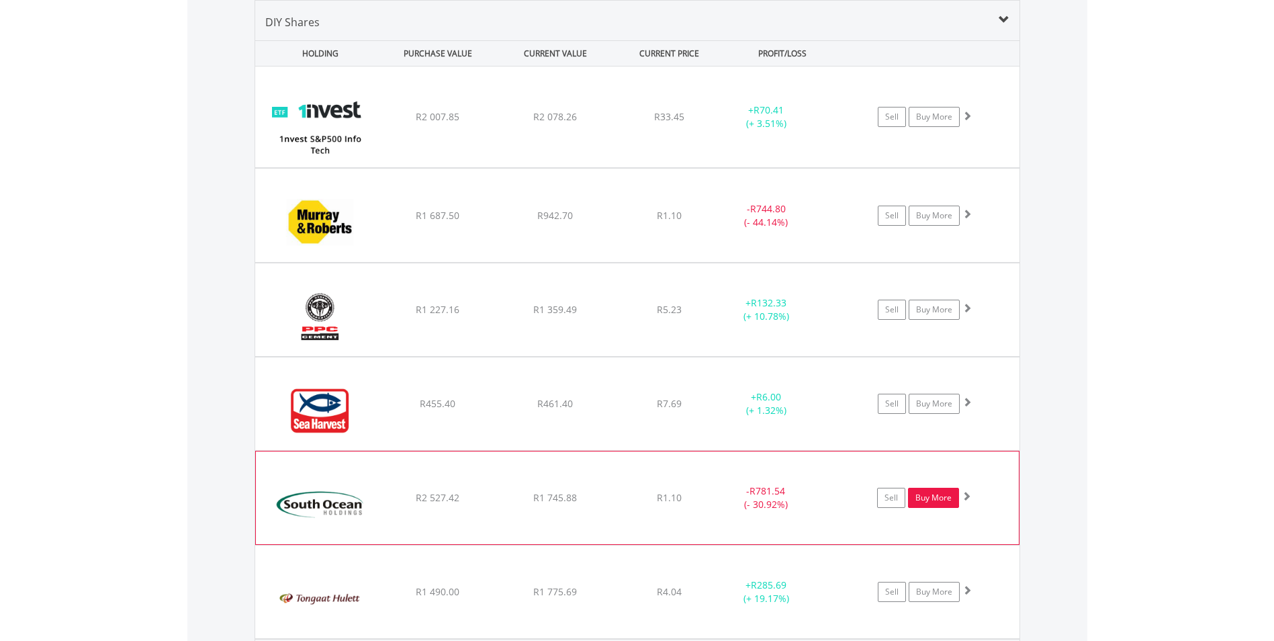
click at [952, 499] on link "Buy More" at bounding box center [933, 498] width 51 height 20
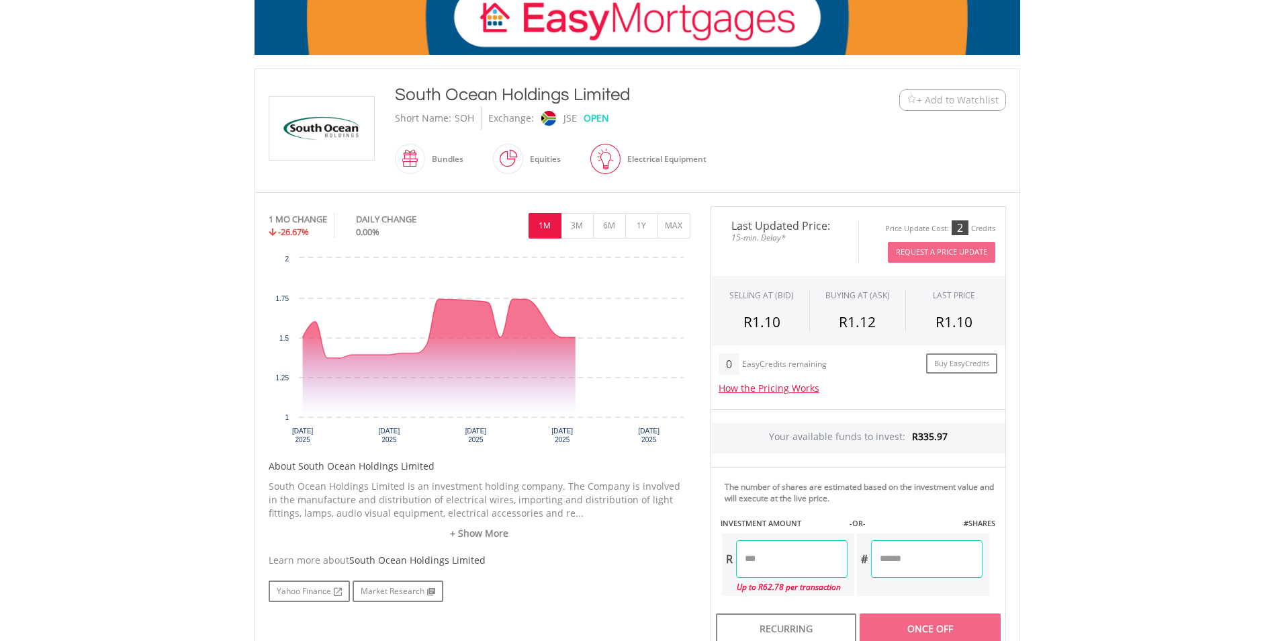
scroll to position [269, 0]
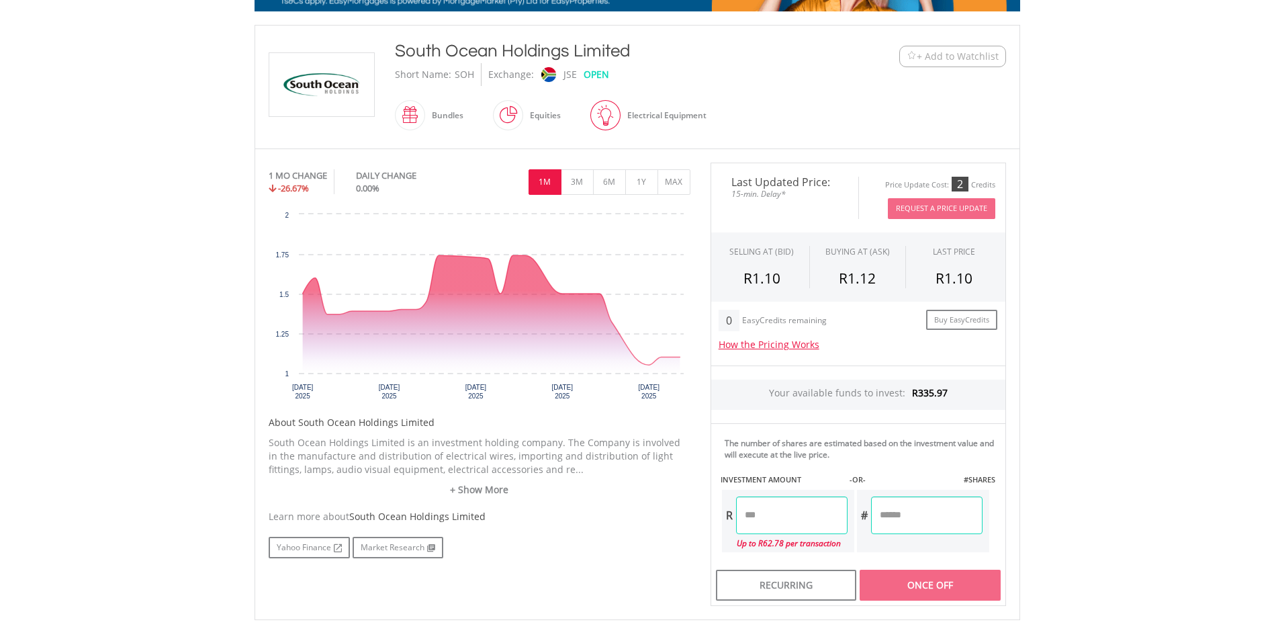
click at [793, 528] on input "number" at bounding box center [792, 515] width 112 height 38
type input "*****"
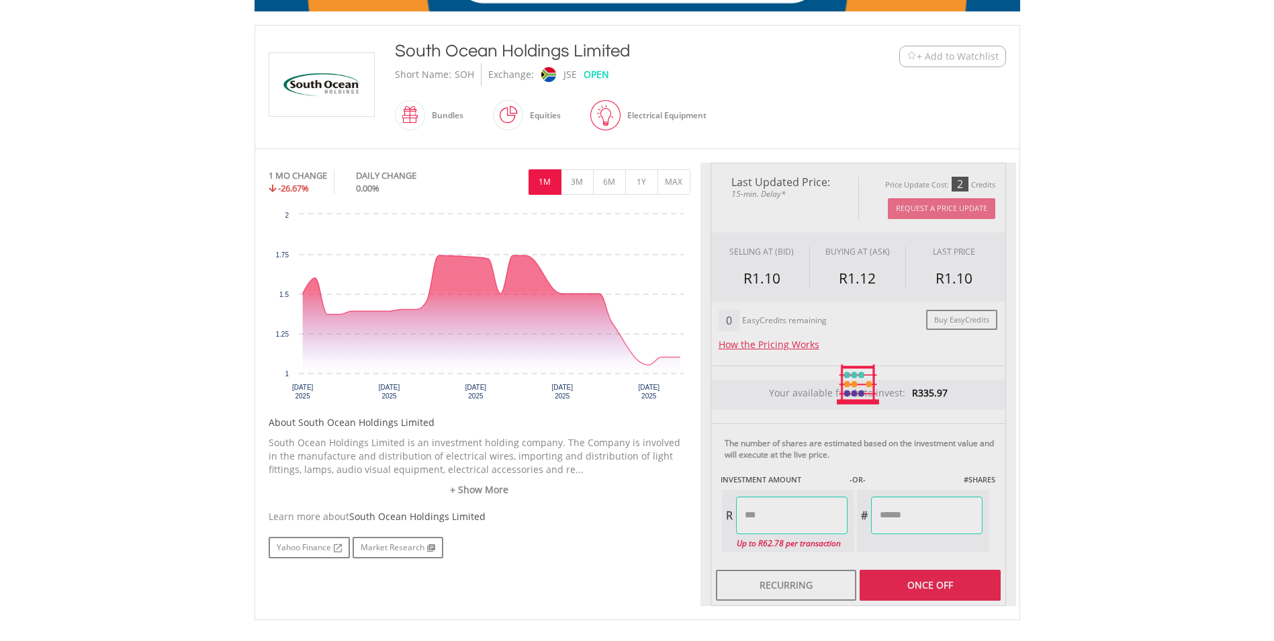
click at [936, 578] on div "Last Updated Price: 15-min. Delay* Price Update Cost: 2 Credits Request A Price…" at bounding box center [859, 384] width 316 height 443
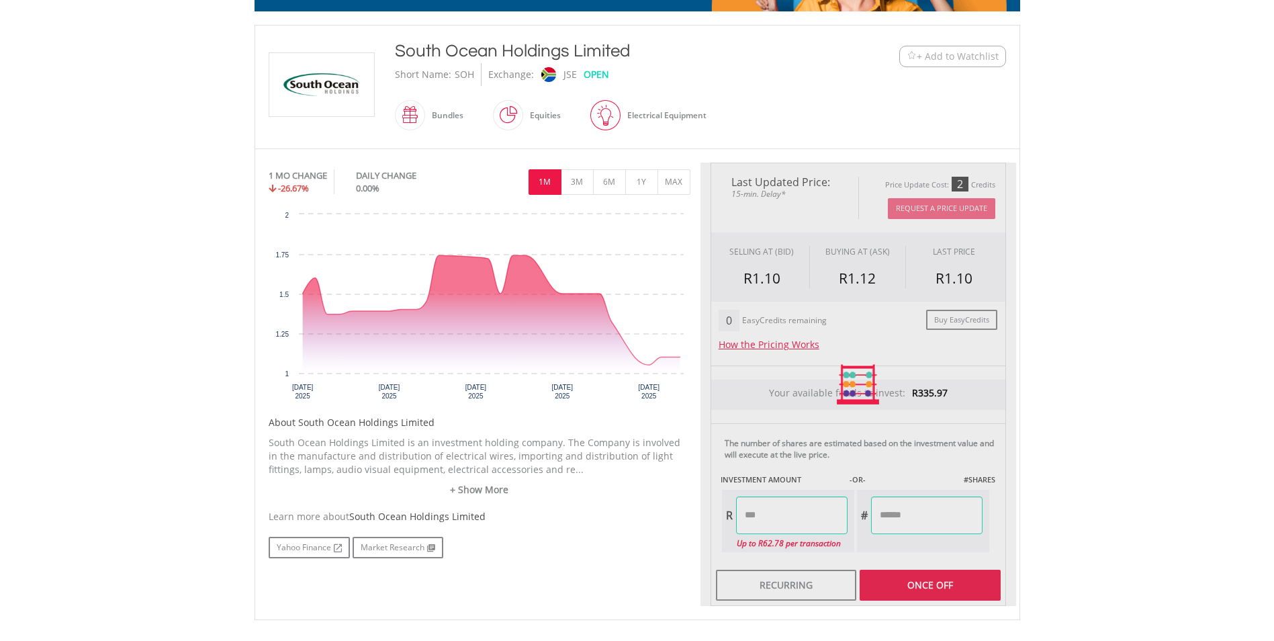
type input "*******"
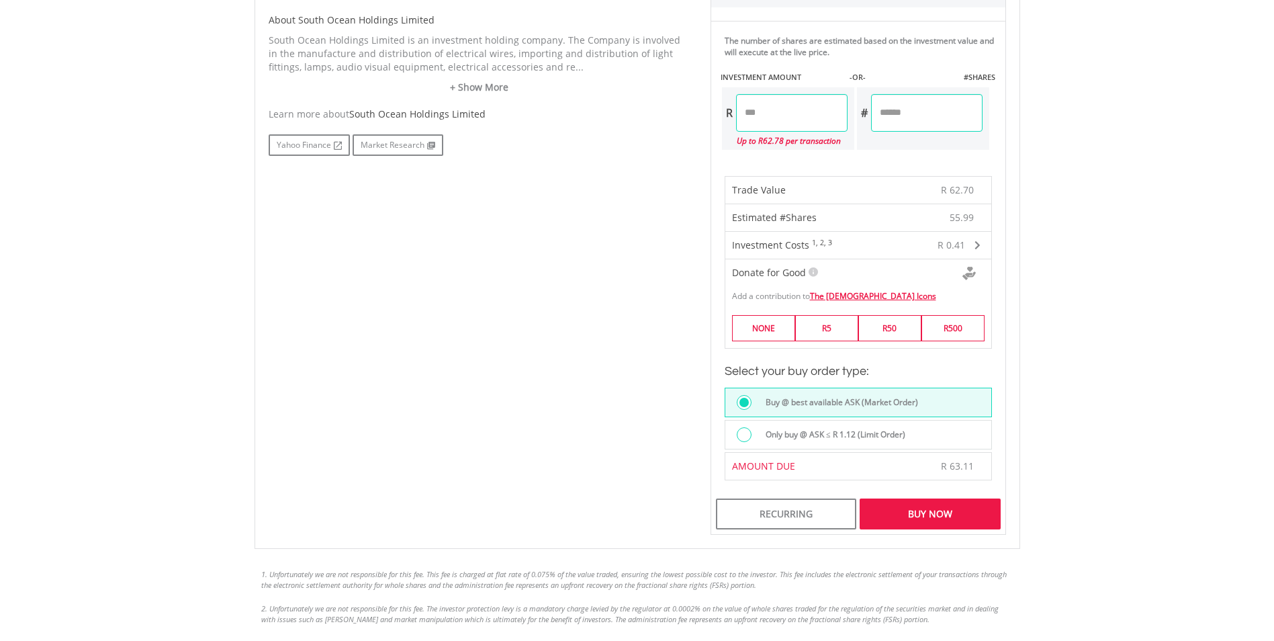
scroll to position [672, 0]
click at [915, 510] on div "Buy Now" at bounding box center [930, 513] width 140 height 31
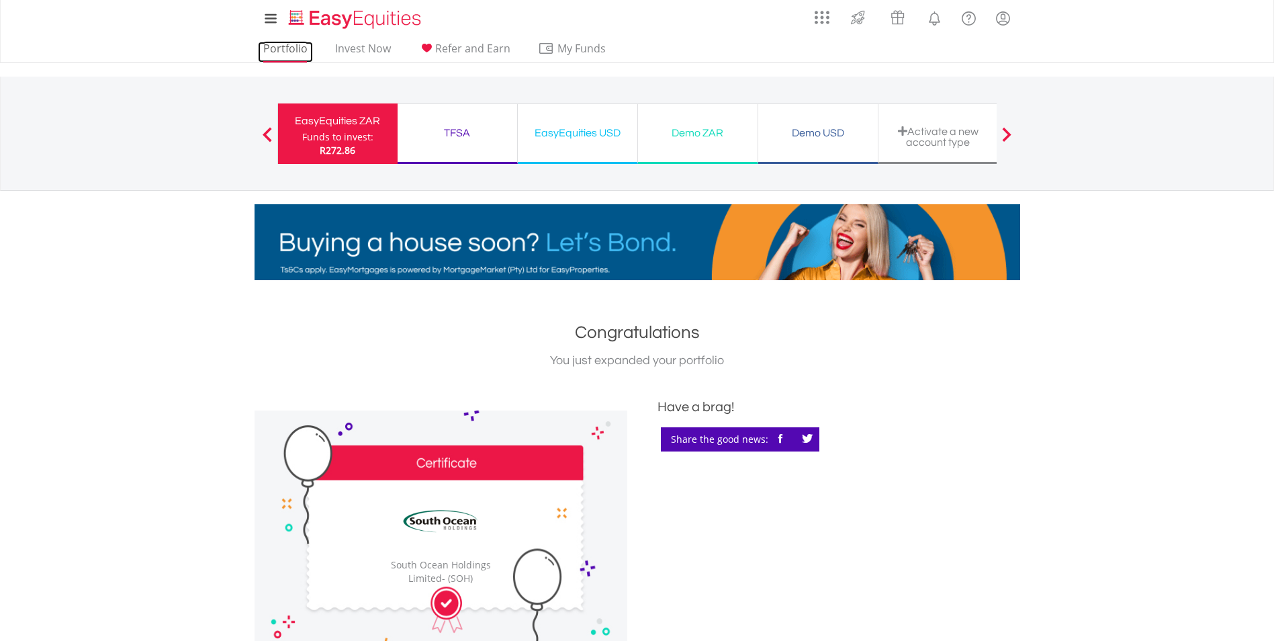
click at [287, 49] on link "Portfolio" at bounding box center [285, 52] width 55 height 21
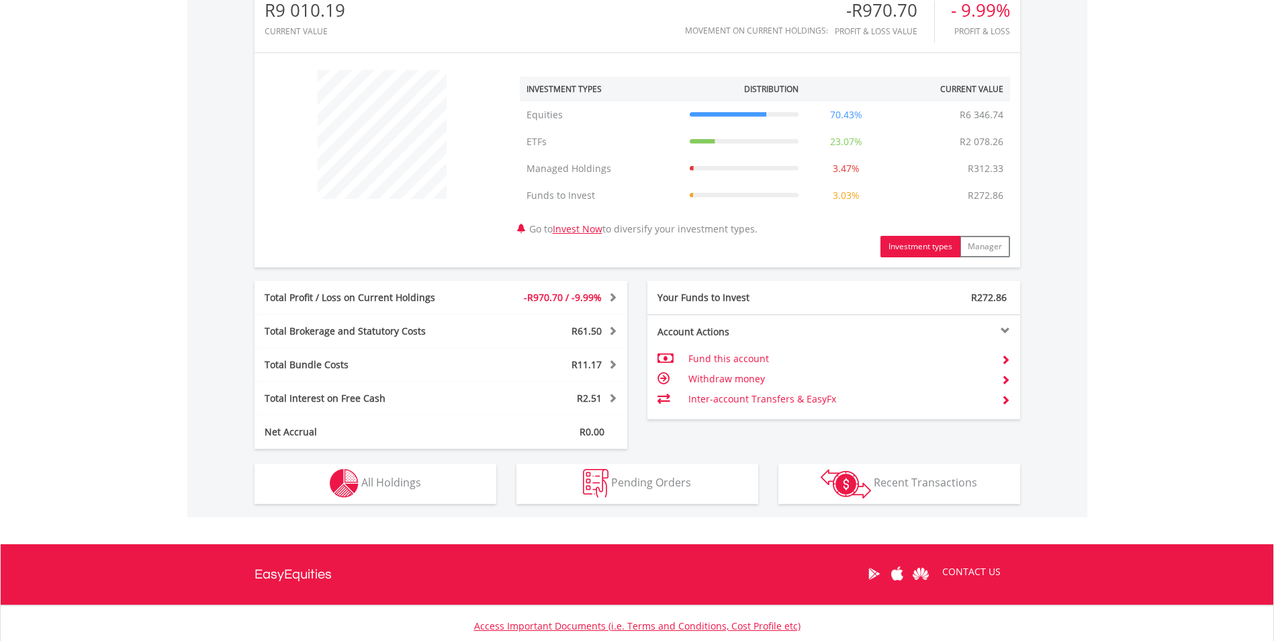
scroll to position [470, 0]
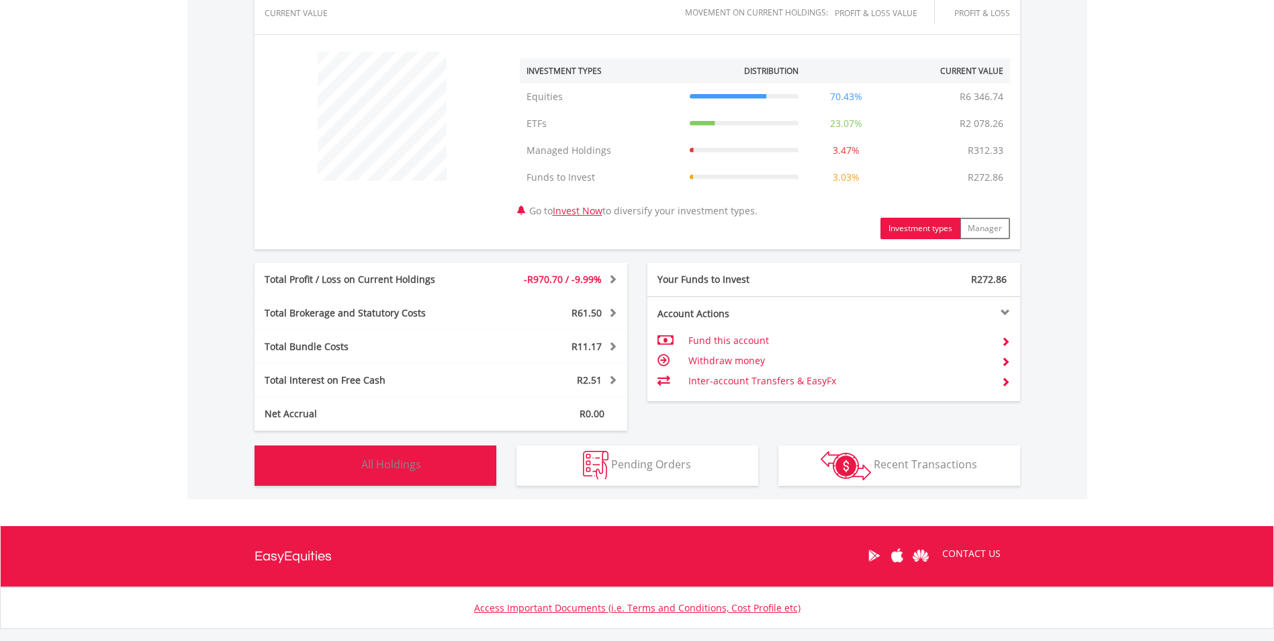
click at [389, 467] on span "All Holdings" at bounding box center [391, 464] width 60 height 15
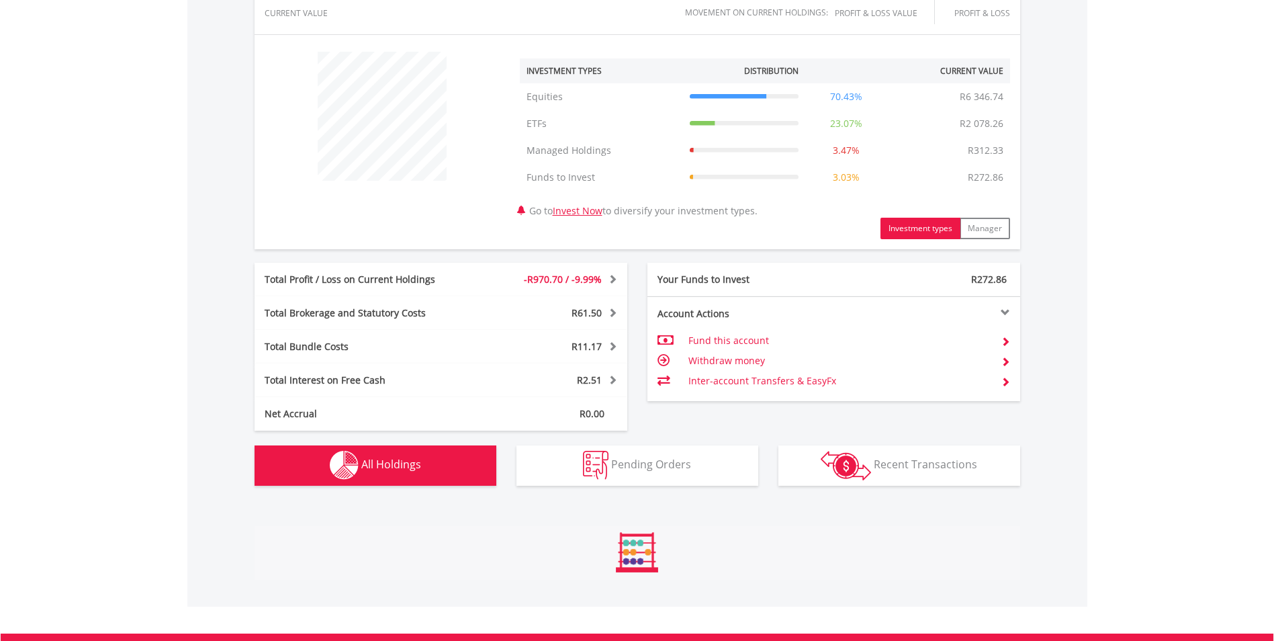
scroll to position [996, 0]
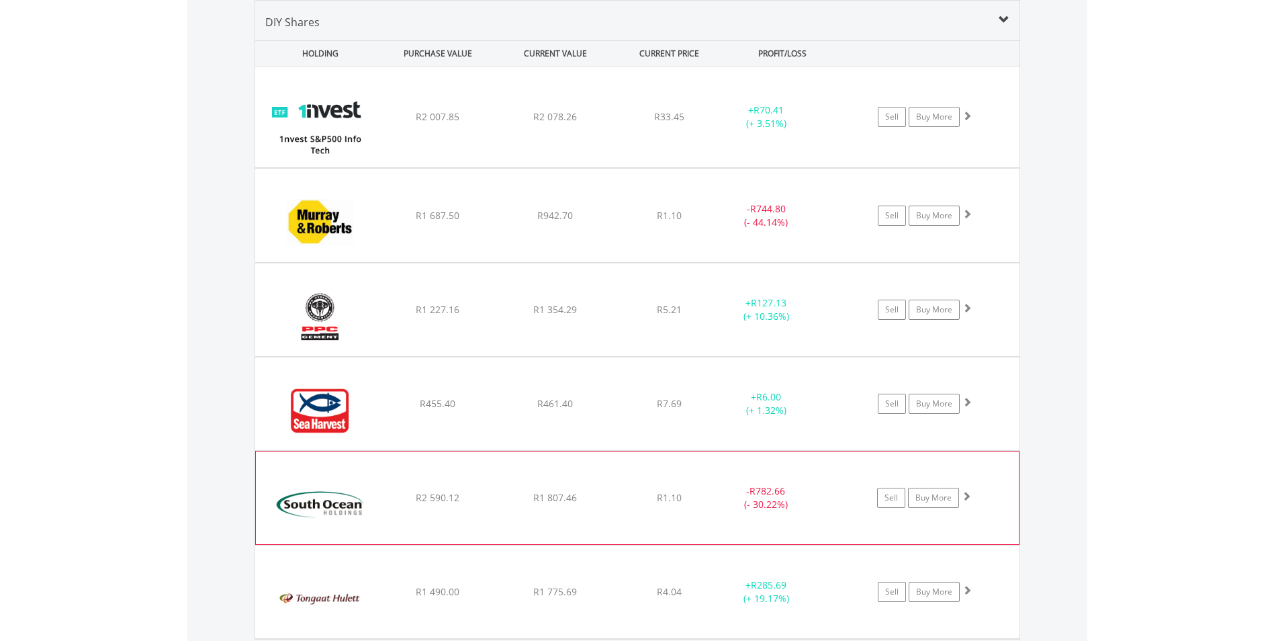
click at [964, 496] on span at bounding box center [966, 495] width 9 height 9
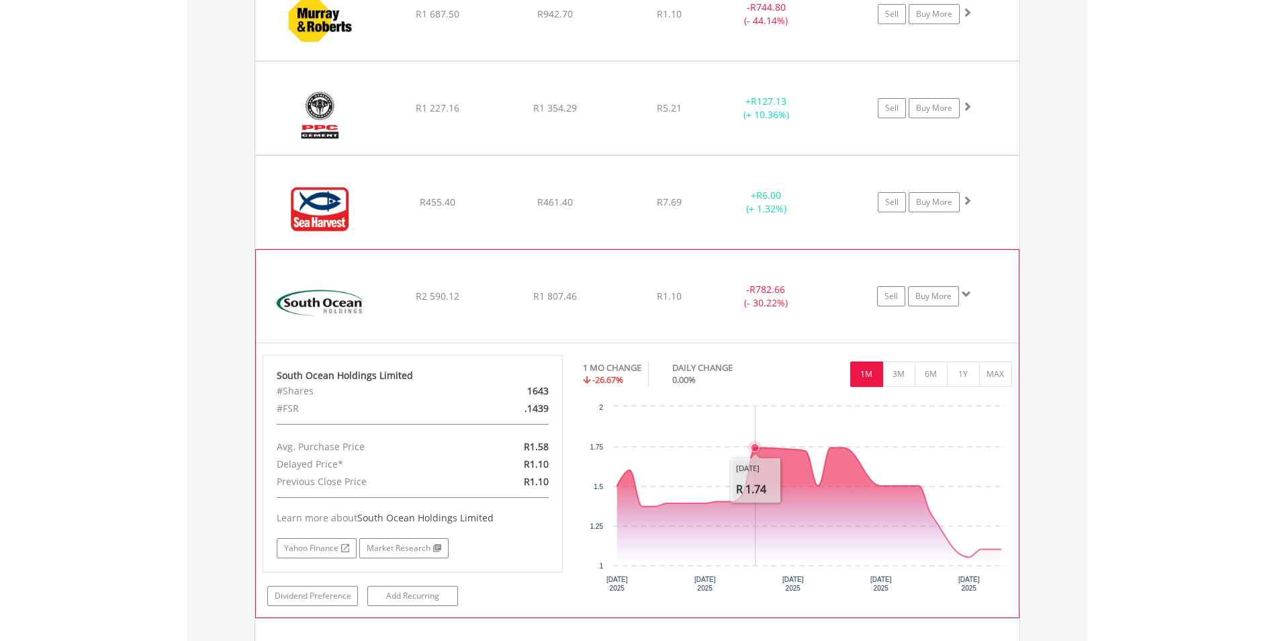
scroll to position [1265, 0]
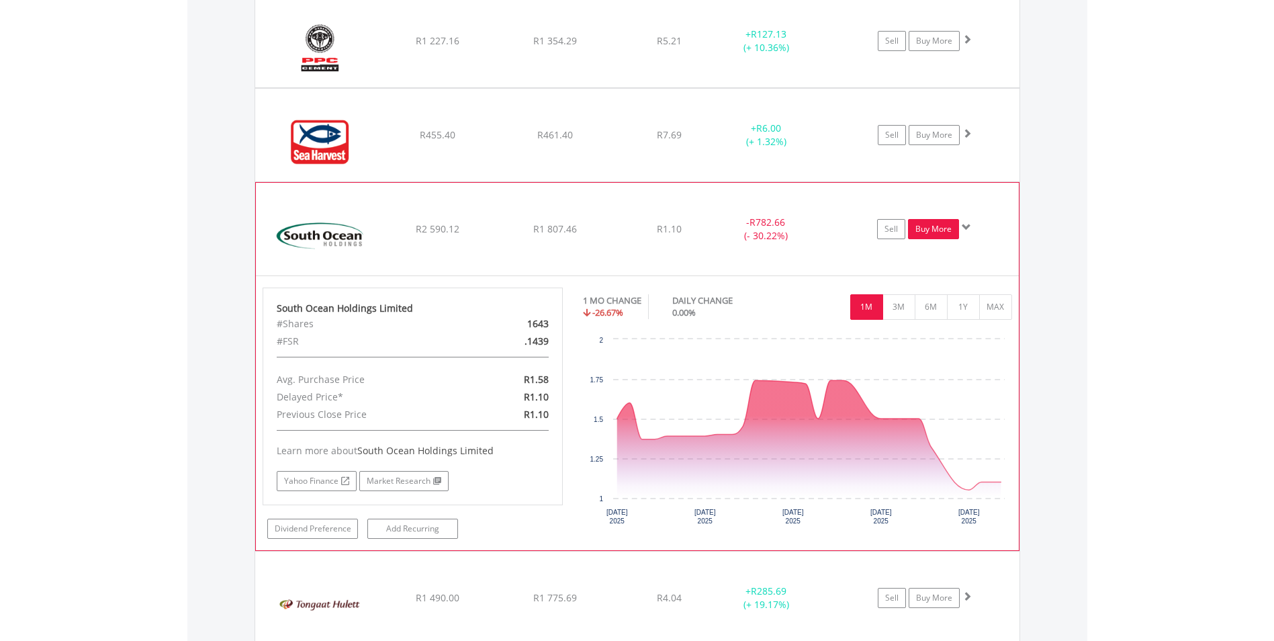
click at [930, 231] on link "Buy More" at bounding box center [933, 229] width 51 height 20
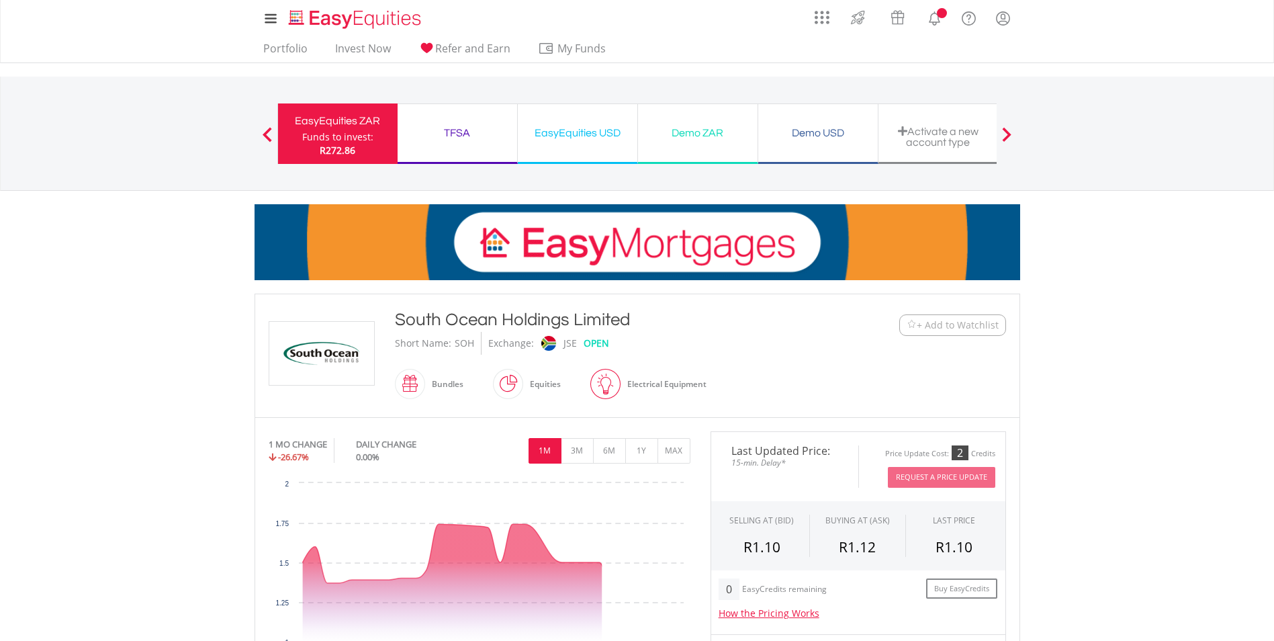
scroll to position [403, 0]
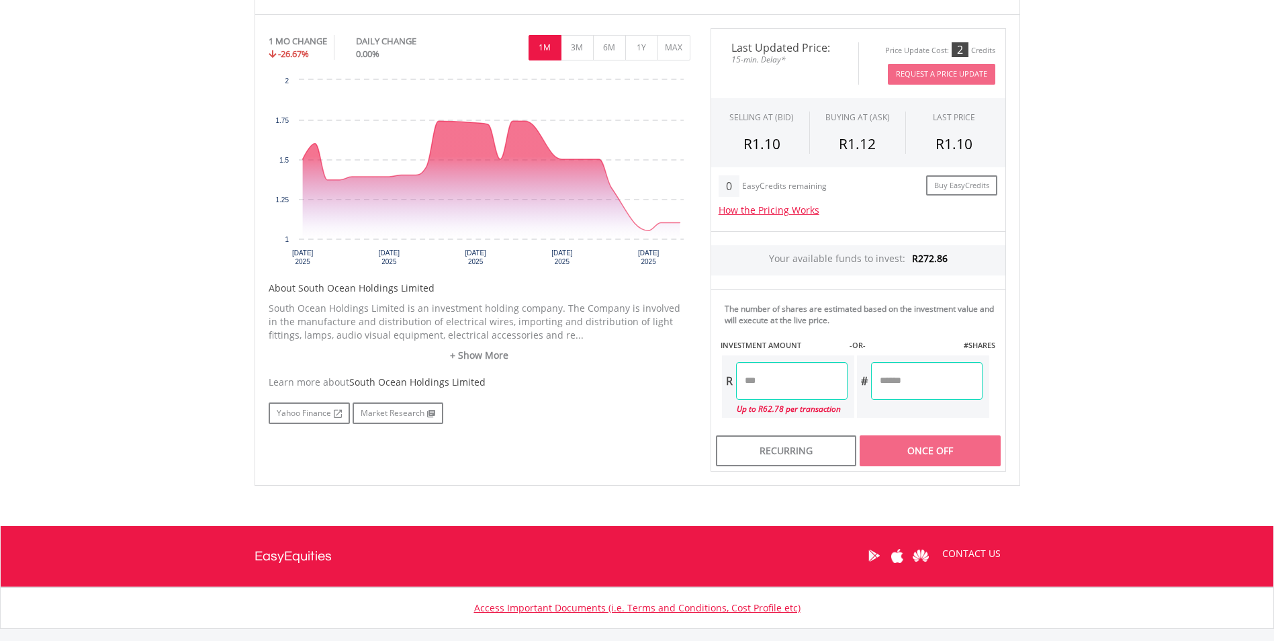
click at [803, 382] on input "number" at bounding box center [792, 381] width 112 height 38
type input "*****"
type input "*******"
click at [953, 453] on div "Last Updated Price: 15-min. Delay* Price Update Cost: 2 Credits Request A Price…" at bounding box center [859, 249] width 316 height 443
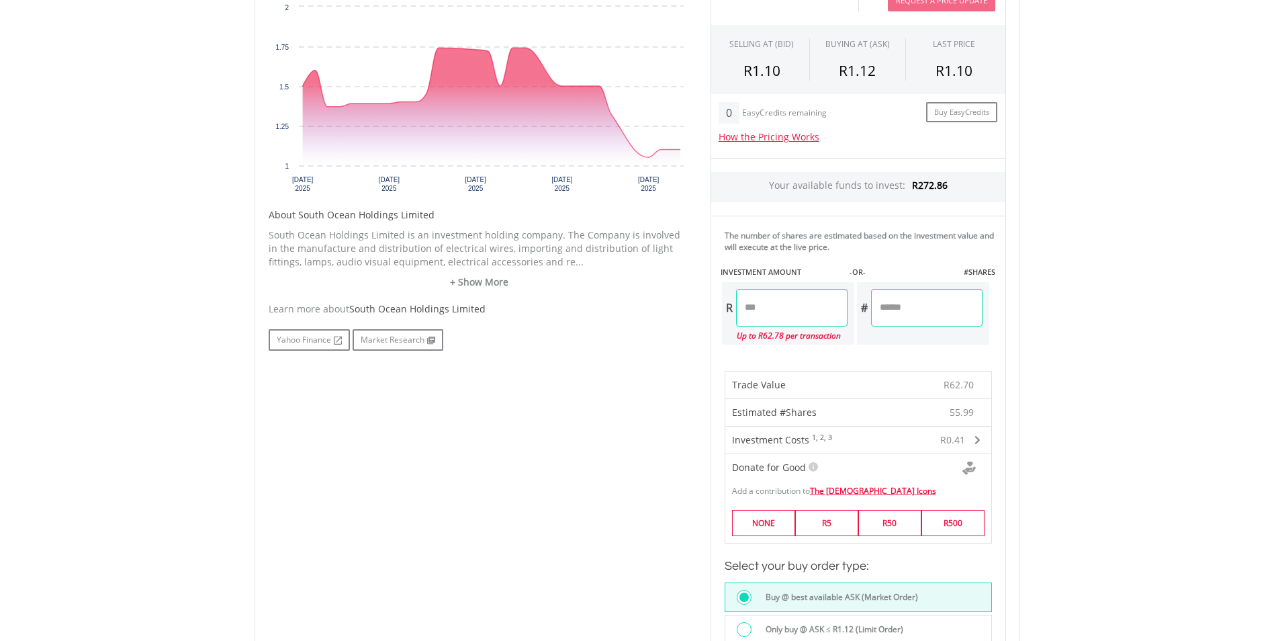
scroll to position [806, 0]
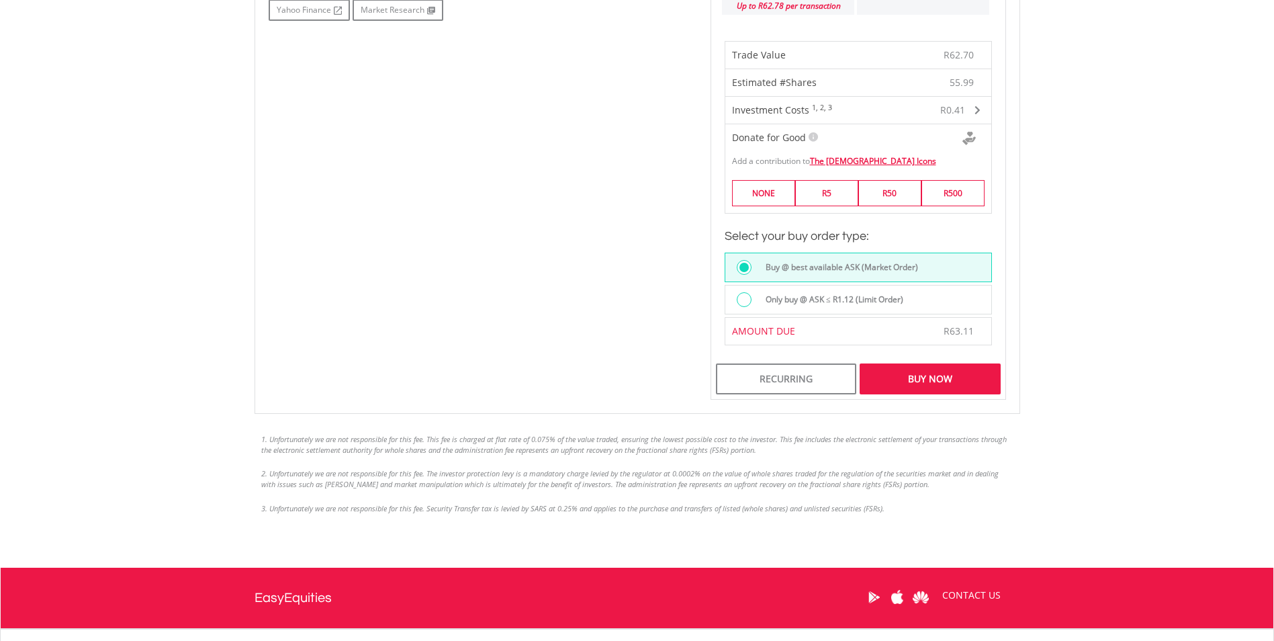
click at [891, 377] on div "Buy Now" at bounding box center [930, 378] width 140 height 31
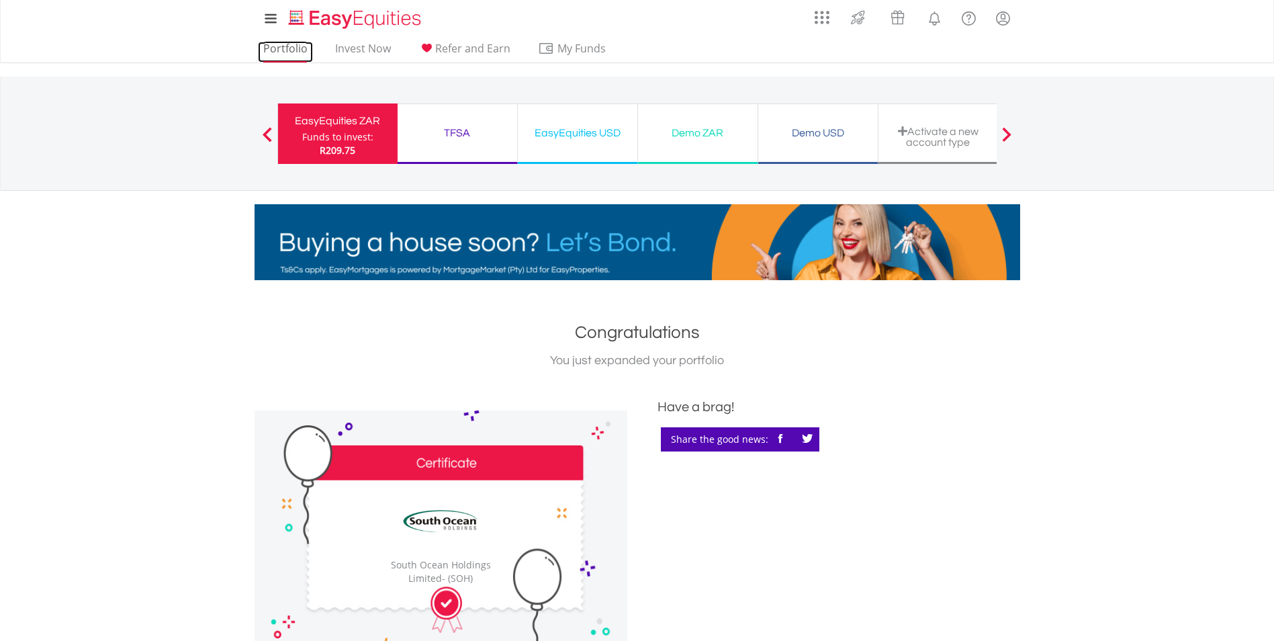
click at [295, 50] on link "Portfolio" at bounding box center [285, 52] width 55 height 21
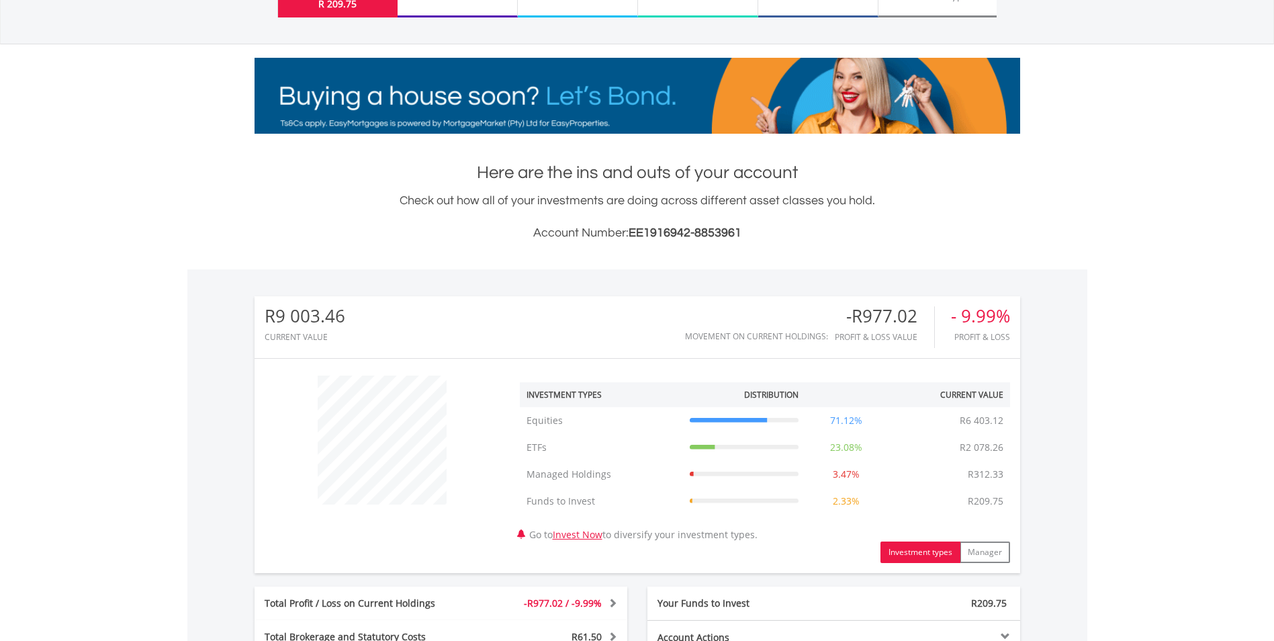
scroll to position [549, 0]
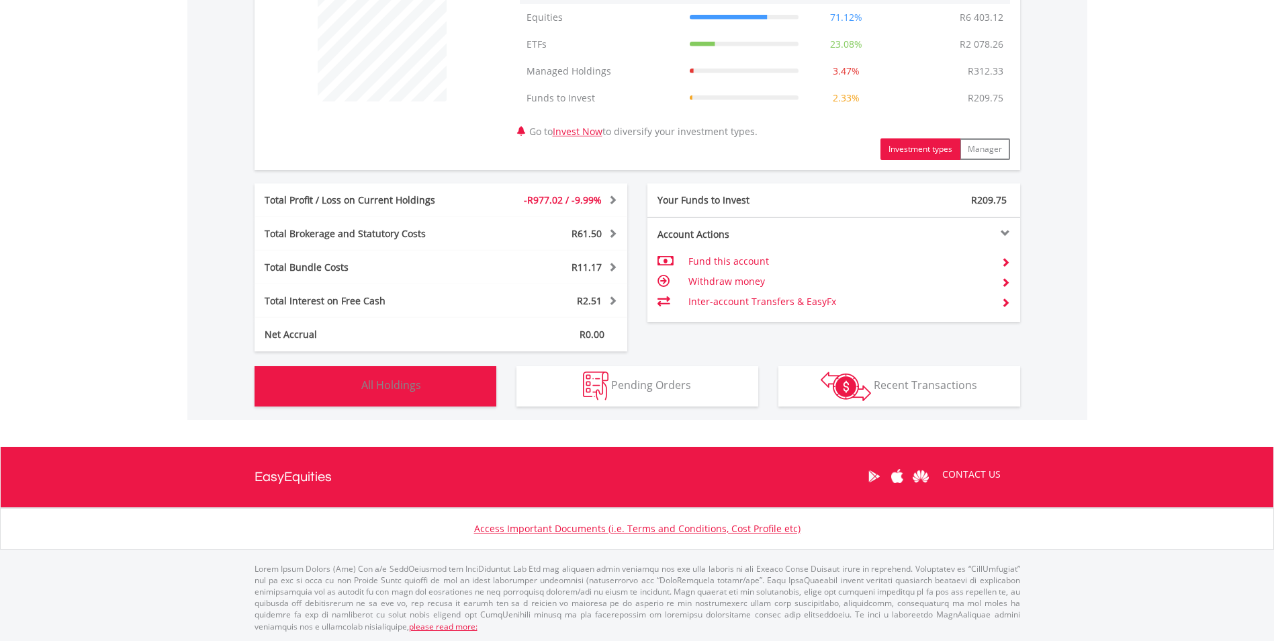
click at [405, 394] on button "Holdings All Holdings" at bounding box center [376, 386] width 242 height 40
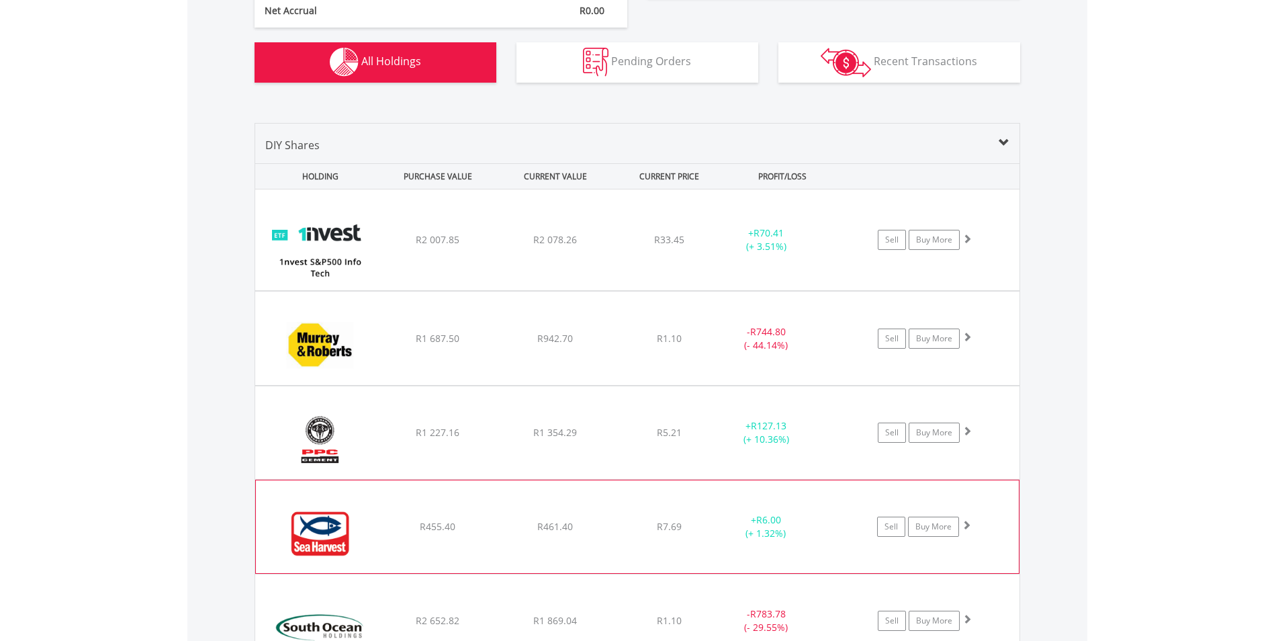
scroll to position [940, 0]
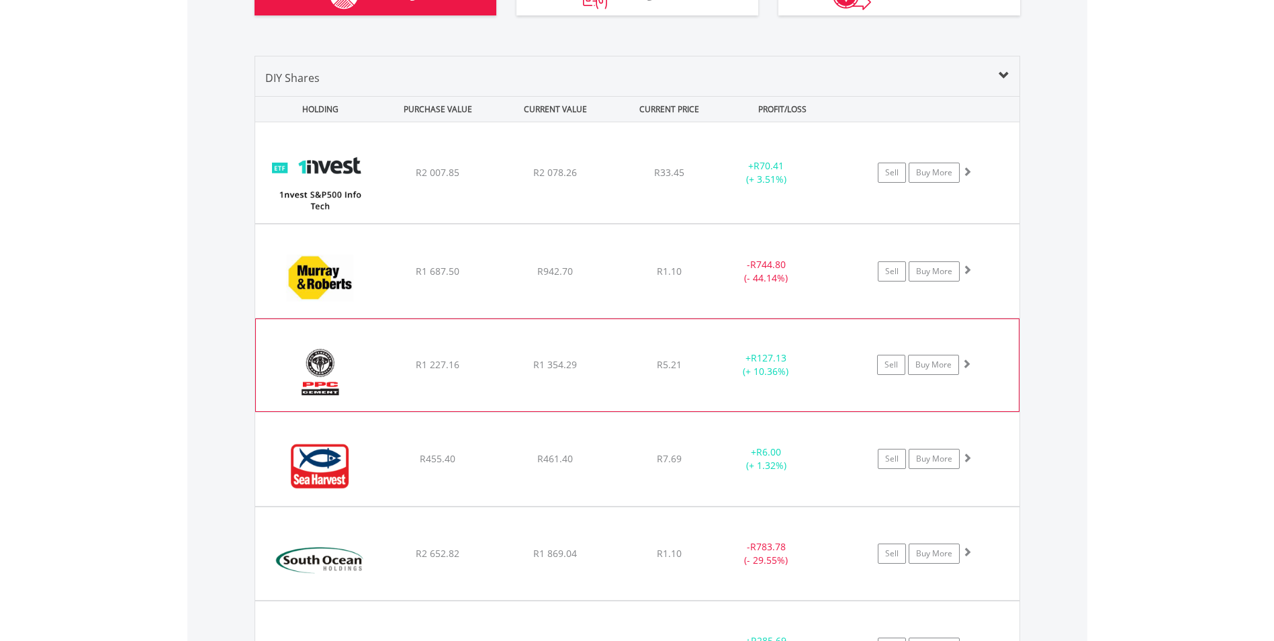
click at [967, 364] on span at bounding box center [966, 363] width 9 height 9
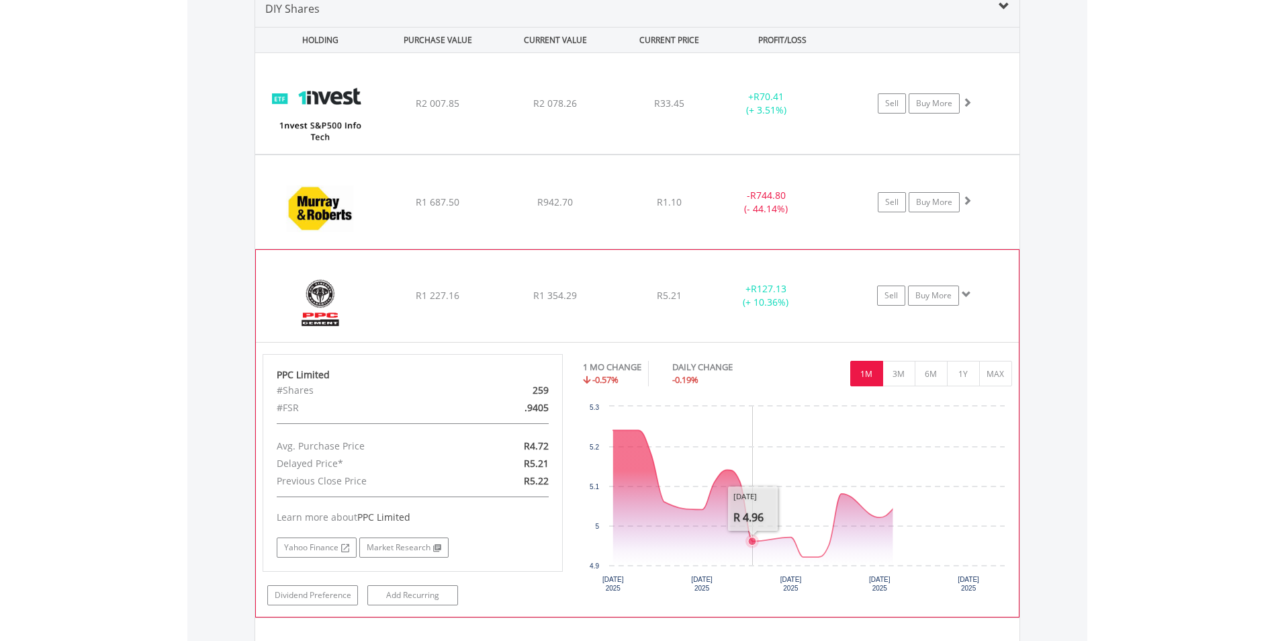
scroll to position [1142, 0]
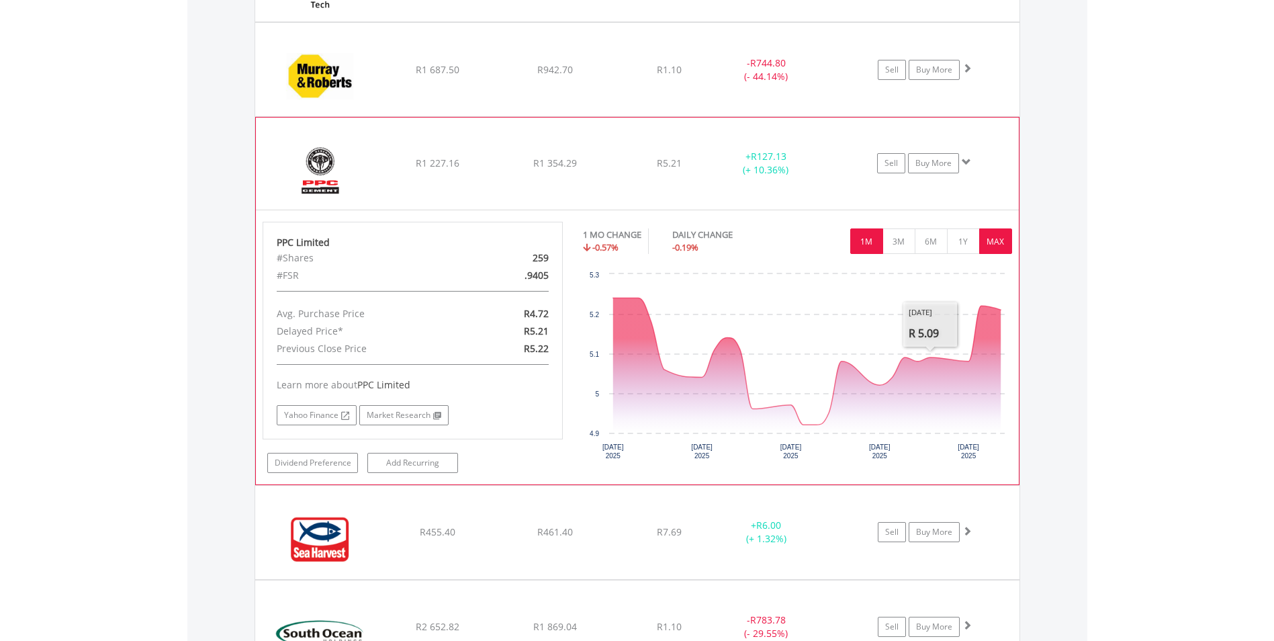
click at [996, 238] on button "MAX" at bounding box center [995, 241] width 33 height 26
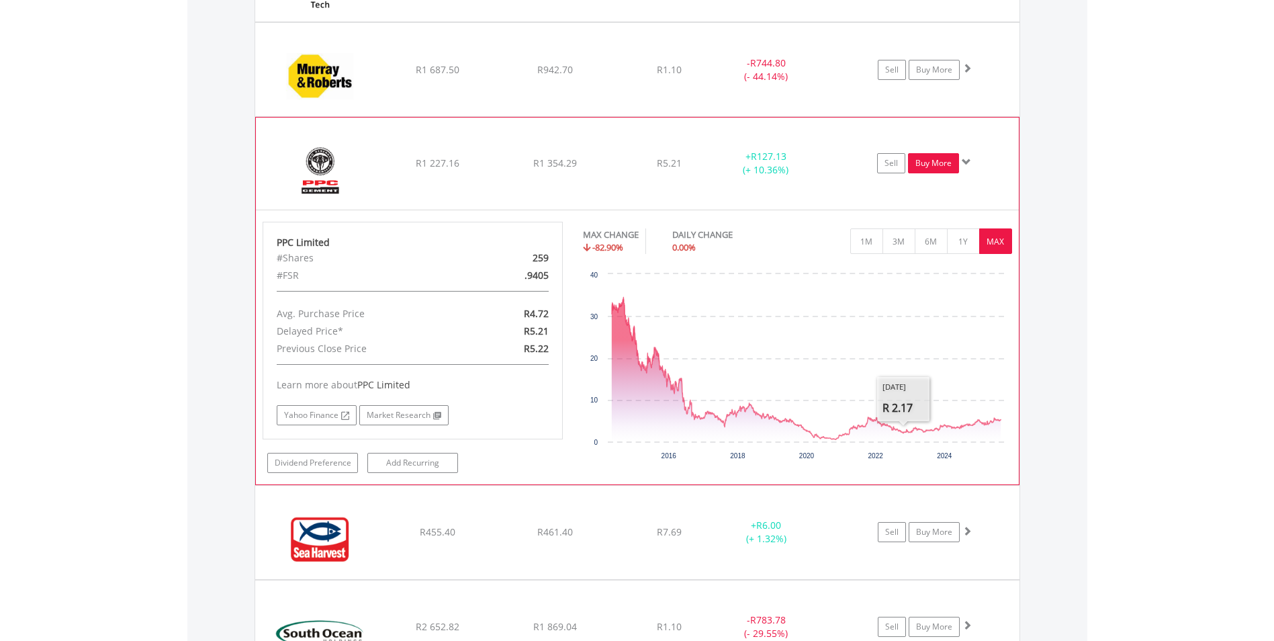
click at [939, 157] on link "Buy More" at bounding box center [933, 163] width 51 height 20
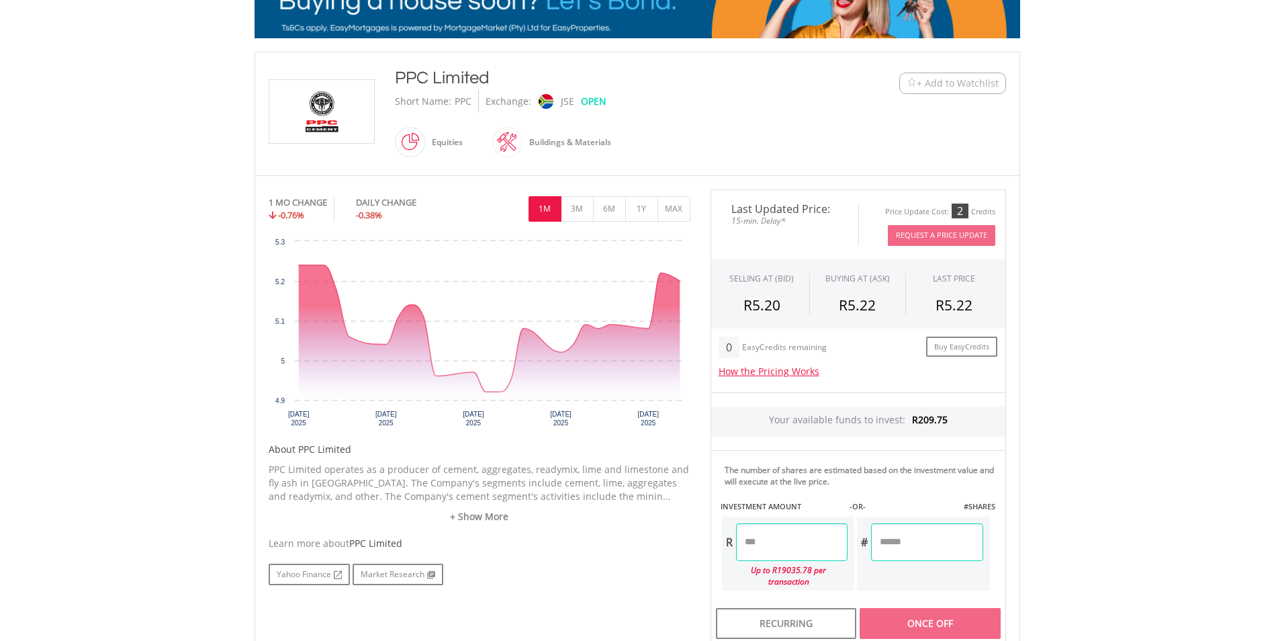
scroll to position [269, 0]
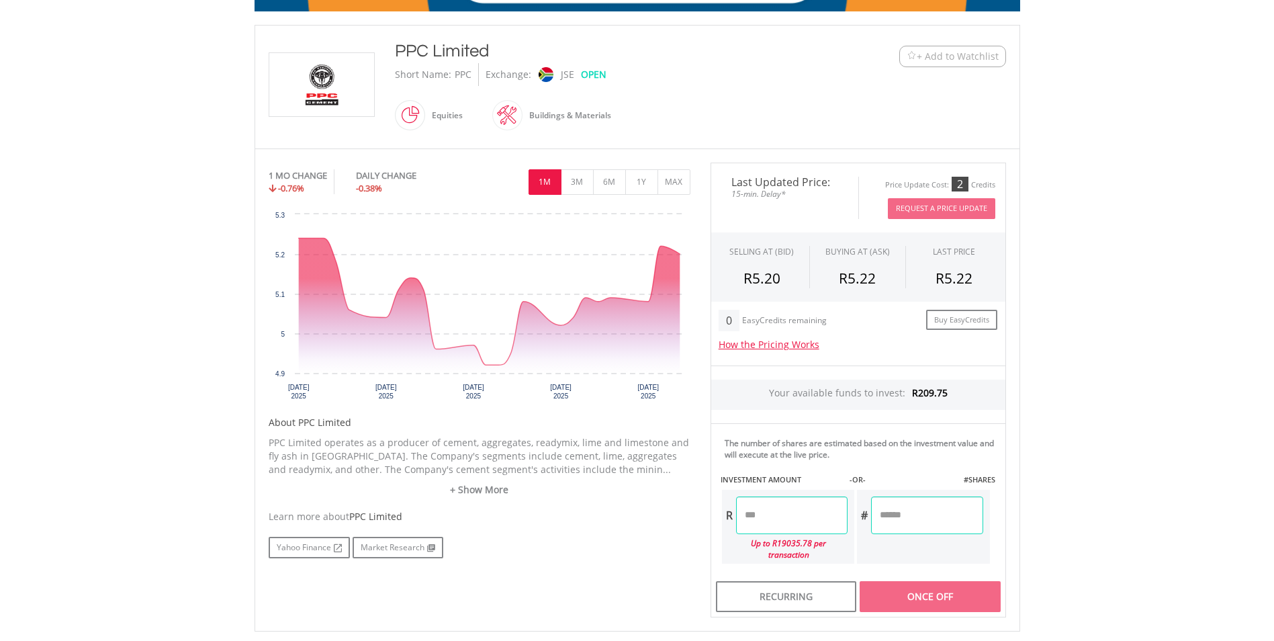
click at [798, 523] on input "number" at bounding box center [792, 515] width 112 height 38
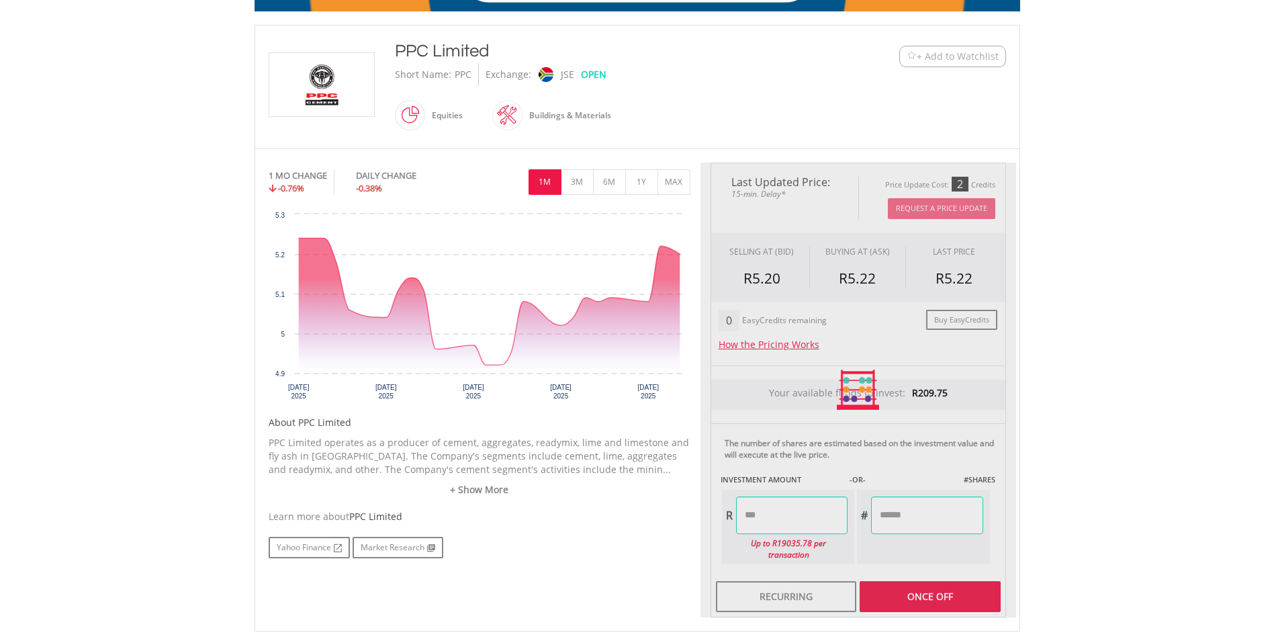
click at [800, 433] on div "Last Updated Price: 15-min. Delay* Price Update Cost: 2 Credits Request A Price…" at bounding box center [859, 390] width 316 height 455
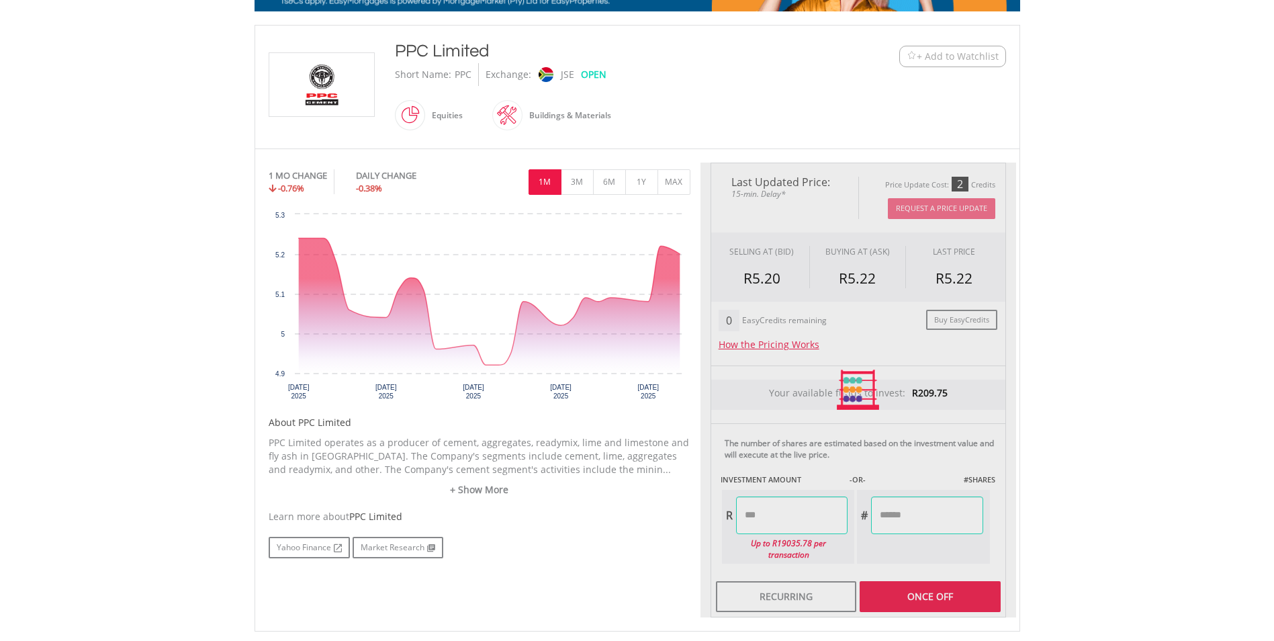
type input "******"
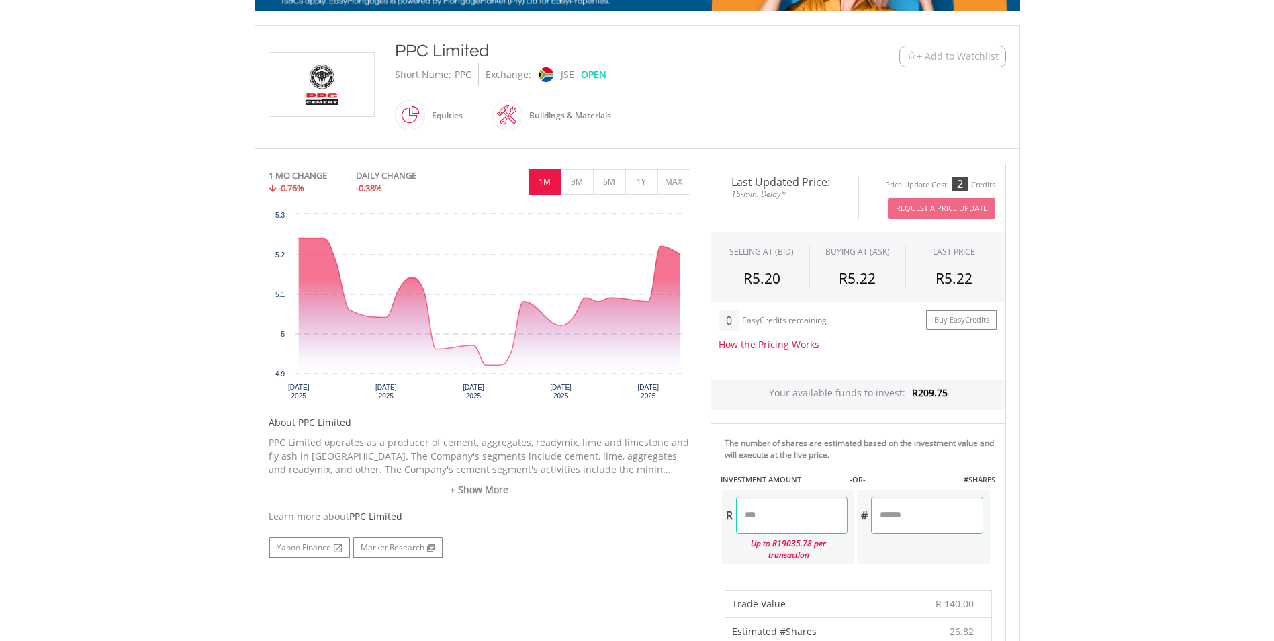
drag, startPoint x: 936, startPoint y: 519, endPoint x: 793, endPoint y: 529, distance: 142.8
click at [793, 529] on div "R ****** Up to R19035.78 per transaction # *******" at bounding box center [856, 526] width 271 height 77
type input "**"
type input "******"
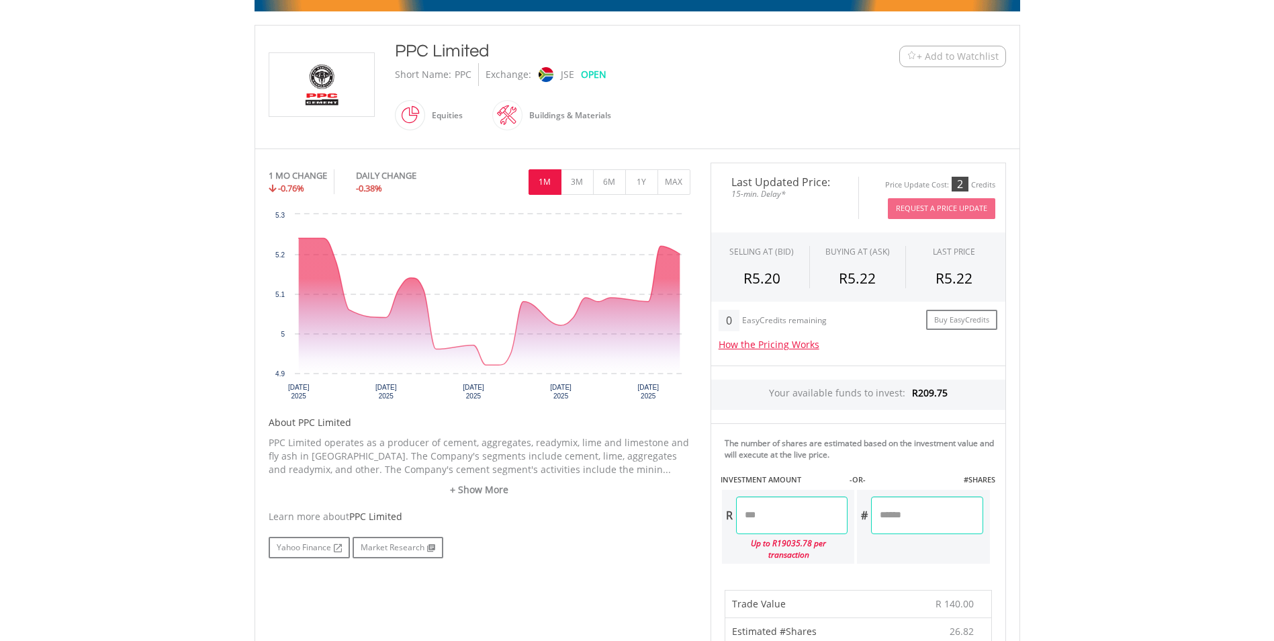
click at [813, 429] on div "Last Updated Price: 15-min. Delay* Price Update Cost: 2 Credits Request A Price…" at bounding box center [859, 556] width 316 height 786
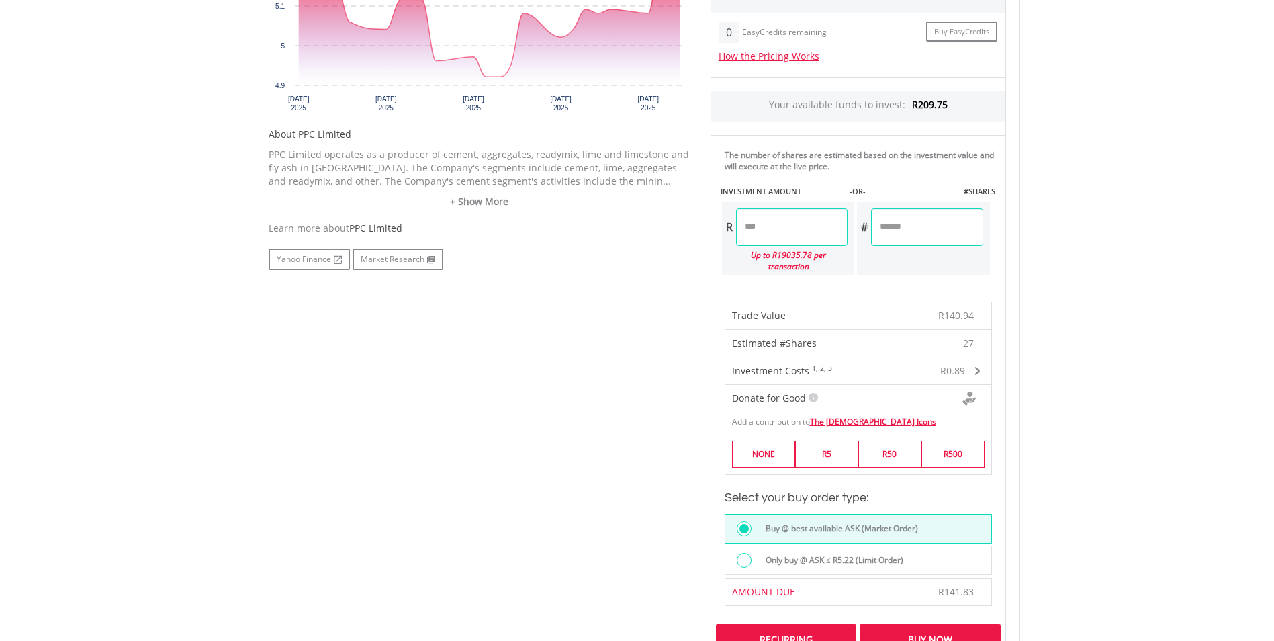
scroll to position [739, 0]
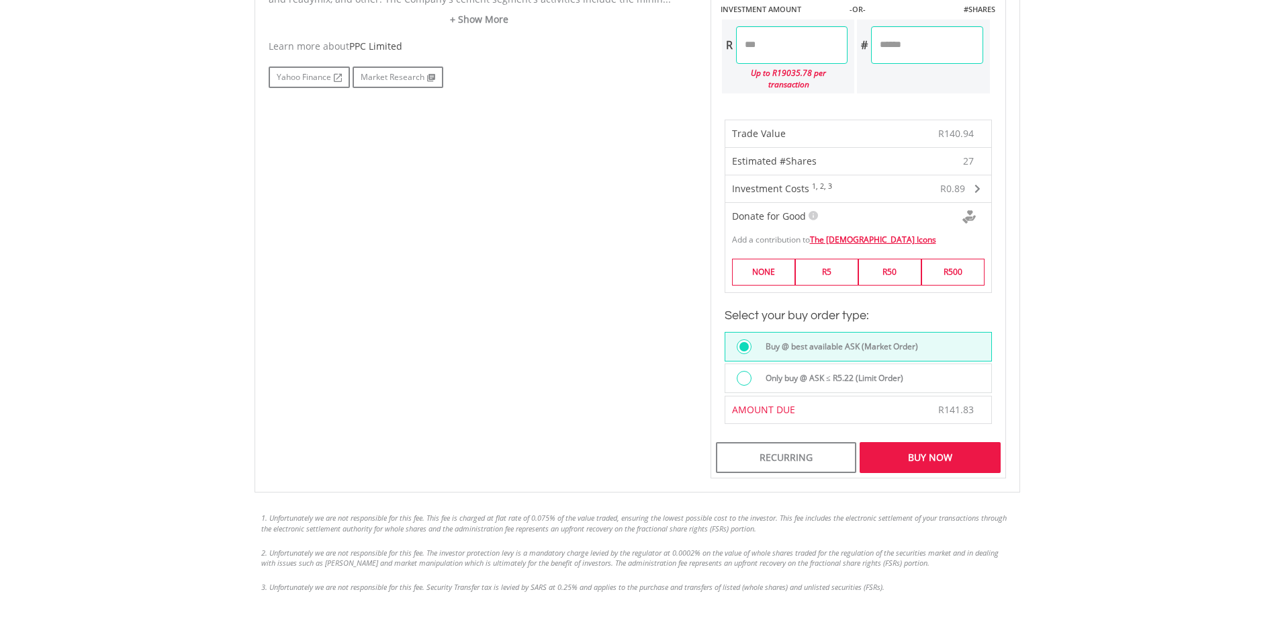
click at [935, 442] on div "Buy Now" at bounding box center [930, 457] width 140 height 31
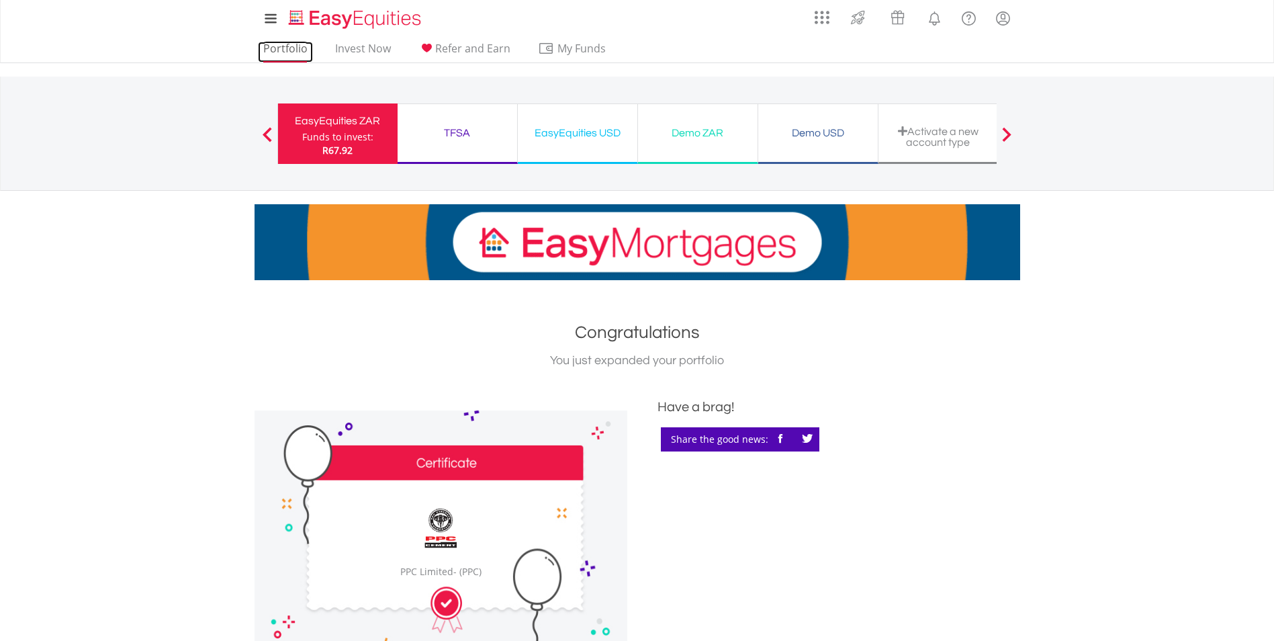
click at [292, 46] on link "Portfolio" at bounding box center [285, 52] width 55 height 21
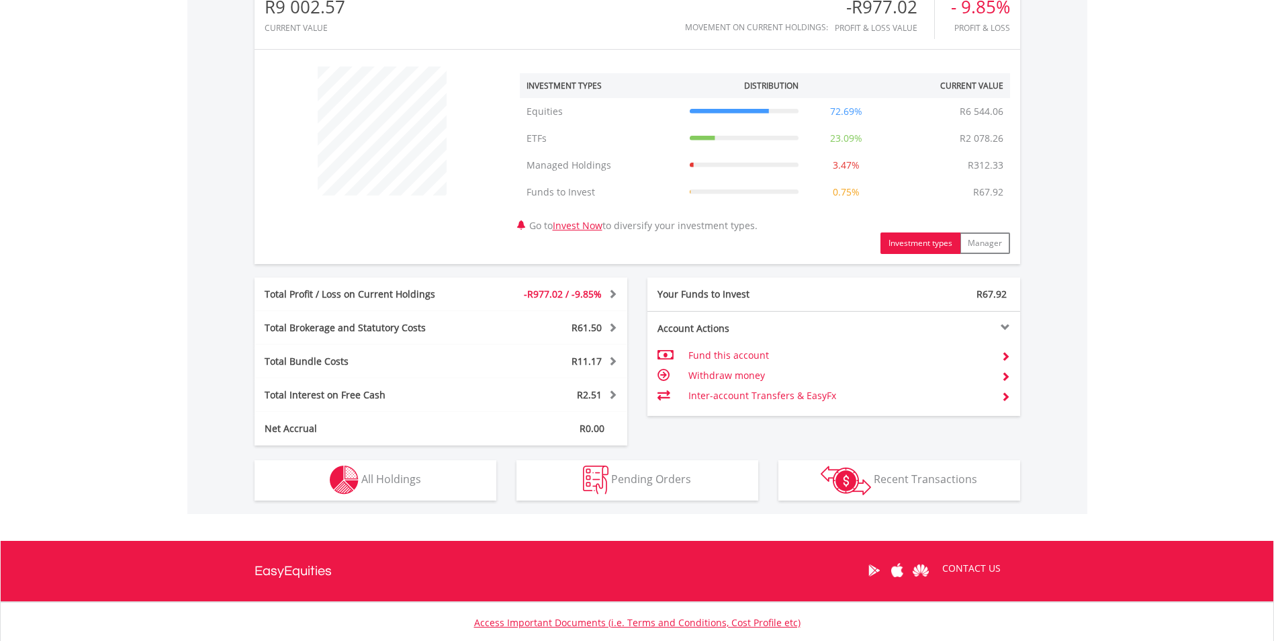
scroll to position [447, 0]
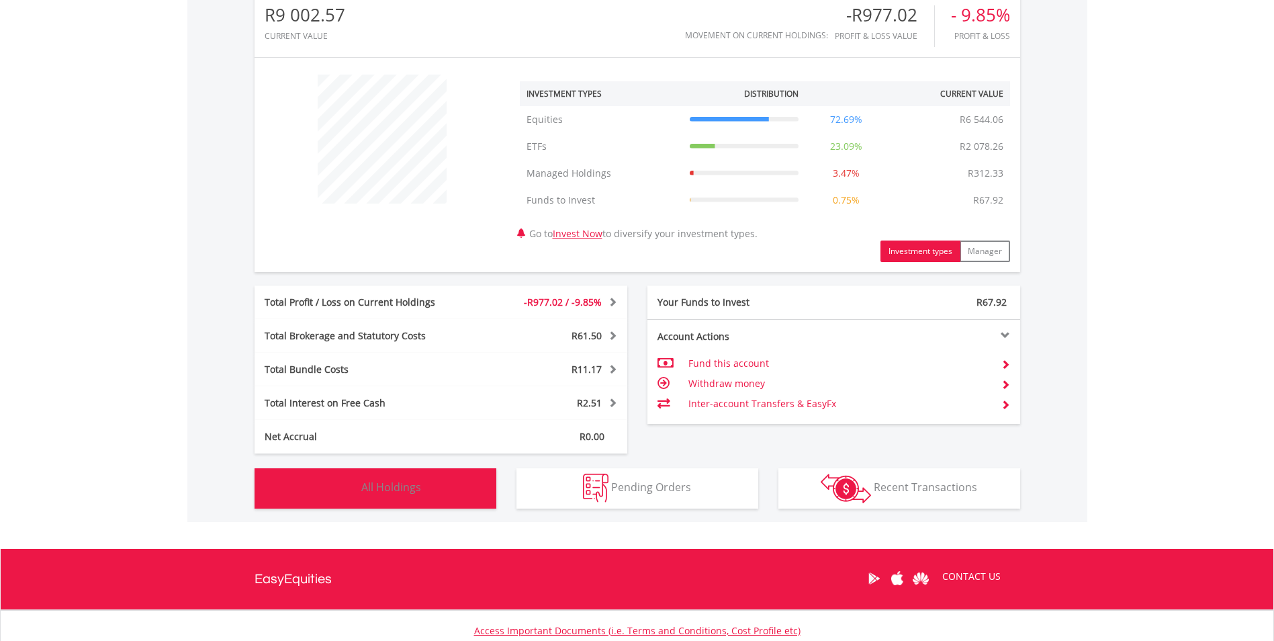
click at [415, 489] on span "All Holdings" at bounding box center [391, 487] width 60 height 15
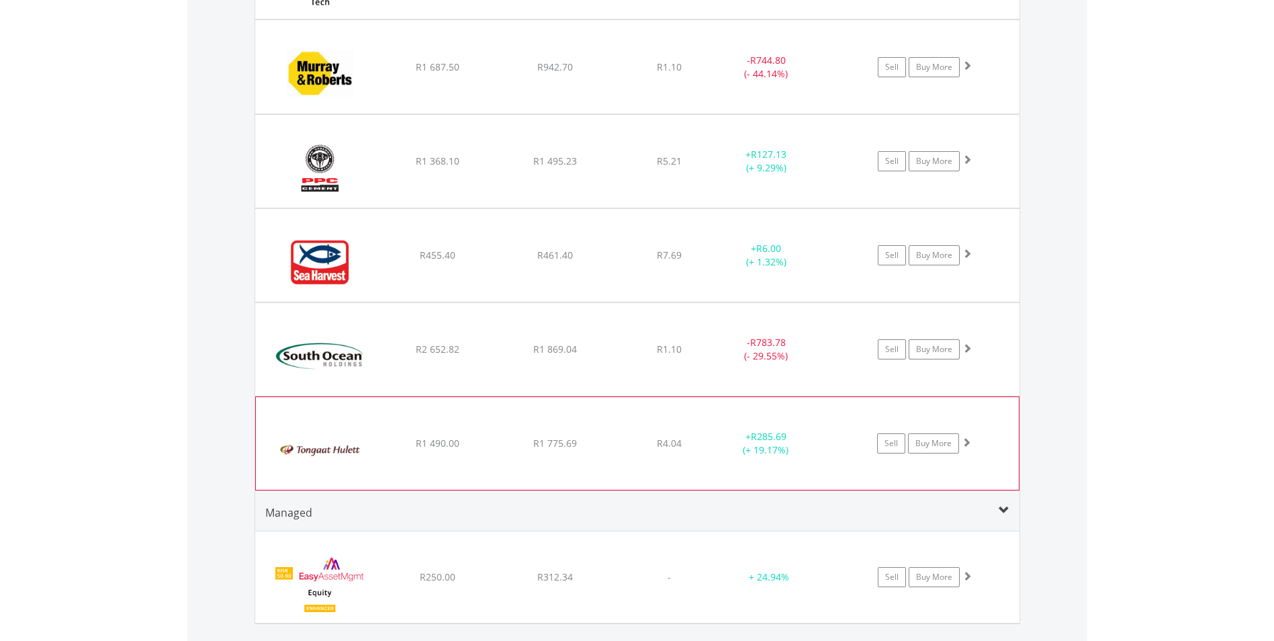
scroll to position [1198, 0]
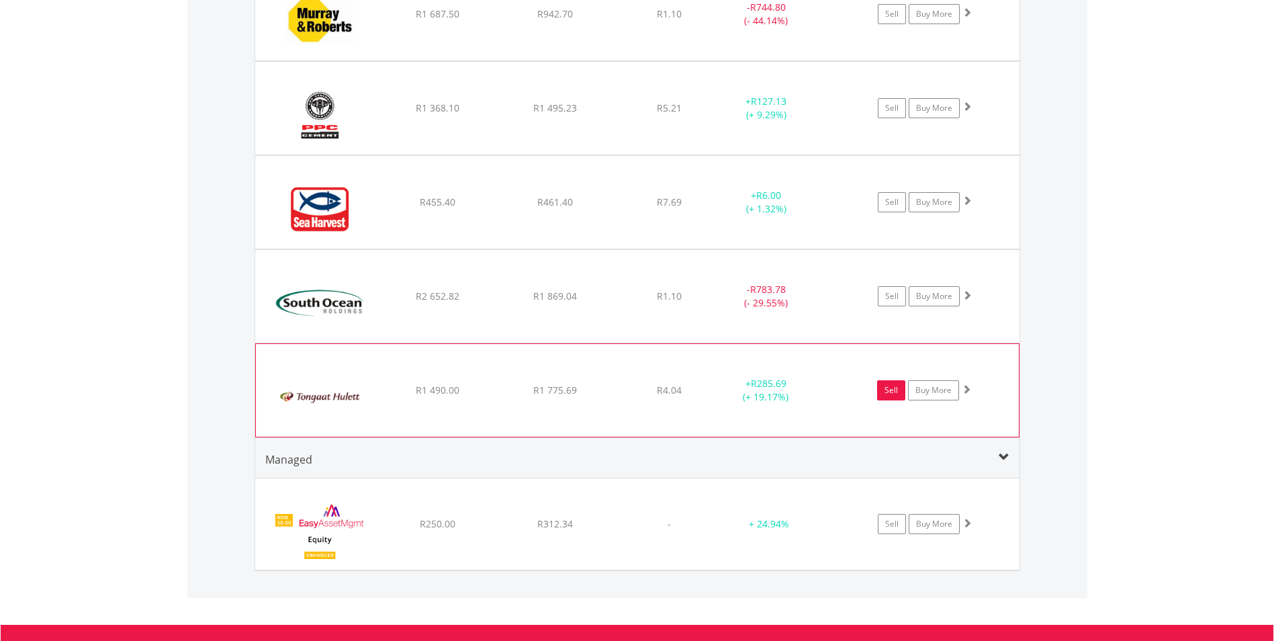
click at [883, 389] on link "Sell" at bounding box center [891, 390] width 28 height 20
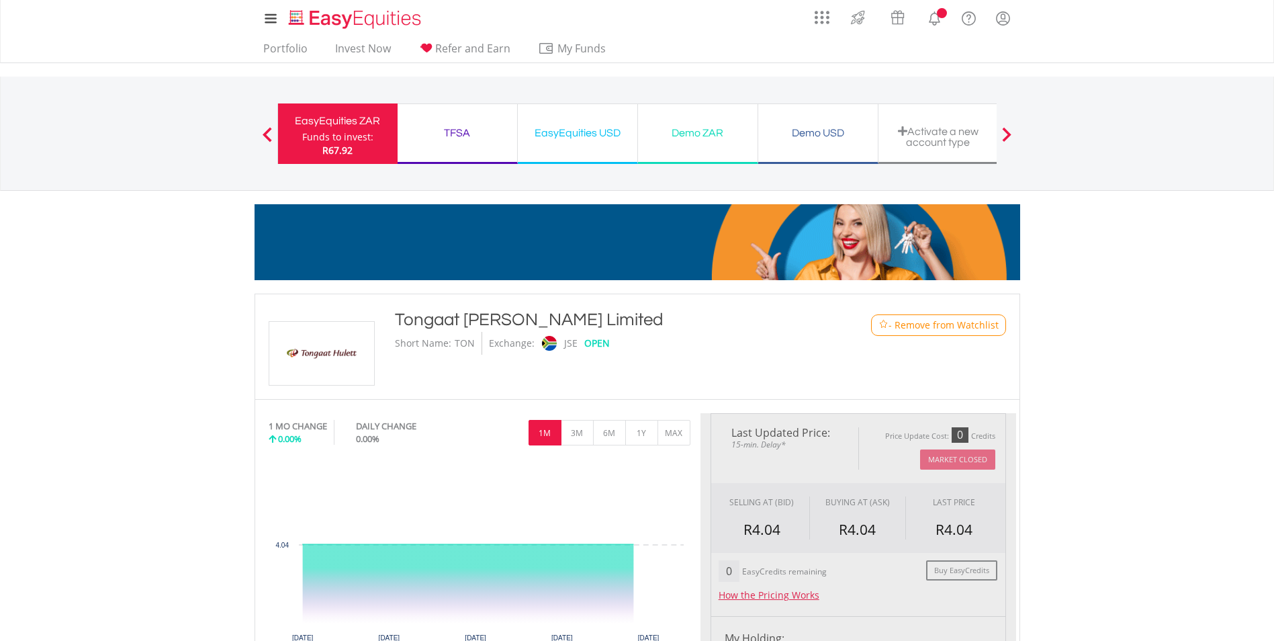
type input "*******"
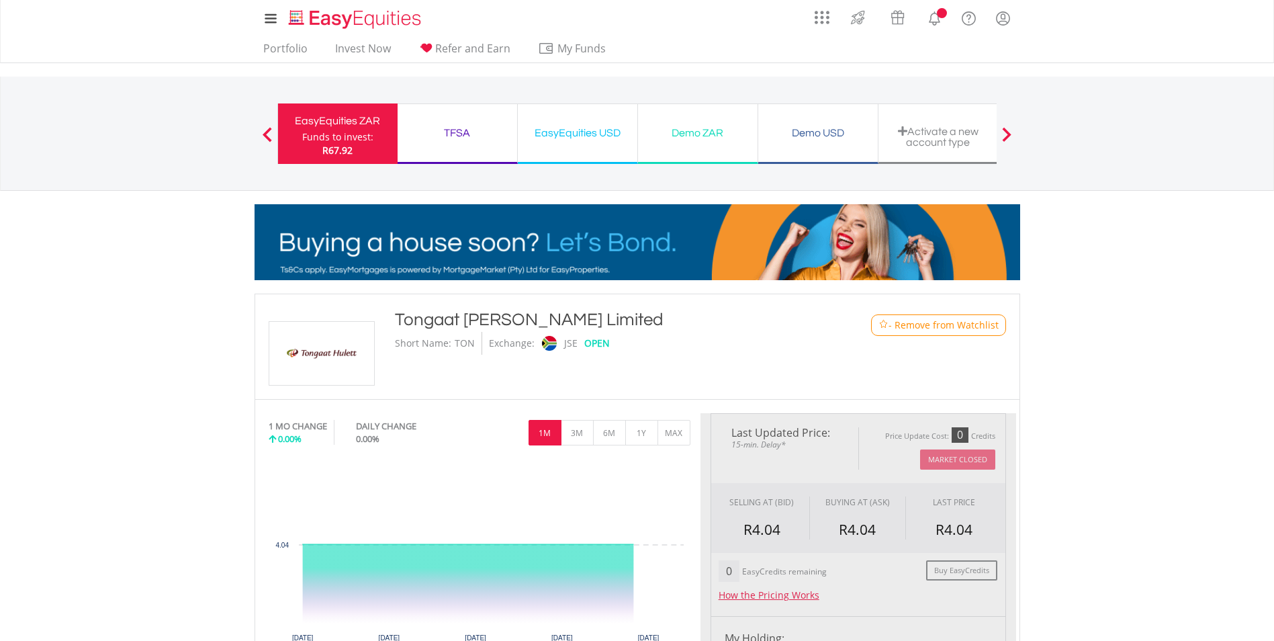
type input "******"
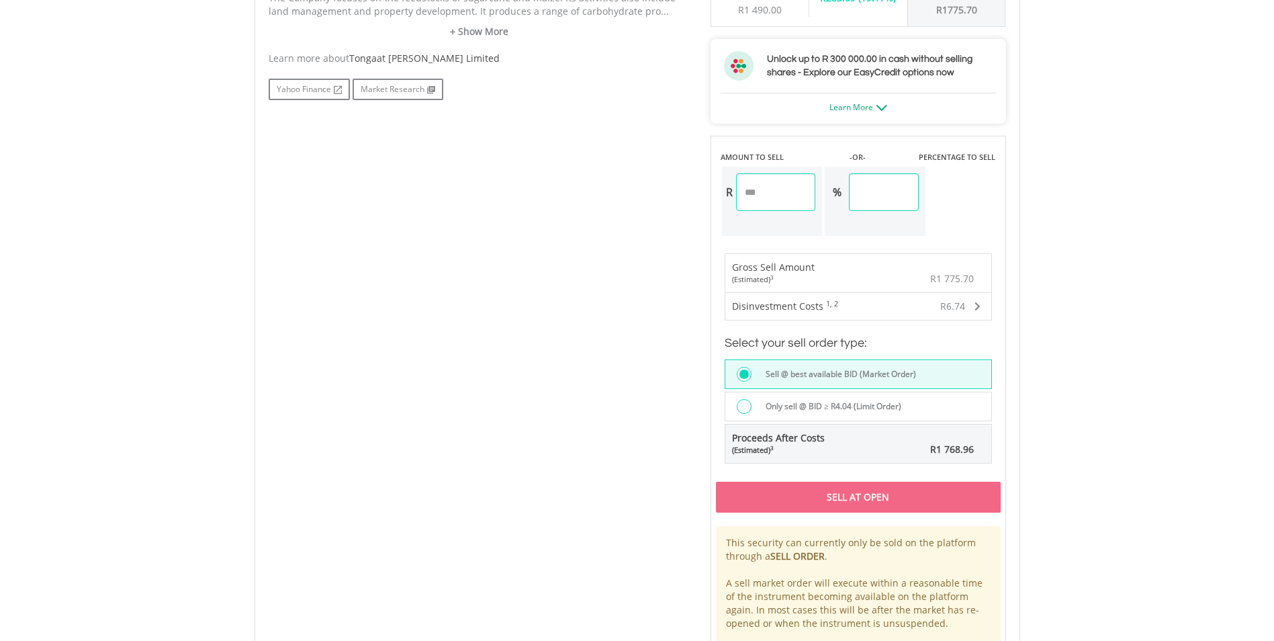
scroll to position [739, 0]
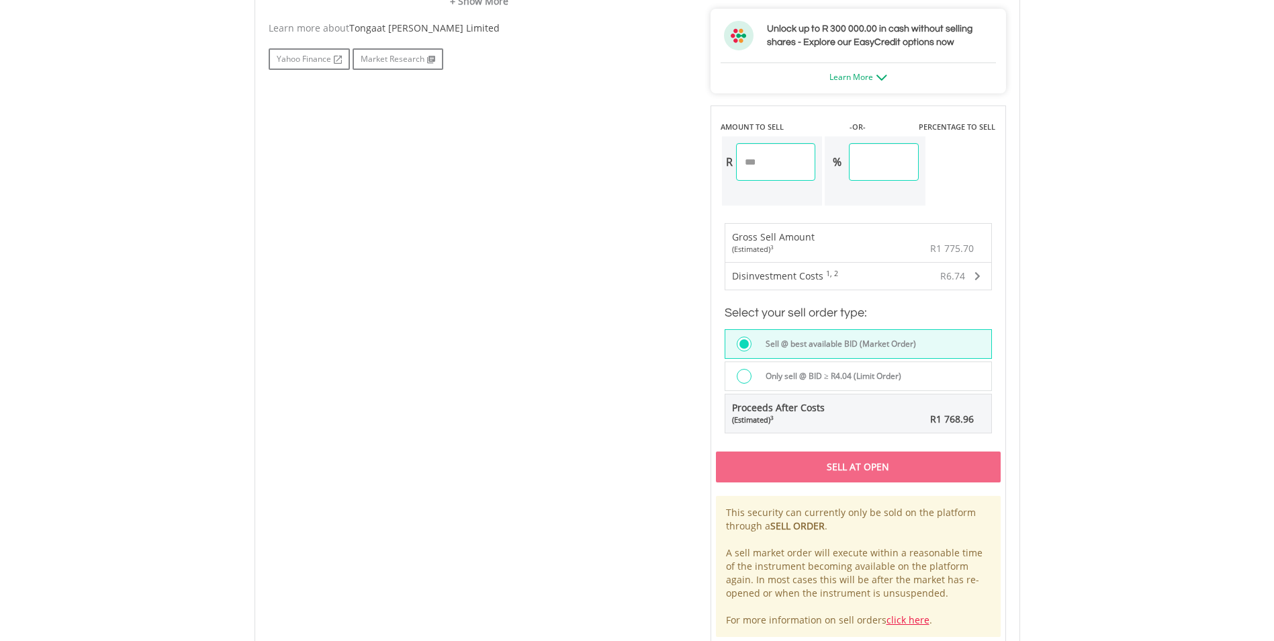
click at [746, 375] on div at bounding box center [744, 376] width 15 height 15
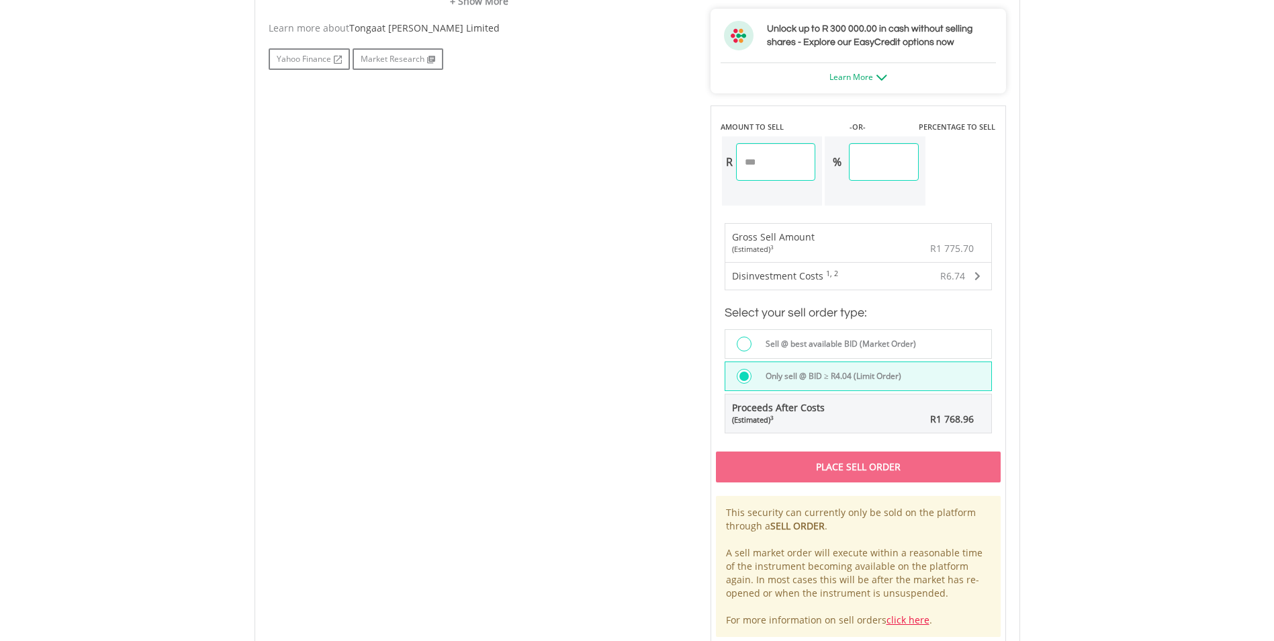
click at [769, 469] on div "Place Sell Order" at bounding box center [858, 466] width 285 height 31
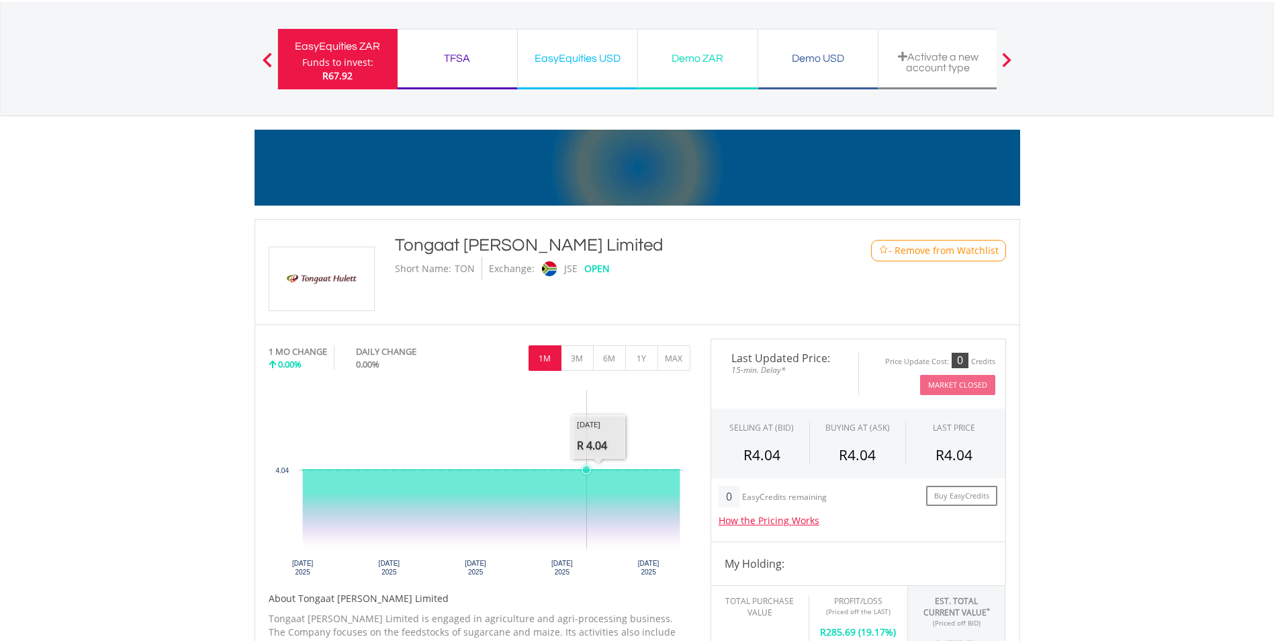
scroll to position [0, 0]
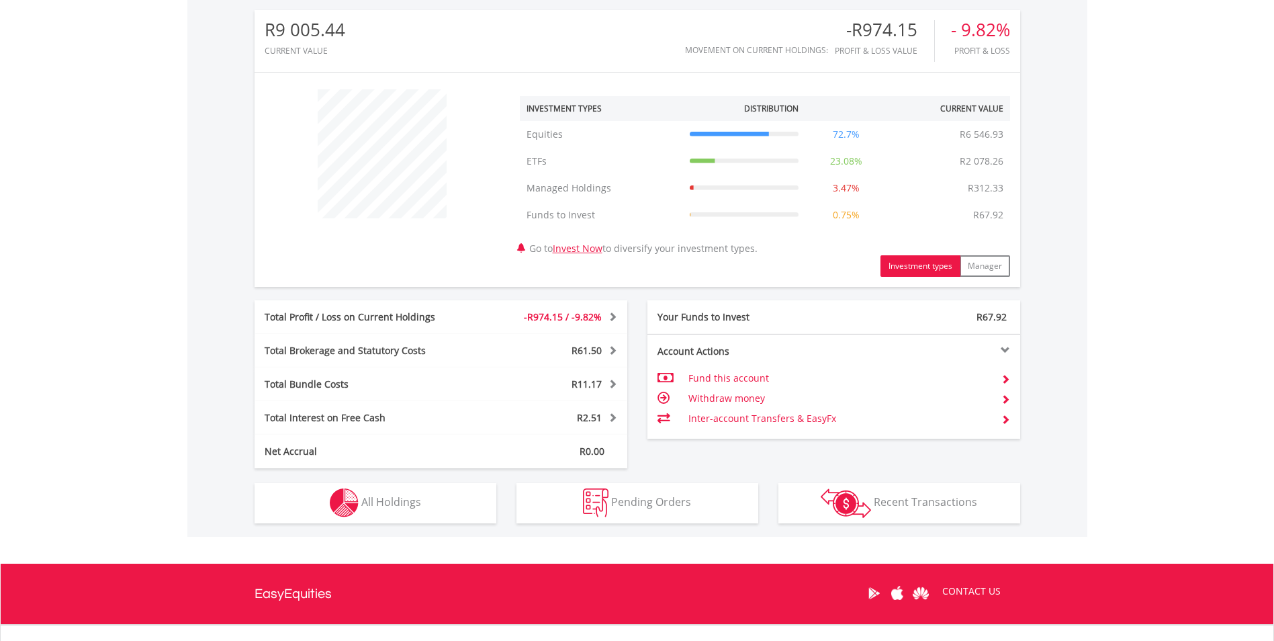
scroll to position [447, 0]
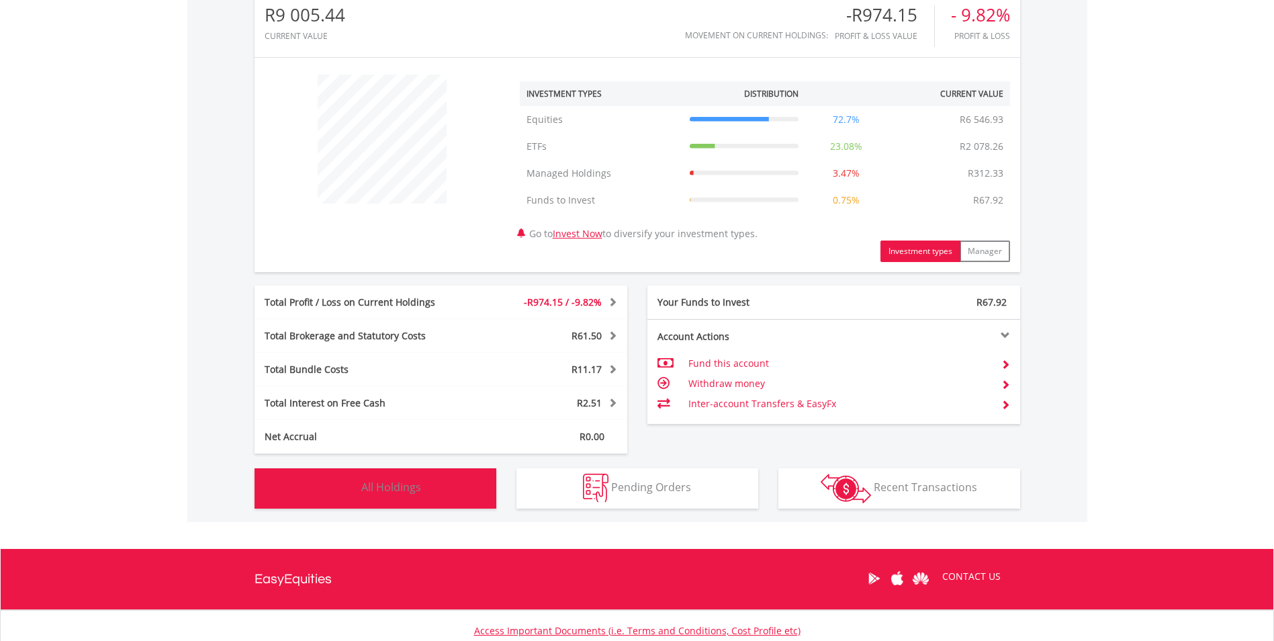
click at [402, 501] on button "Holdings All Holdings" at bounding box center [376, 488] width 242 height 40
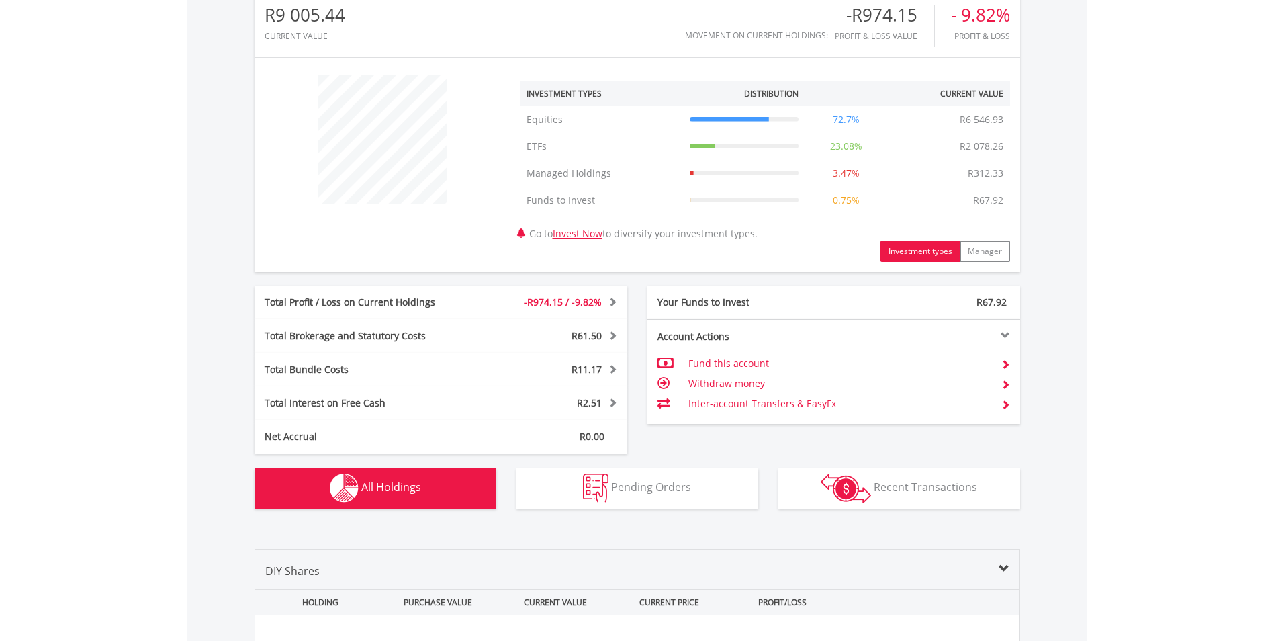
scroll to position [996, 0]
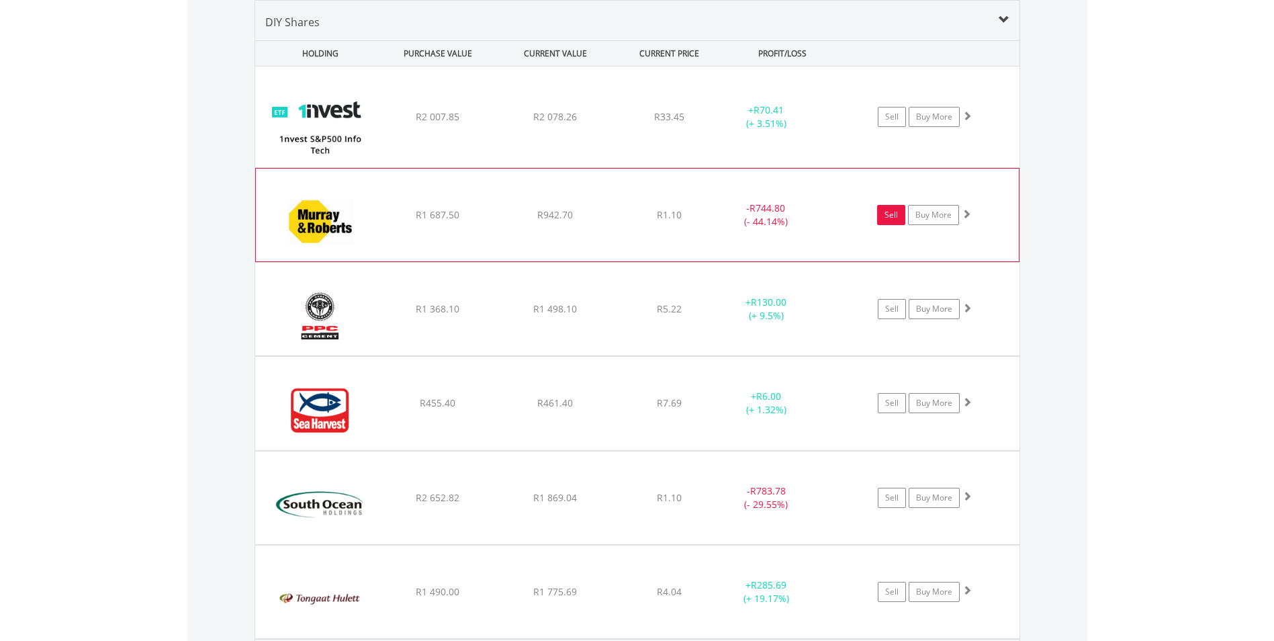
click at [897, 218] on link "Sell" at bounding box center [891, 215] width 28 height 20
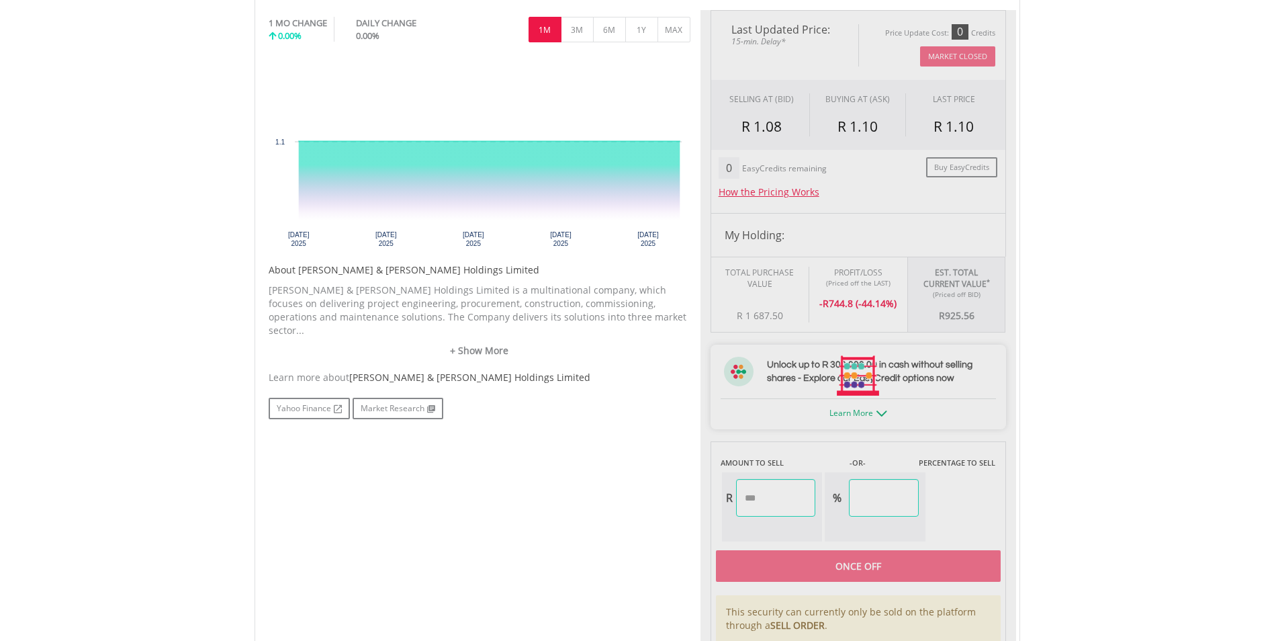
type input "******"
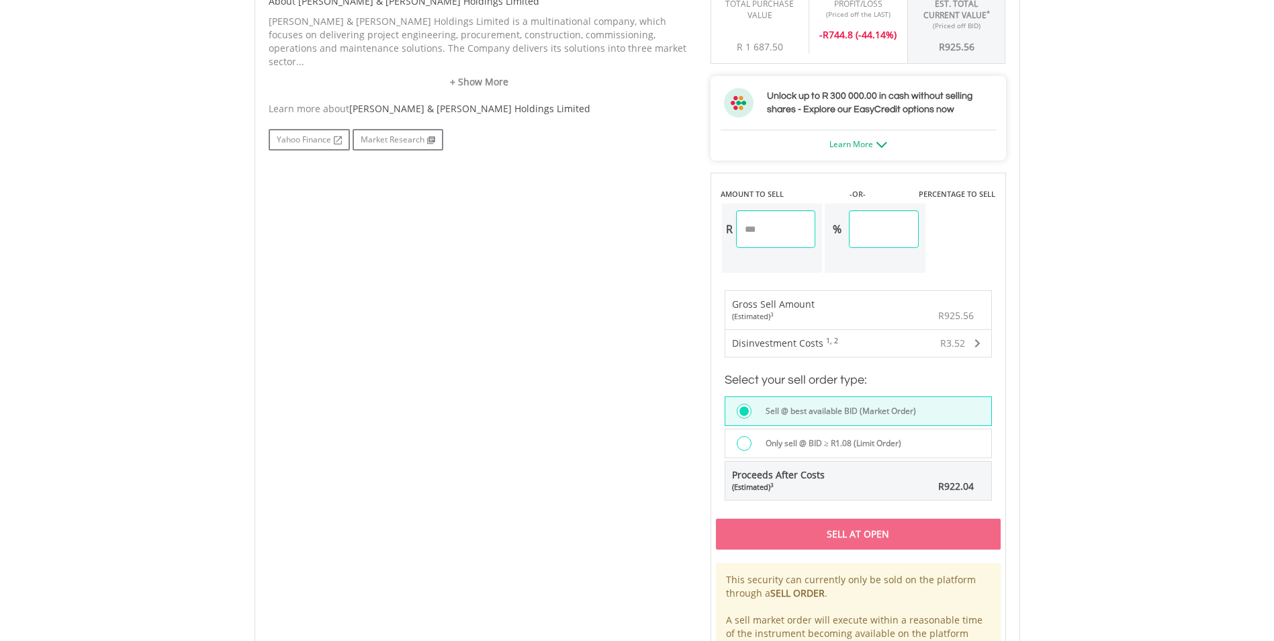
click at [743, 441] on div at bounding box center [744, 443] width 15 height 15
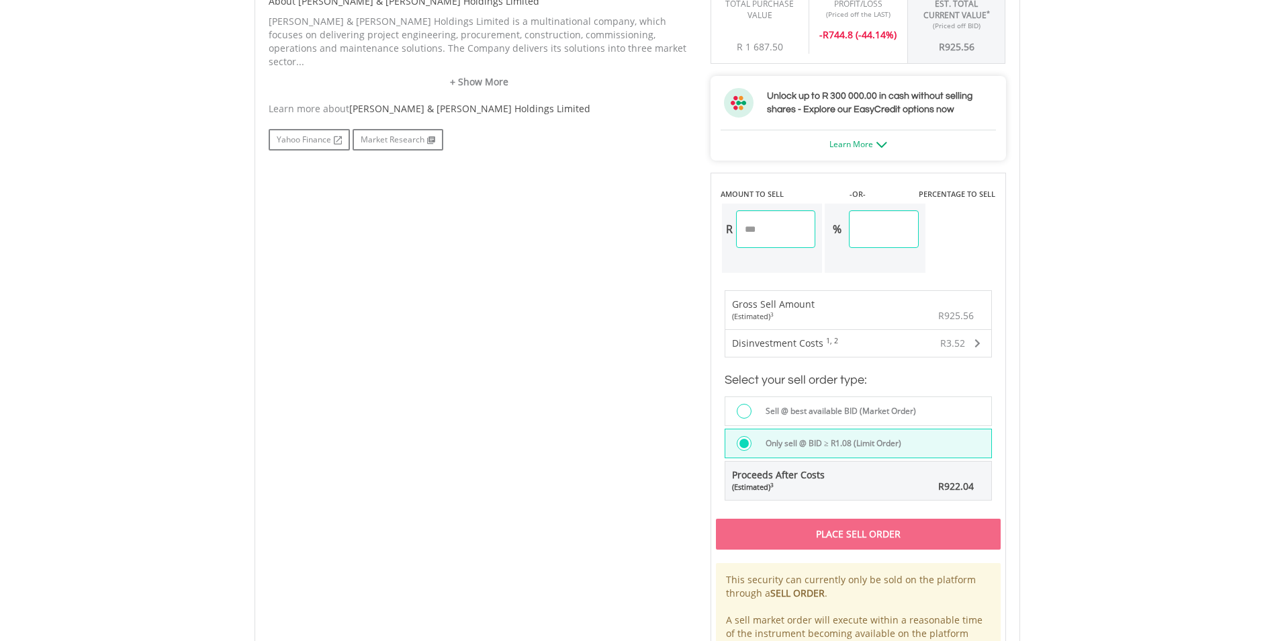
click at [786, 541] on div "Place Sell Order" at bounding box center [858, 534] width 285 height 31
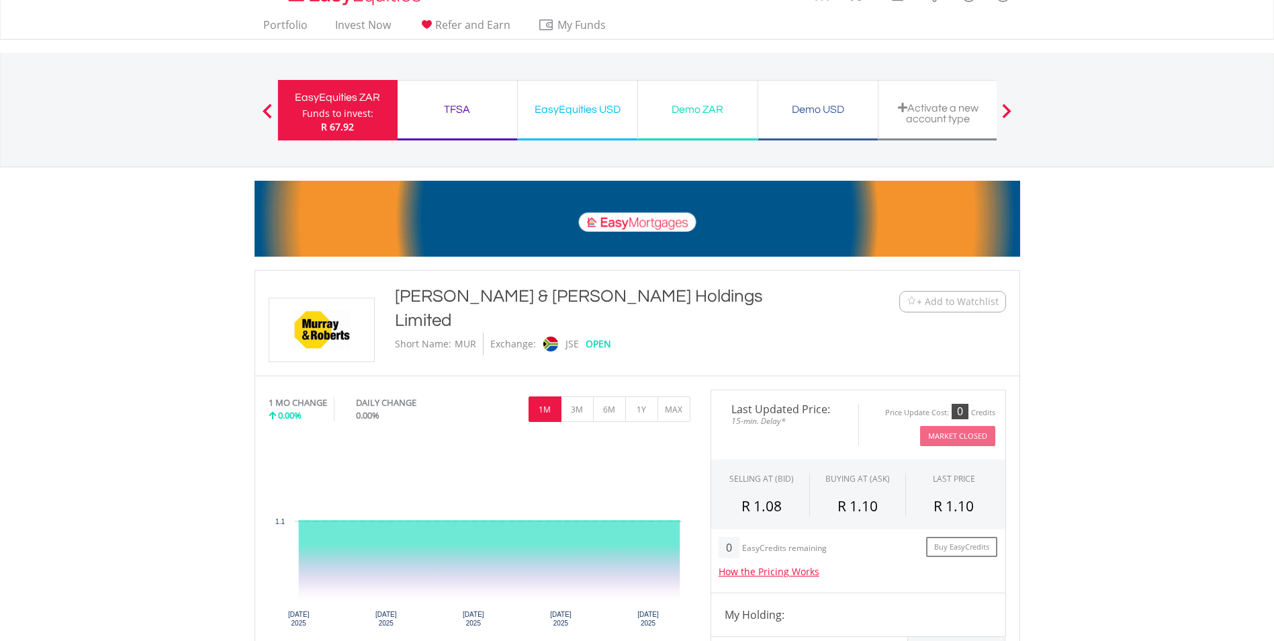
scroll to position [0, 0]
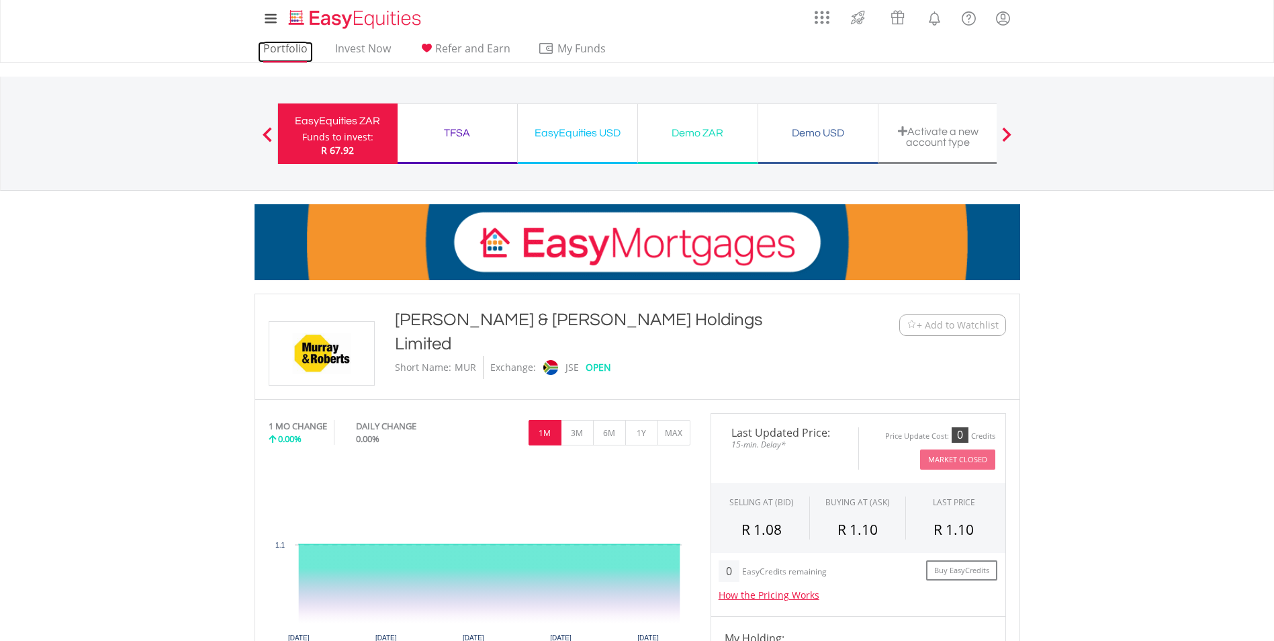
click at [295, 48] on link "Portfolio" at bounding box center [285, 52] width 55 height 21
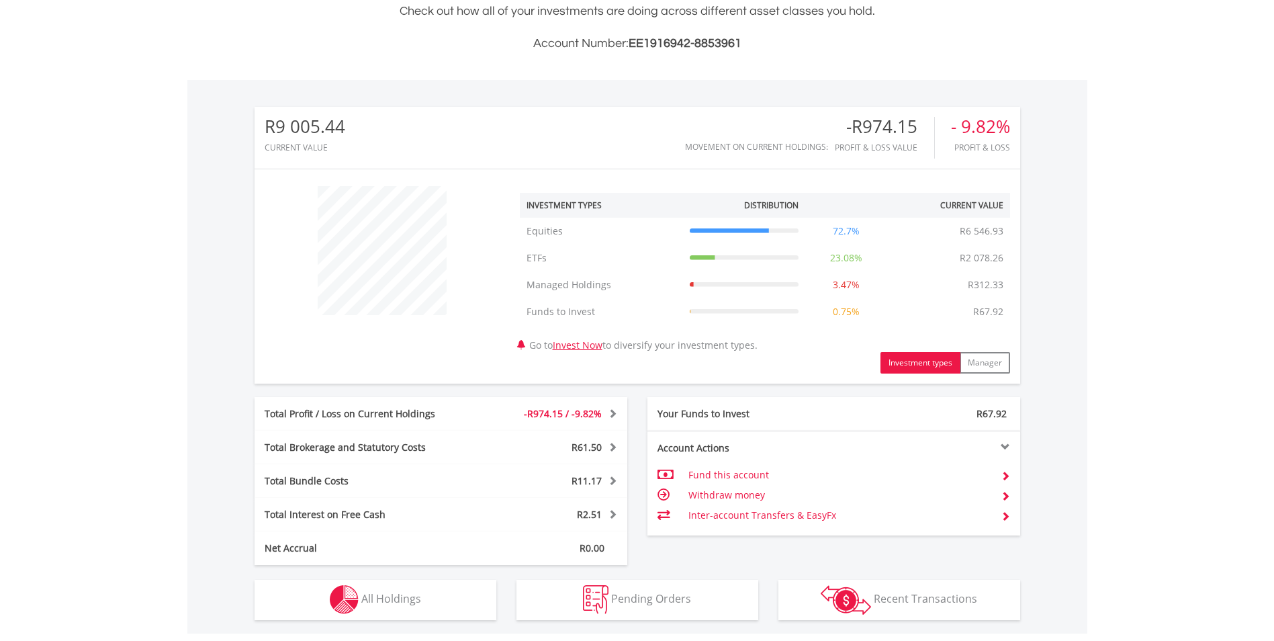
scroll to position [129, 255]
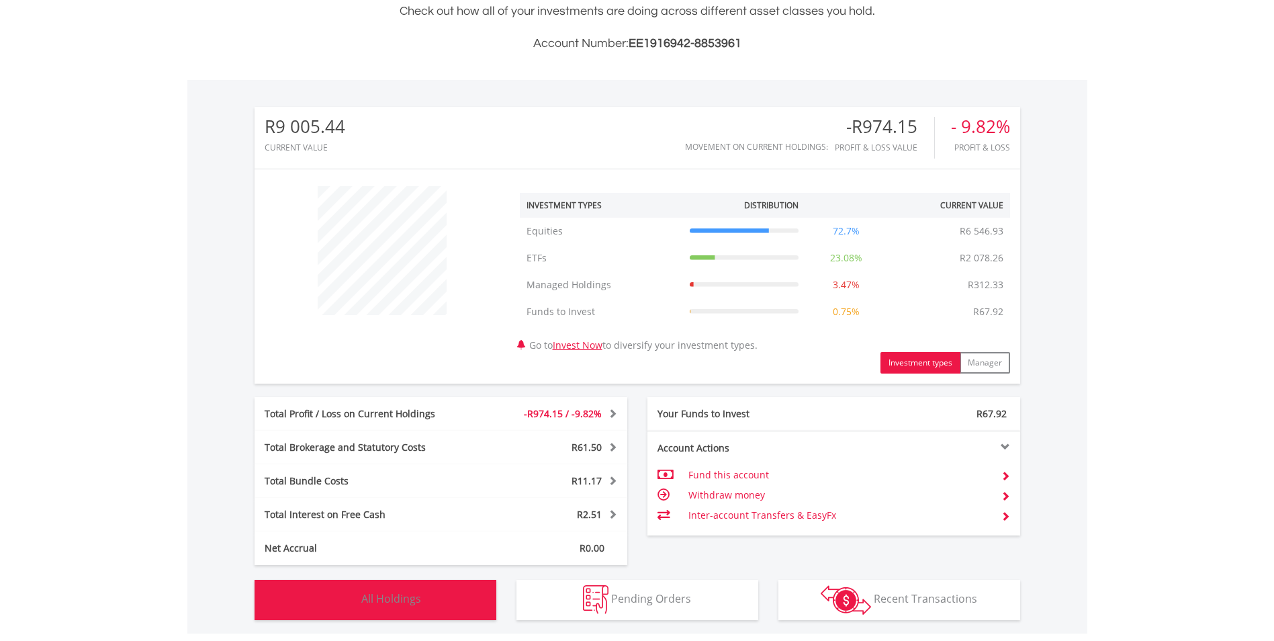
click at [433, 606] on button "Holdings All Holdings" at bounding box center [376, 600] width 242 height 40
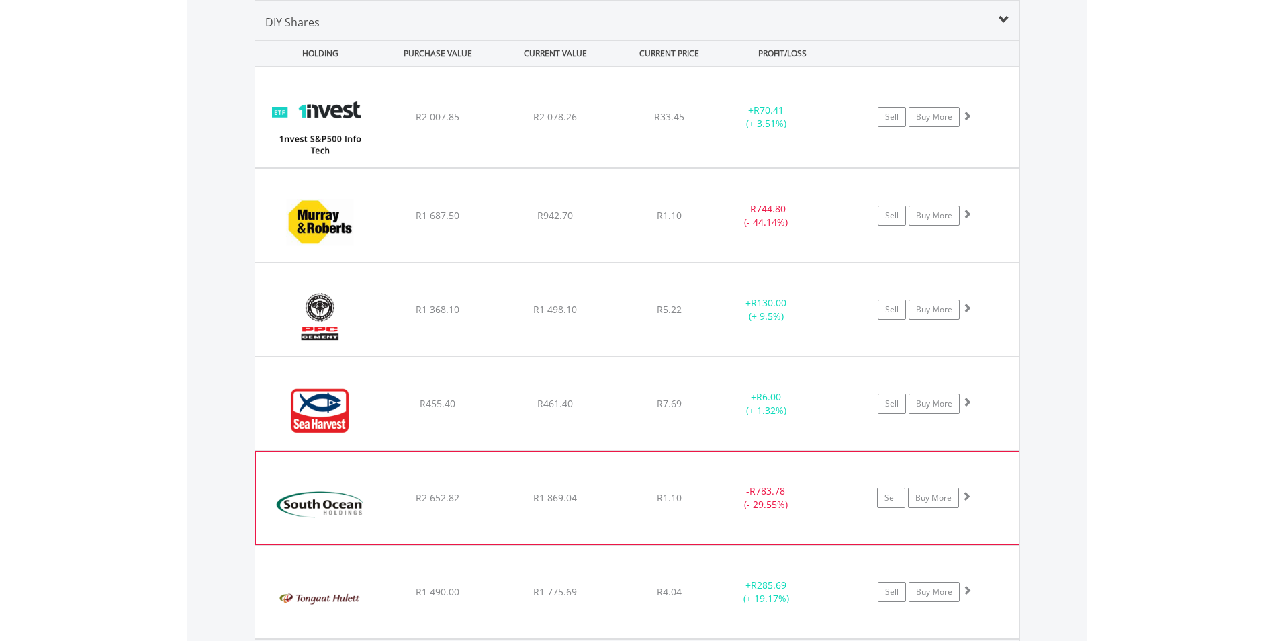
click at [968, 498] on span at bounding box center [966, 495] width 9 height 9
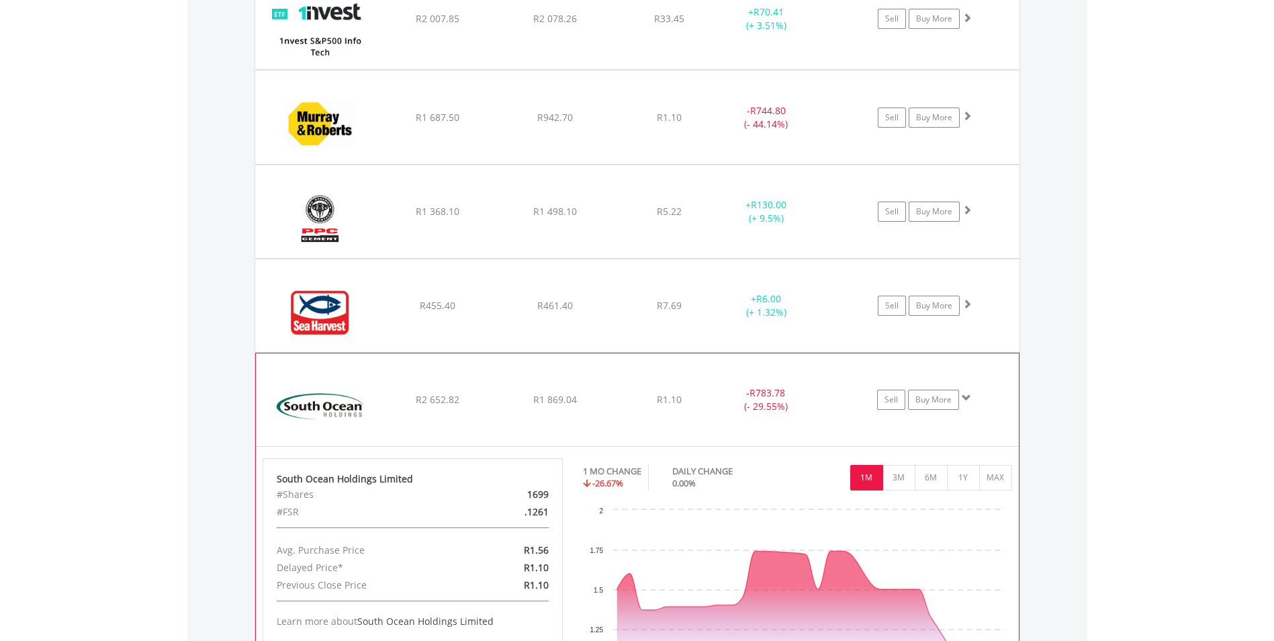
scroll to position [1265, 0]
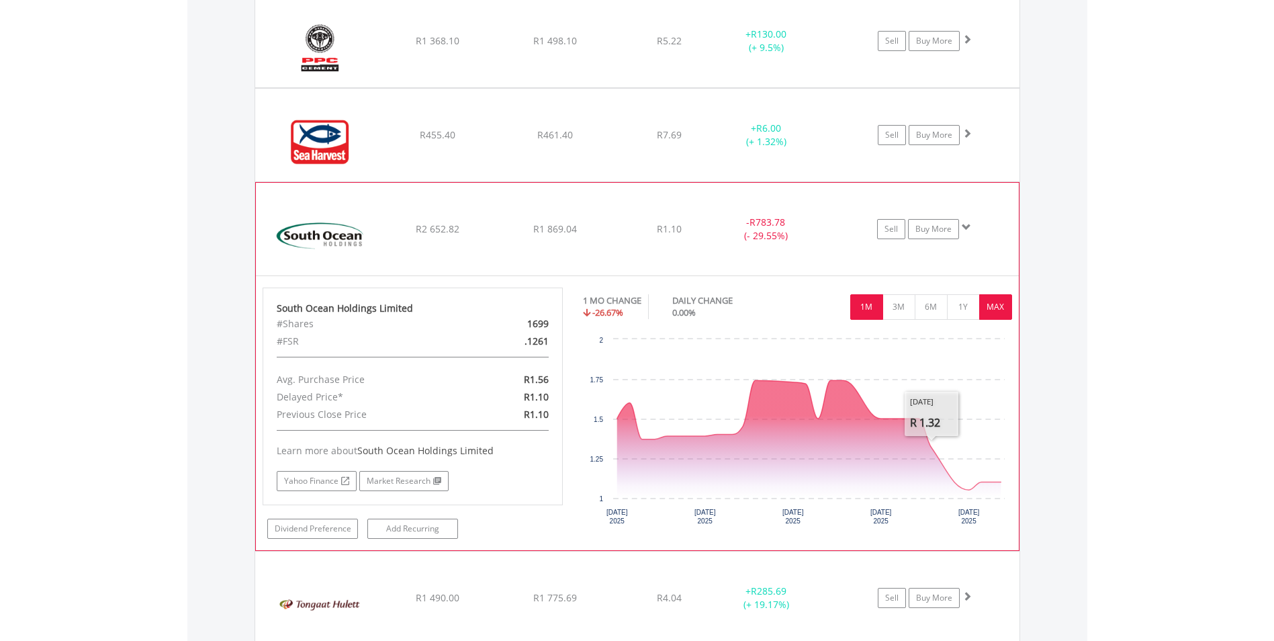
click at [993, 308] on button "MAX" at bounding box center [995, 307] width 33 height 26
